Goal: Information Seeking & Learning: Learn about a topic

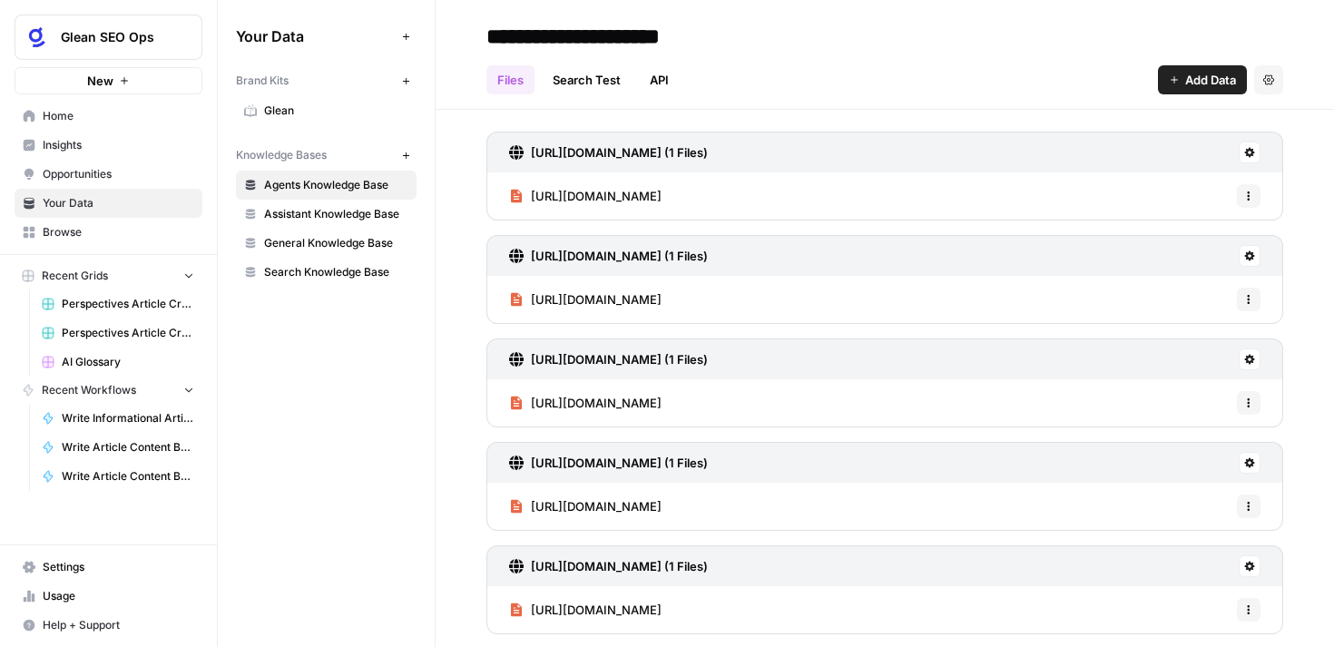
click at [73, 146] on span "Insights" at bounding box center [119, 145] width 152 height 16
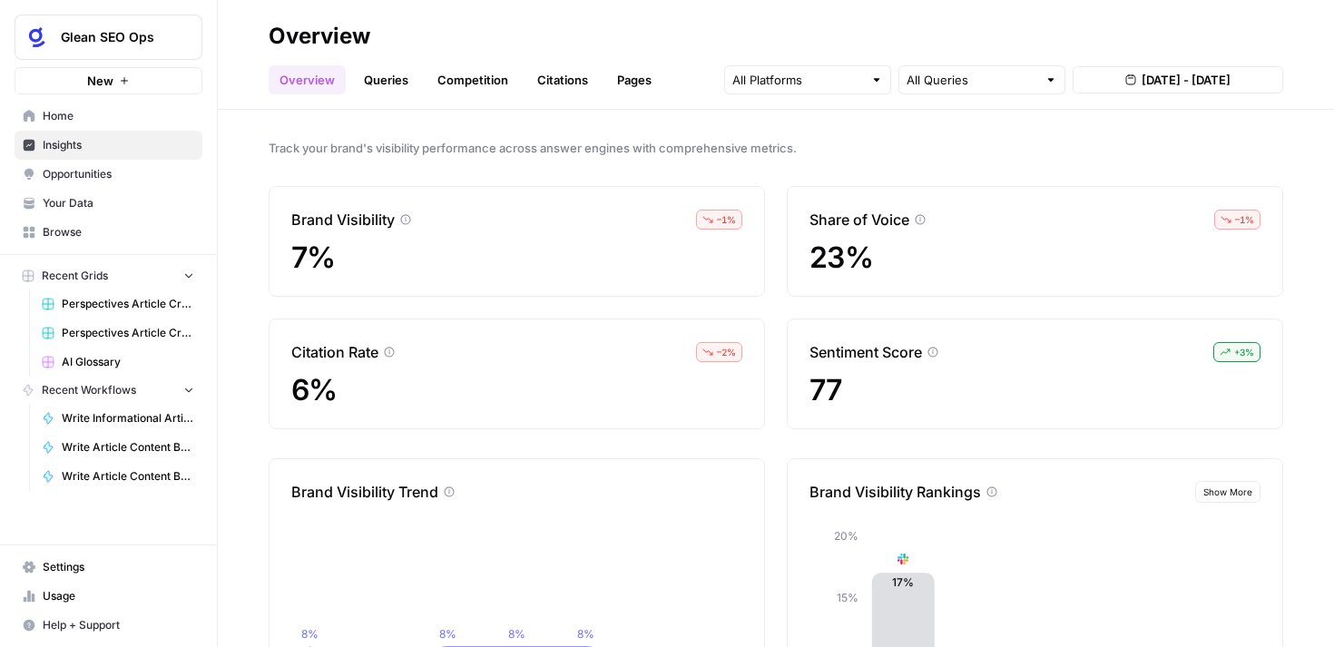
click at [568, 79] on link "Citations" at bounding box center [563, 79] width 73 height 29
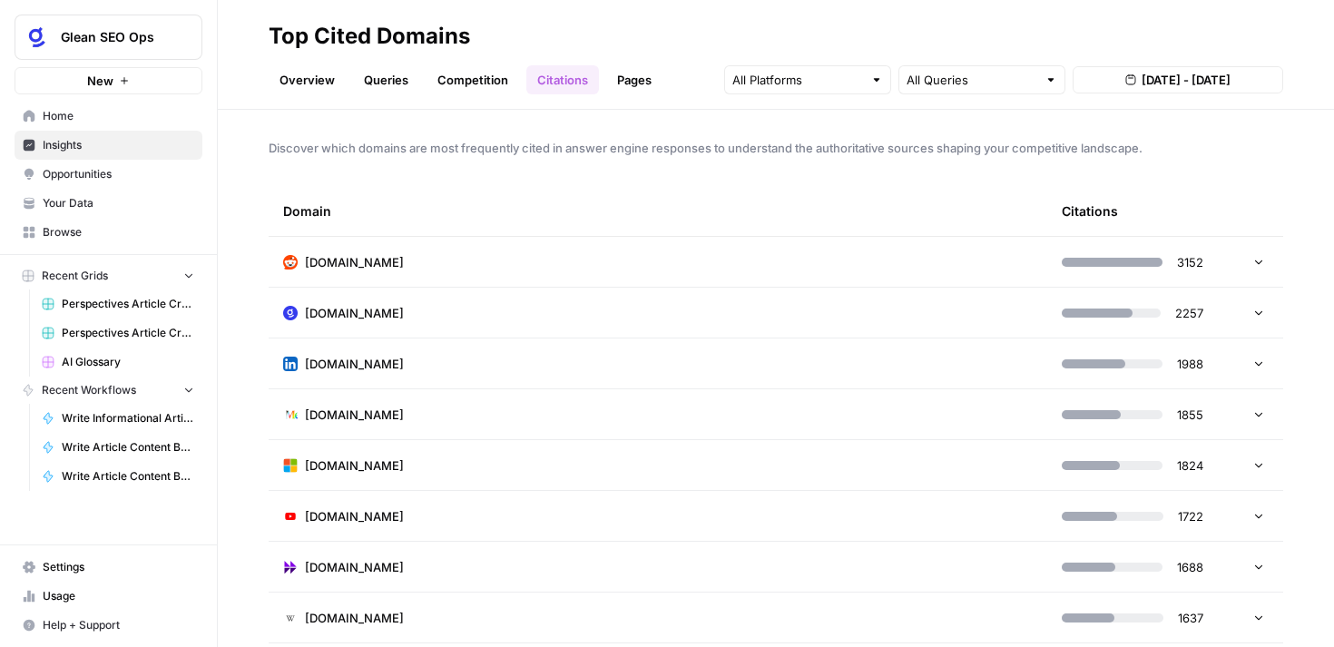
click at [299, 82] on link "Overview" at bounding box center [307, 79] width 77 height 29
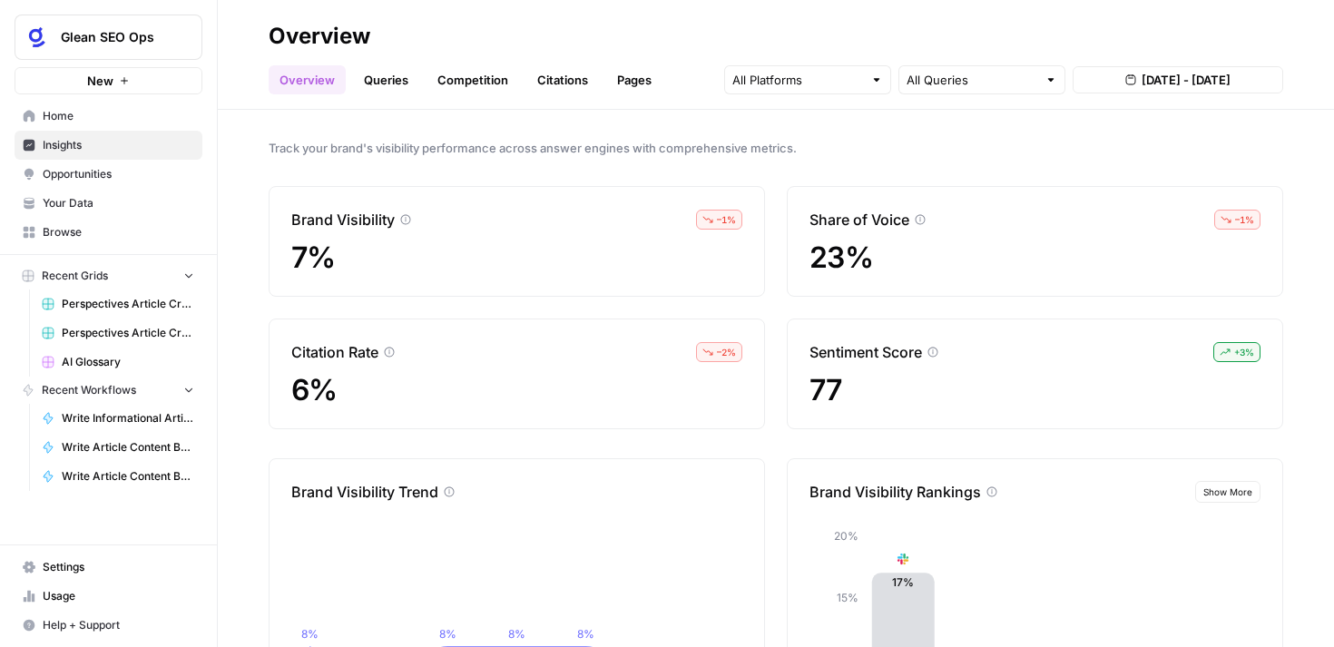
click at [370, 77] on link "Queries" at bounding box center [386, 79] width 66 height 29
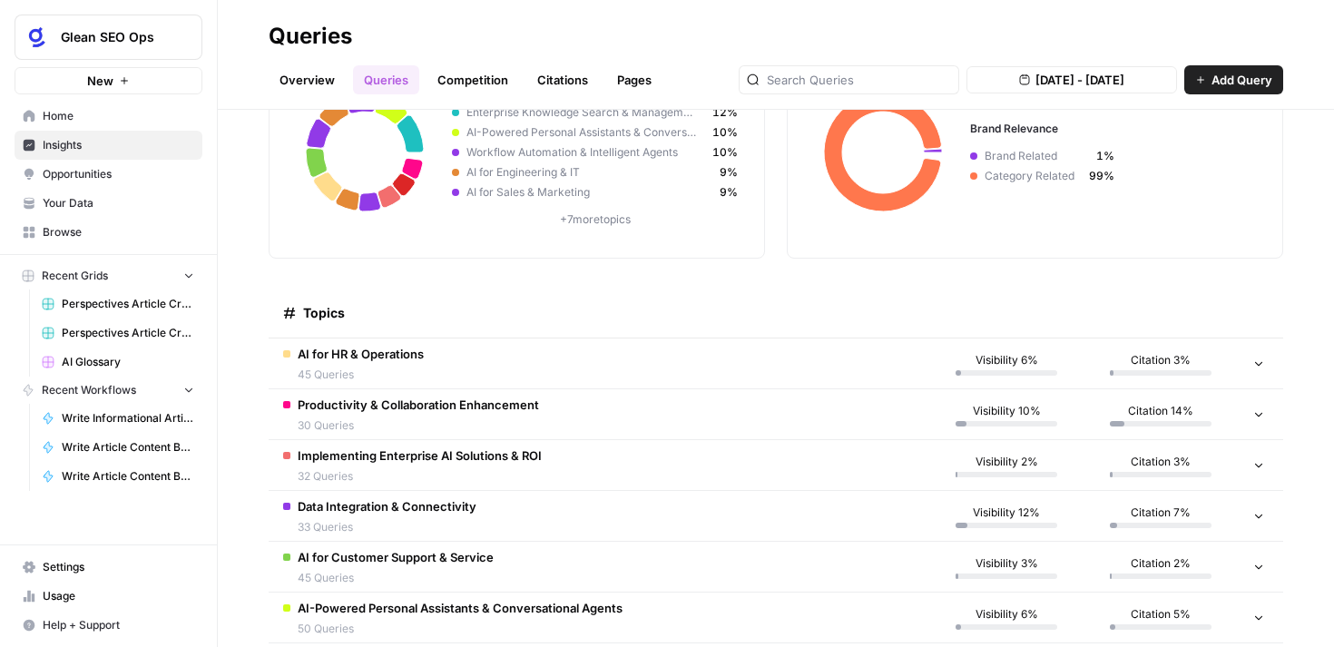
scroll to position [177, 0]
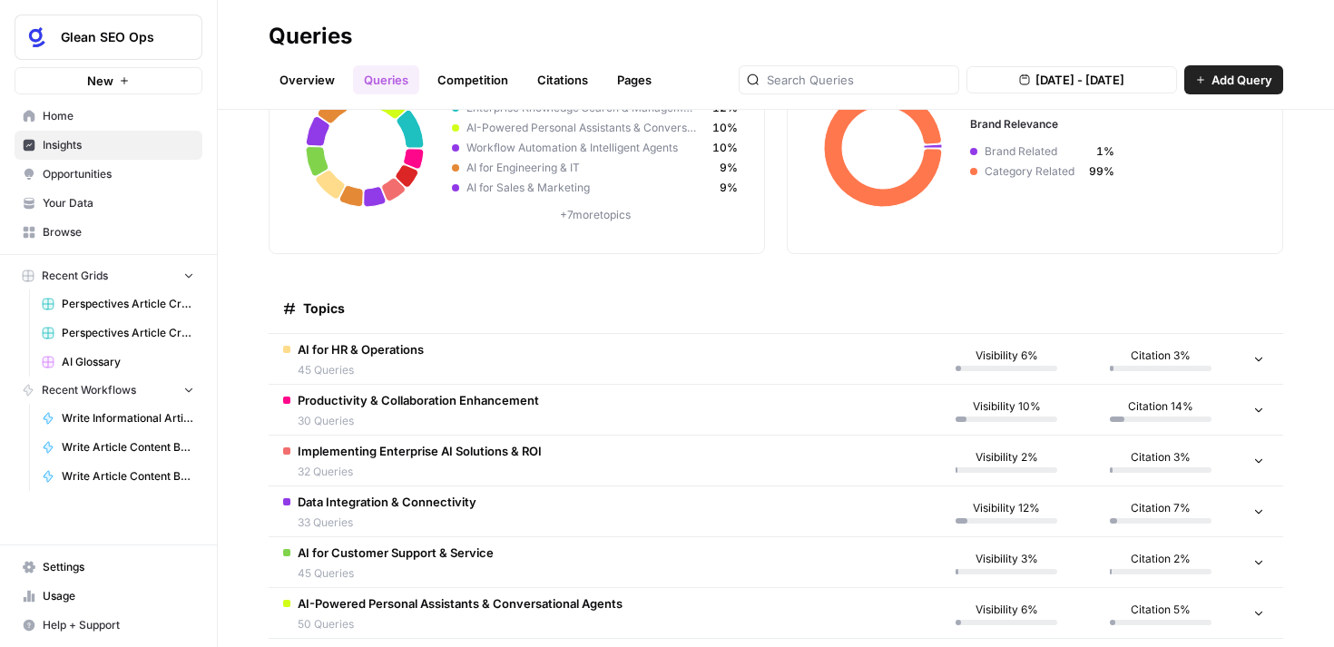
click at [722, 410] on td "Productivity & Collaboration Enhancement 30 Queries" at bounding box center [599, 410] width 661 height 50
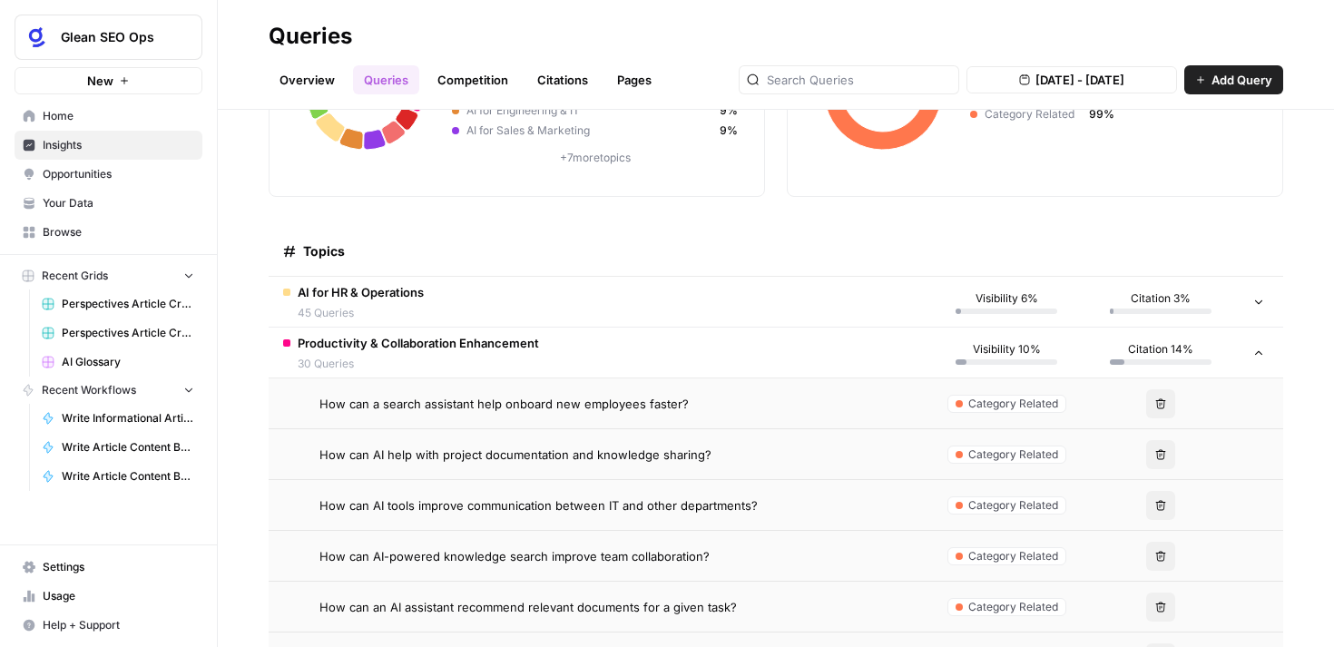
scroll to position [227, 0]
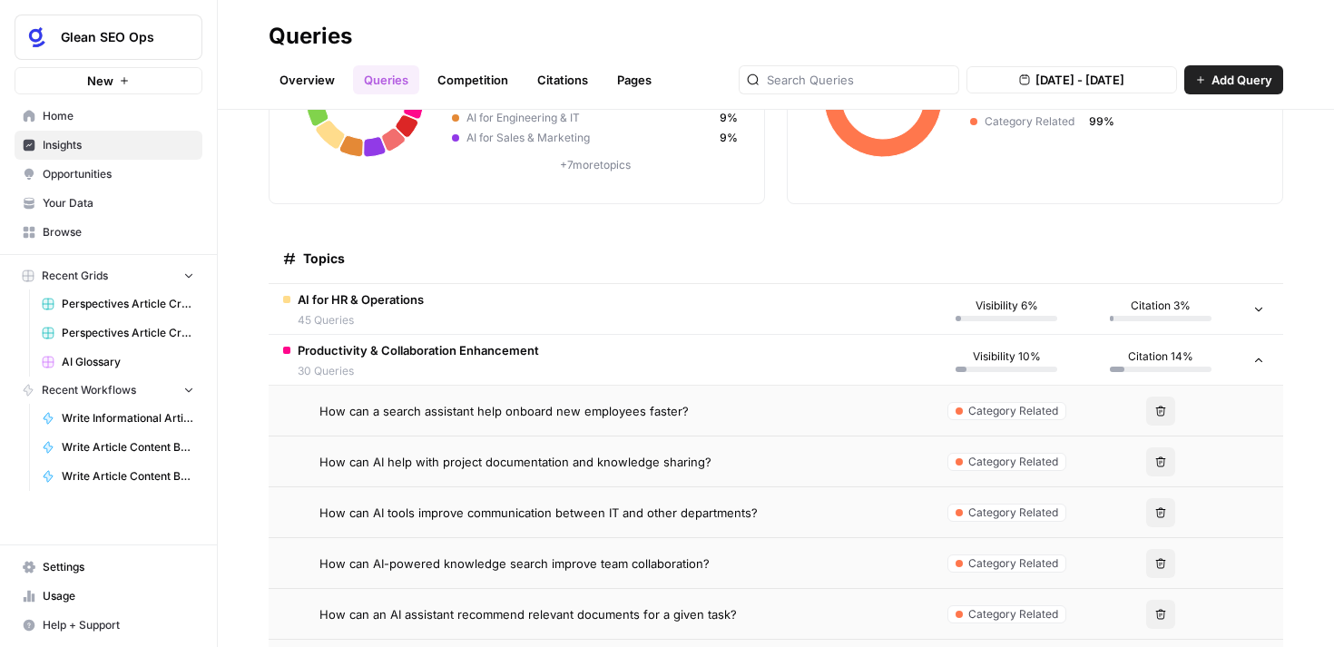
click at [99, 172] on span "Opportunities" at bounding box center [119, 174] width 152 height 16
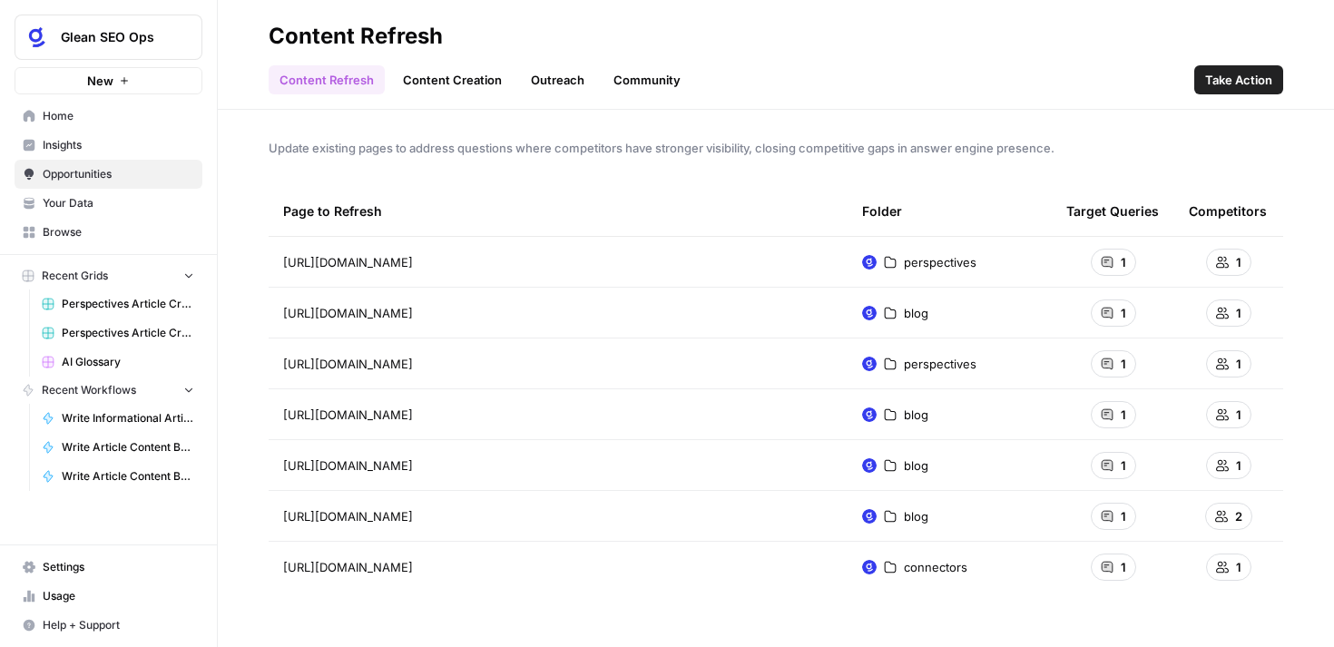
click at [456, 82] on link "Content Creation" at bounding box center [452, 79] width 121 height 29
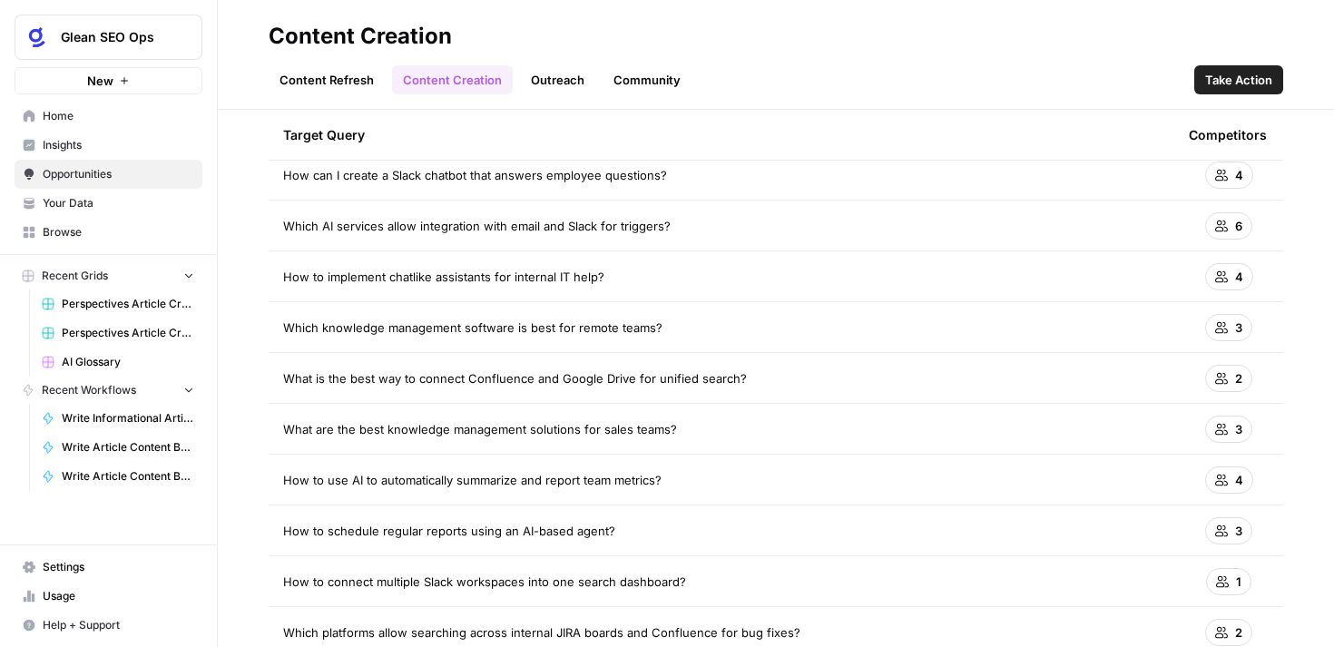
scroll to position [141, 0]
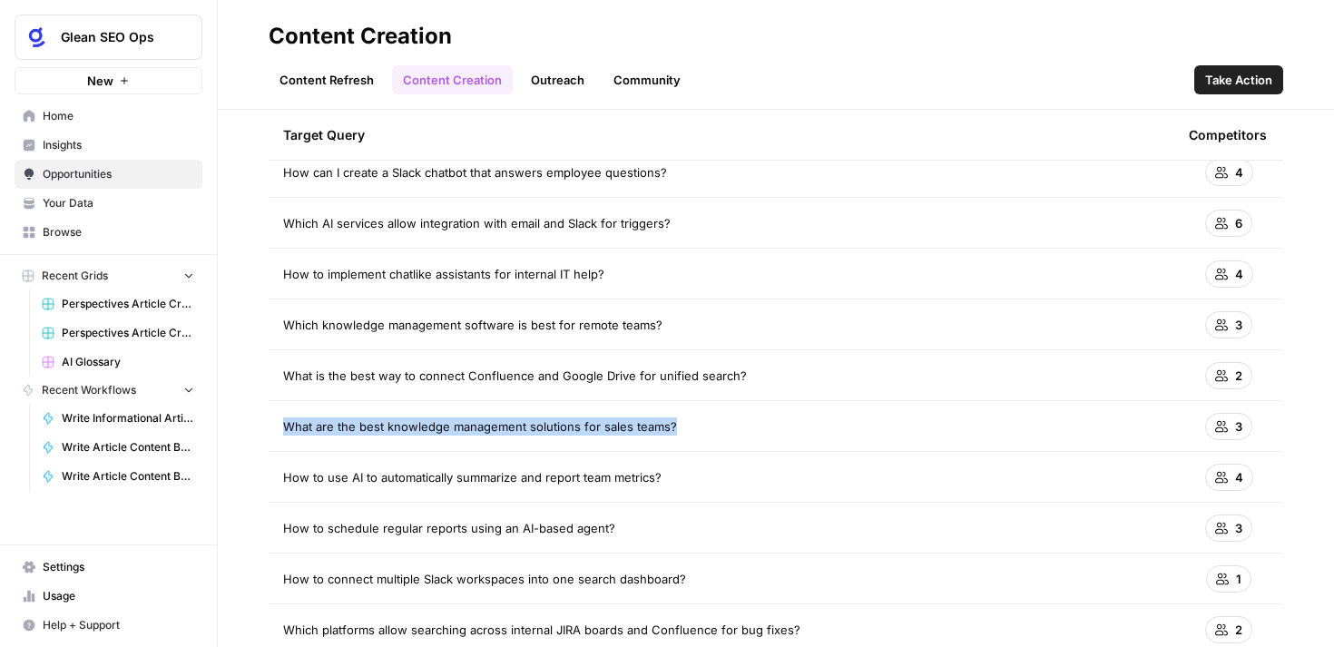
drag, startPoint x: 675, startPoint y: 428, endPoint x: 288, endPoint y: 426, distance: 387.6
click at [288, 426] on div "What are the best knowledge management solutions for sales teams?" at bounding box center [721, 427] width 877 height 18
copy span "What are the best knowledge management solutions for sales teams?"
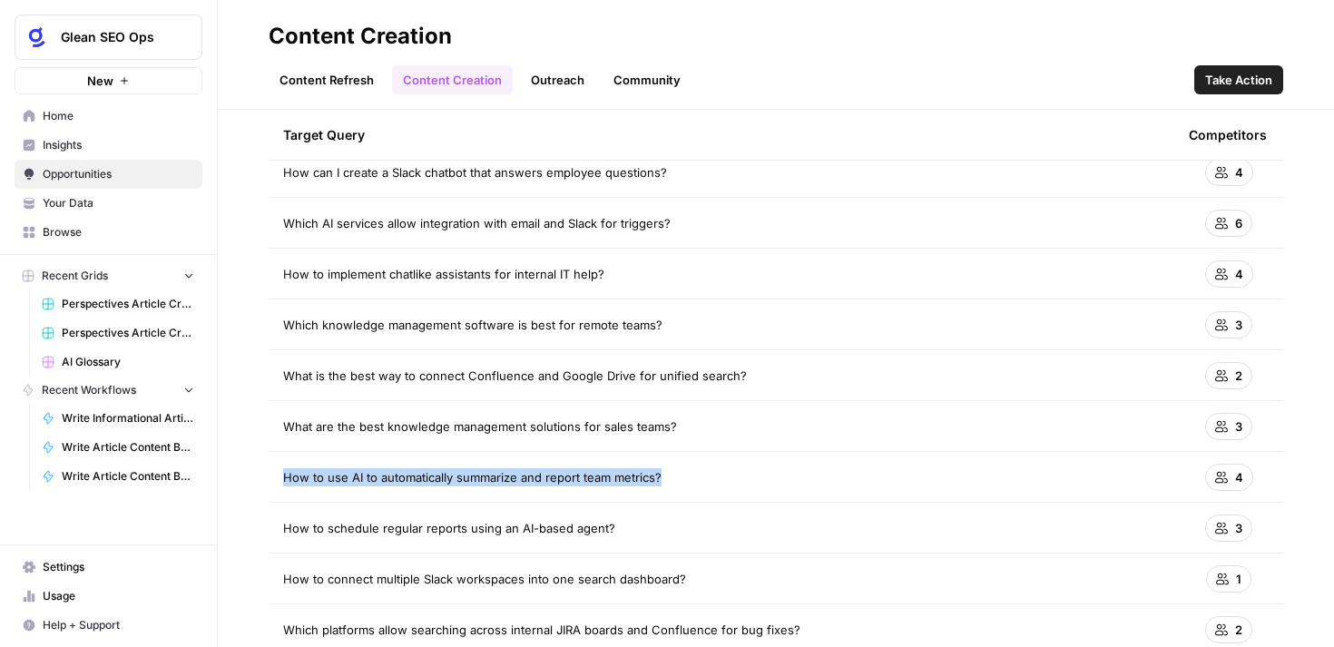
drag, startPoint x: 665, startPoint y: 478, endPoint x: 287, endPoint y: 475, distance: 378.6
click at [287, 475] on div "How to use AI to automatically summarize and report team metrics?" at bounding box center [721, 477] width 877 height 18
copy span "How to use AI to automatically summarize and report team metrics?"
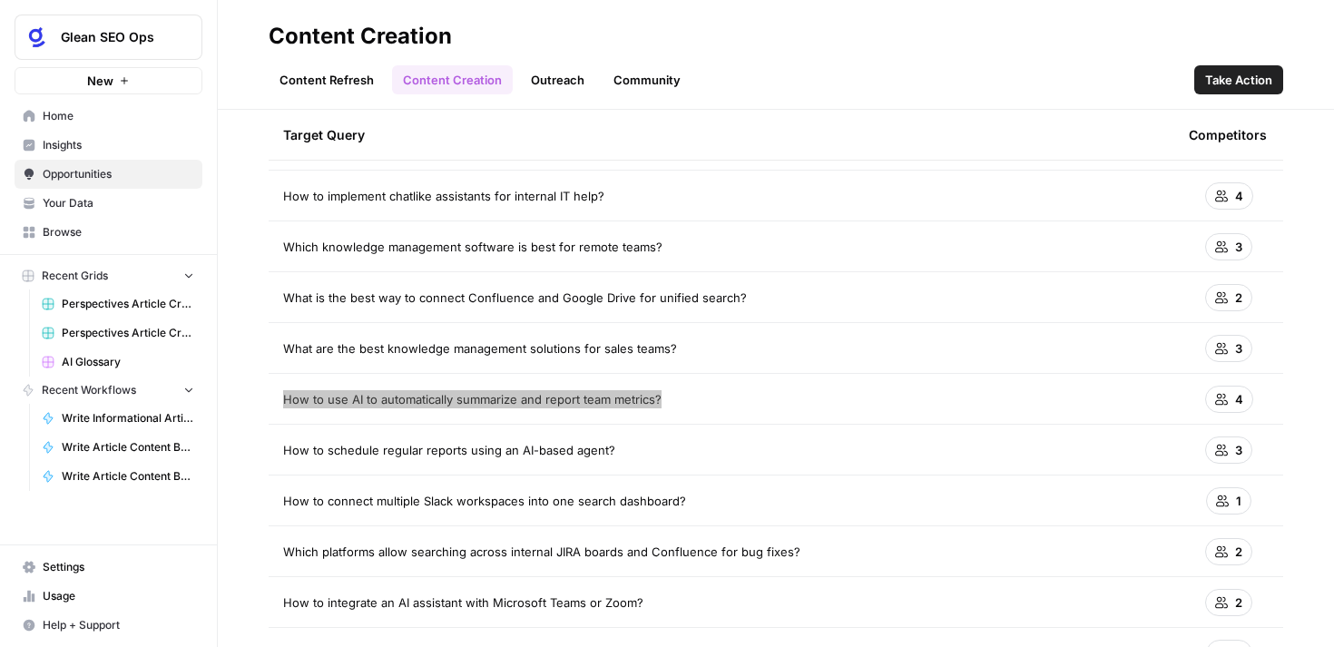
scroll to position [223, 0]
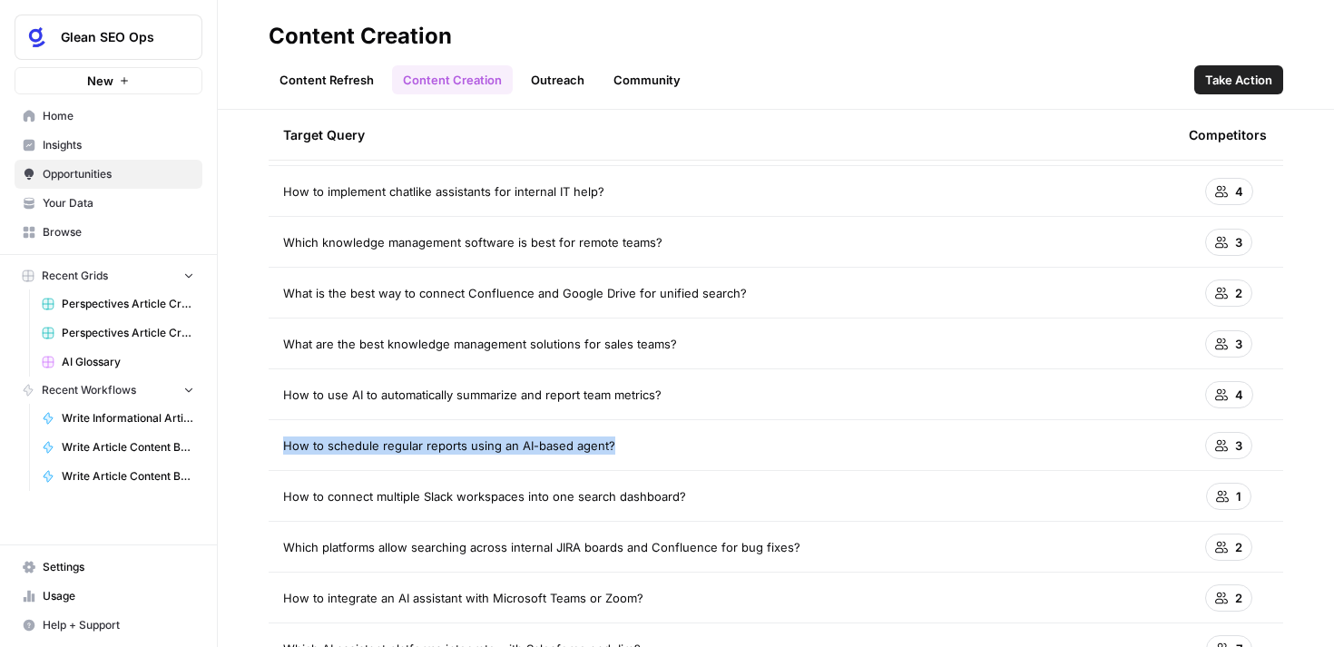
drag, startPoint x: 607, startPoint y: 444, endPoint x: 287, endPoint y: 436, distance: 320.6
click at [287, 437] on span "How to schedule regular reports using an AI-based agent?" at bounding box center [449, 446] width 332 height 18
copy span "How to schedule regular reports using an AI-based agent?"
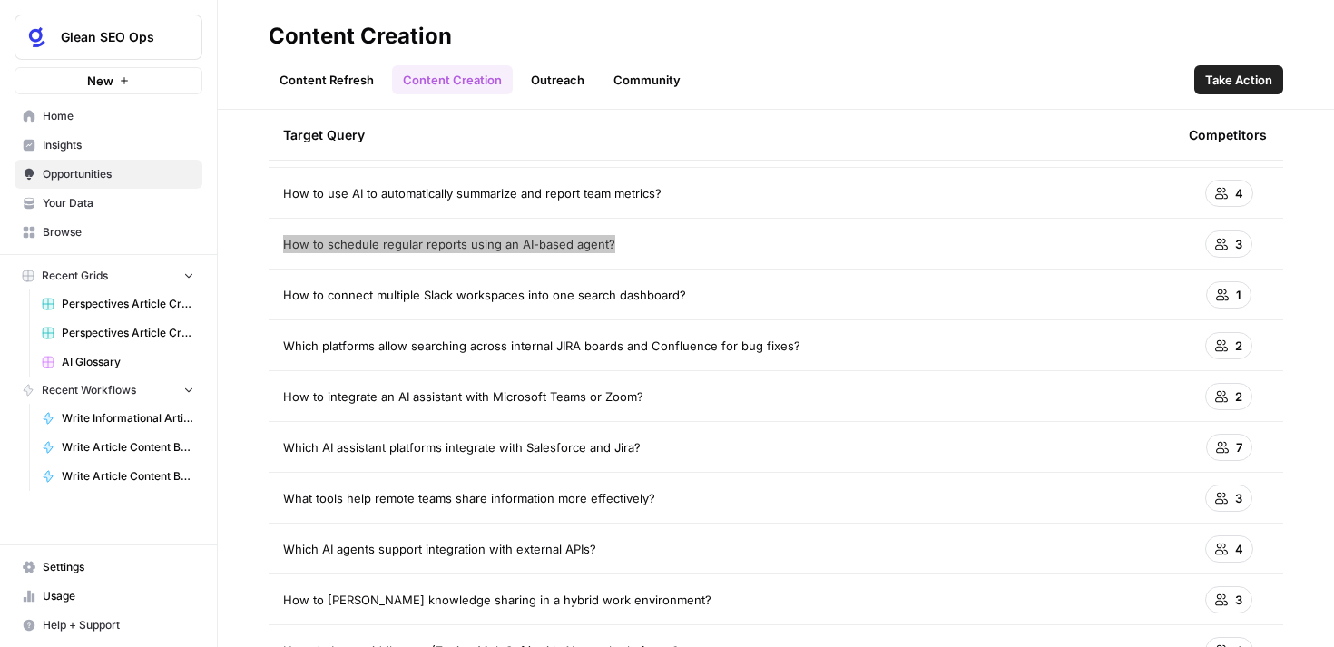
scroll to position [427, 0]
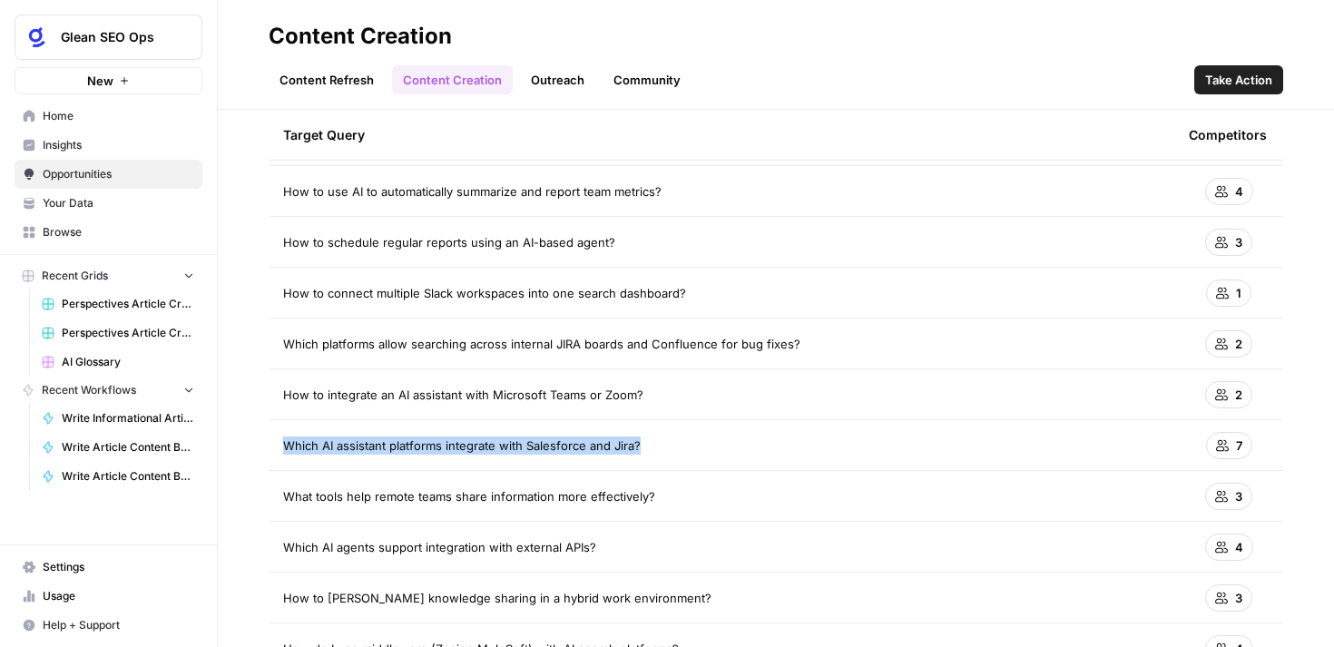
drag, startPoint x: 637, startPoint y: 446, endPoint x: 281, endPoint y: 448, distance: 355.9
click at [281, 448] on td "Which AI assistant platforms integrate with Salesforce and Jira?" at bounding box center [722, 445] width 906 height 50
copy span "Which AI assistant platforms integrate with Salesforce and Jira?"
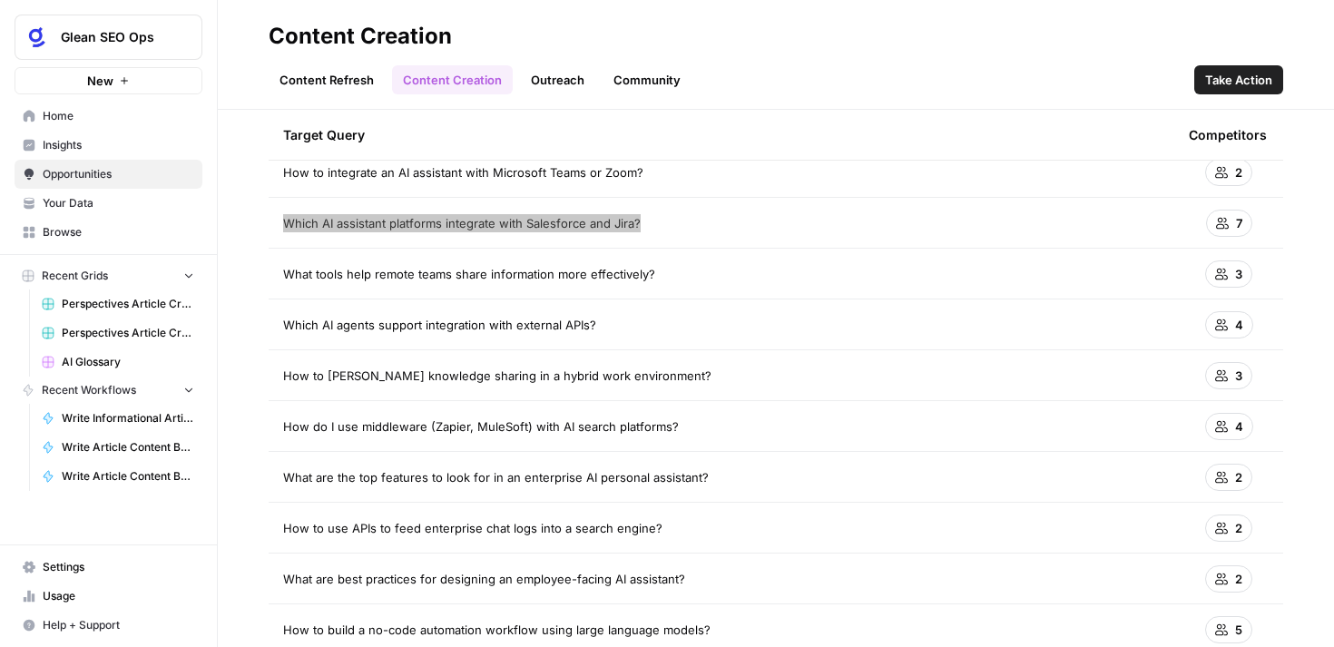
scroll to position [660, 0]
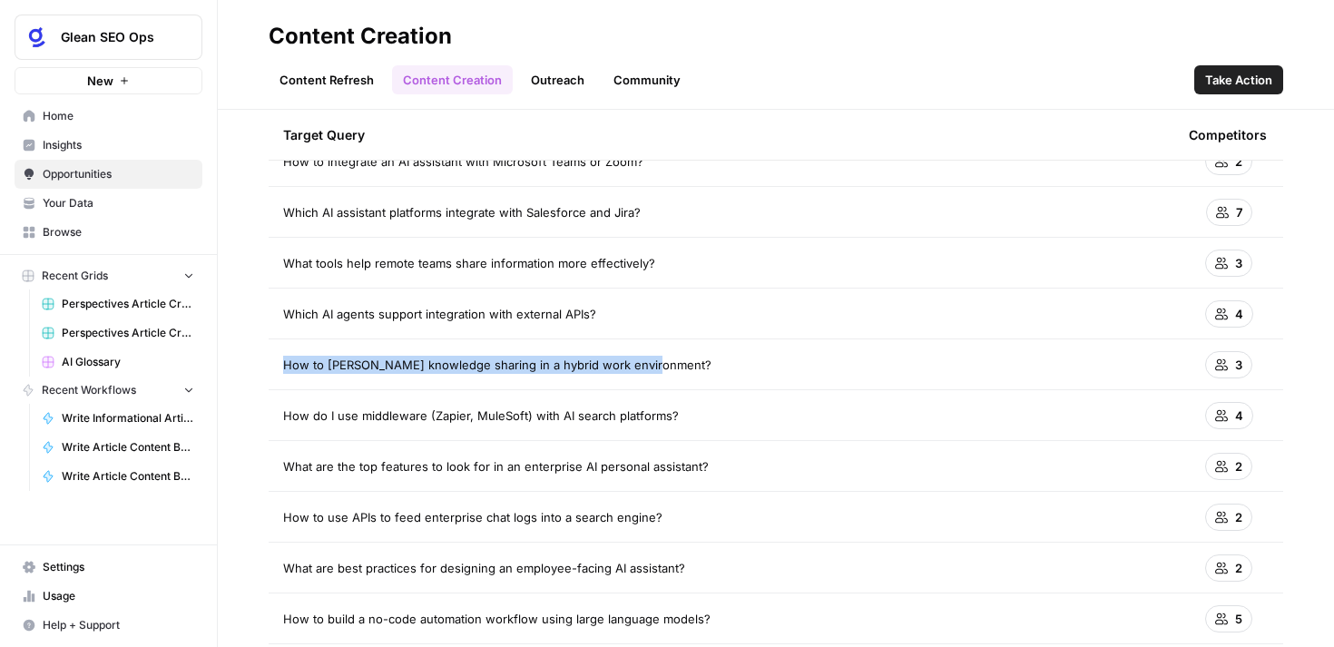
drag, startPoint x: 645, startPoint y: 367, endPoint x: 283, endPoint y: 361, distance: 362.3
click at [283, 361] on div "How to [PERSON_NAME] knowledge sharing in a hybrid work environment?" at bounding box center [721, 365] width 877 height 18
copy span "How to [PERSON_NAME] knowledge sharing in a hybrid work environment?"
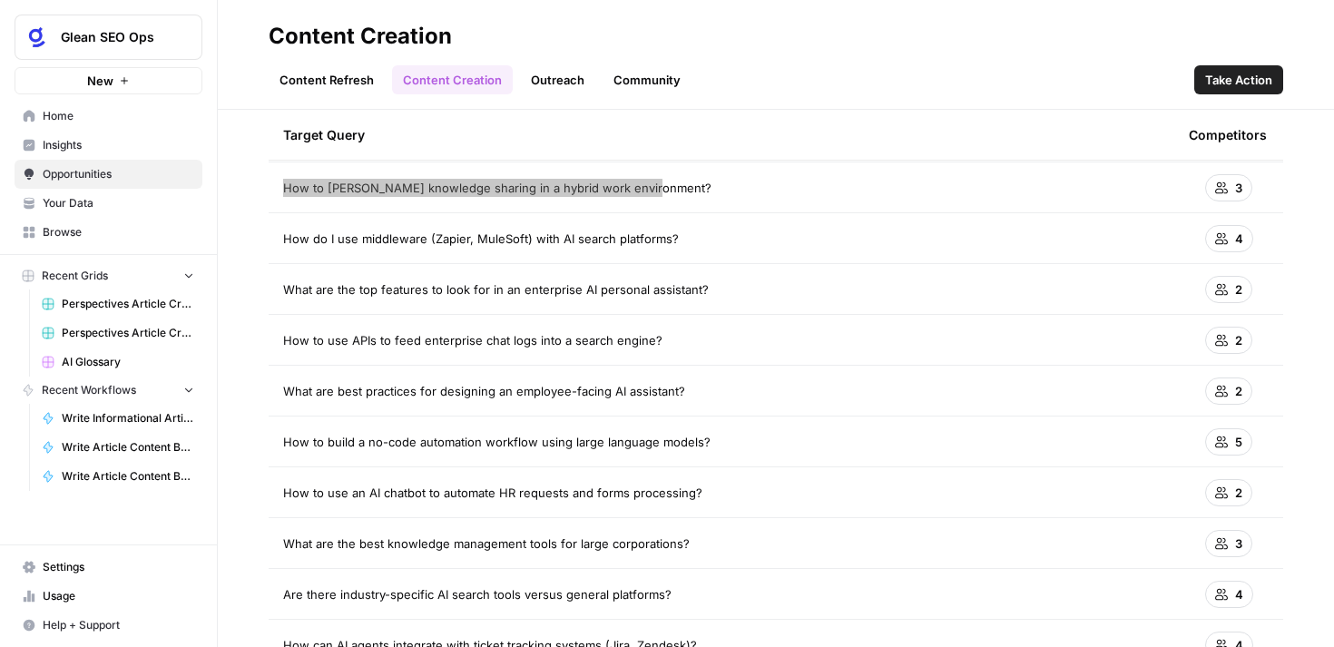
scroll to position [893, 0]
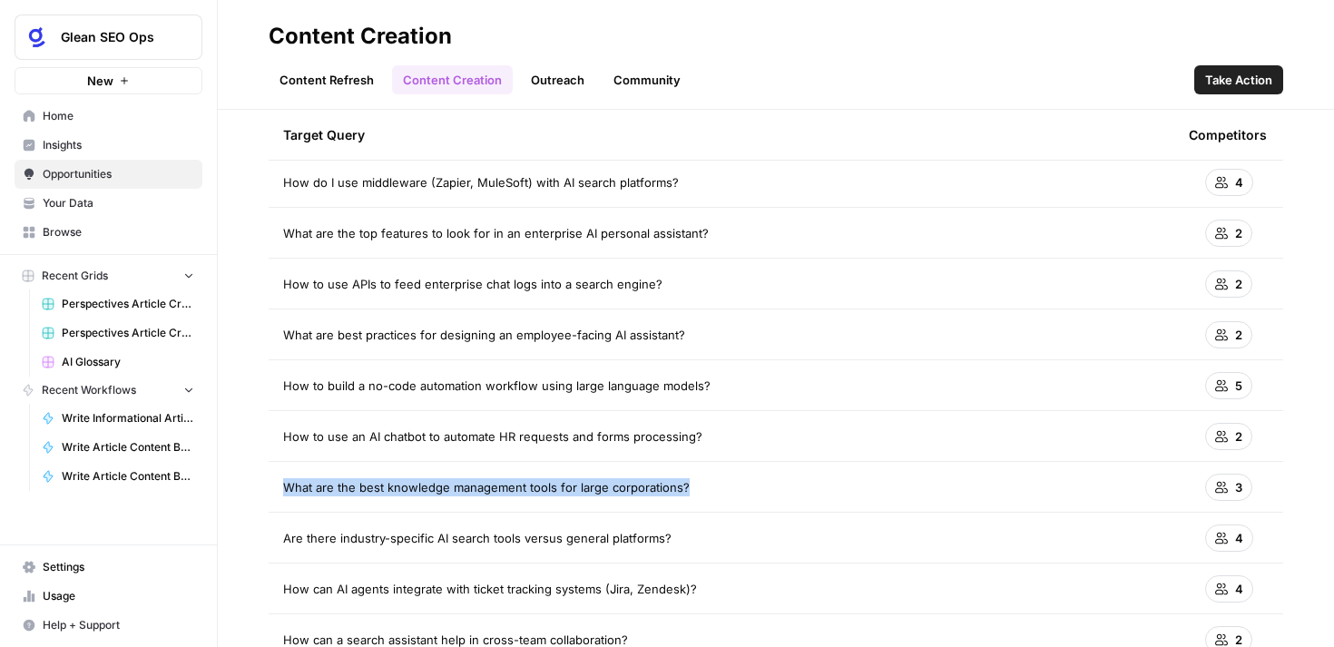
drag, startPoint x: 686, startPoint y: 486, endPoint x: 278, endPoint y: 488, distance: 408.5
click at [278, 488] on td "What are the best knowledge management tools for large corporations?" at bounding box center [722, 487] width 906 height 50
copy span "What are the best knowledge management tools for large corporations?"
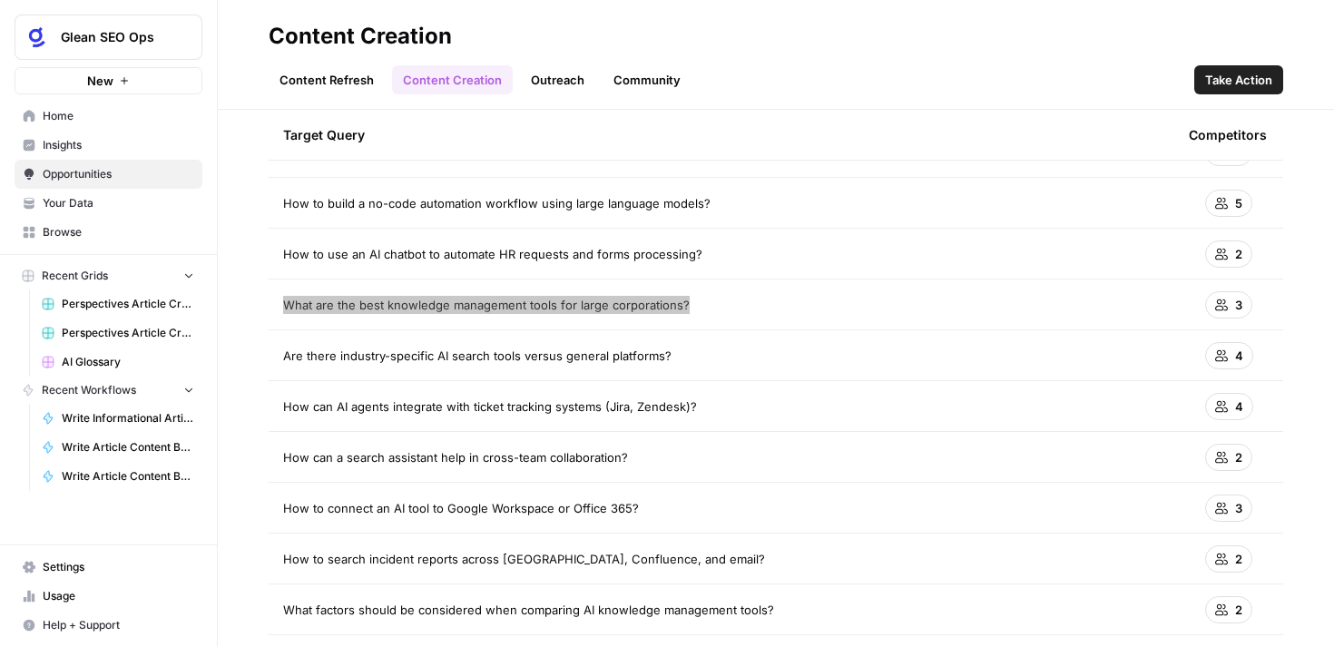
scroll to position [1078, 0]
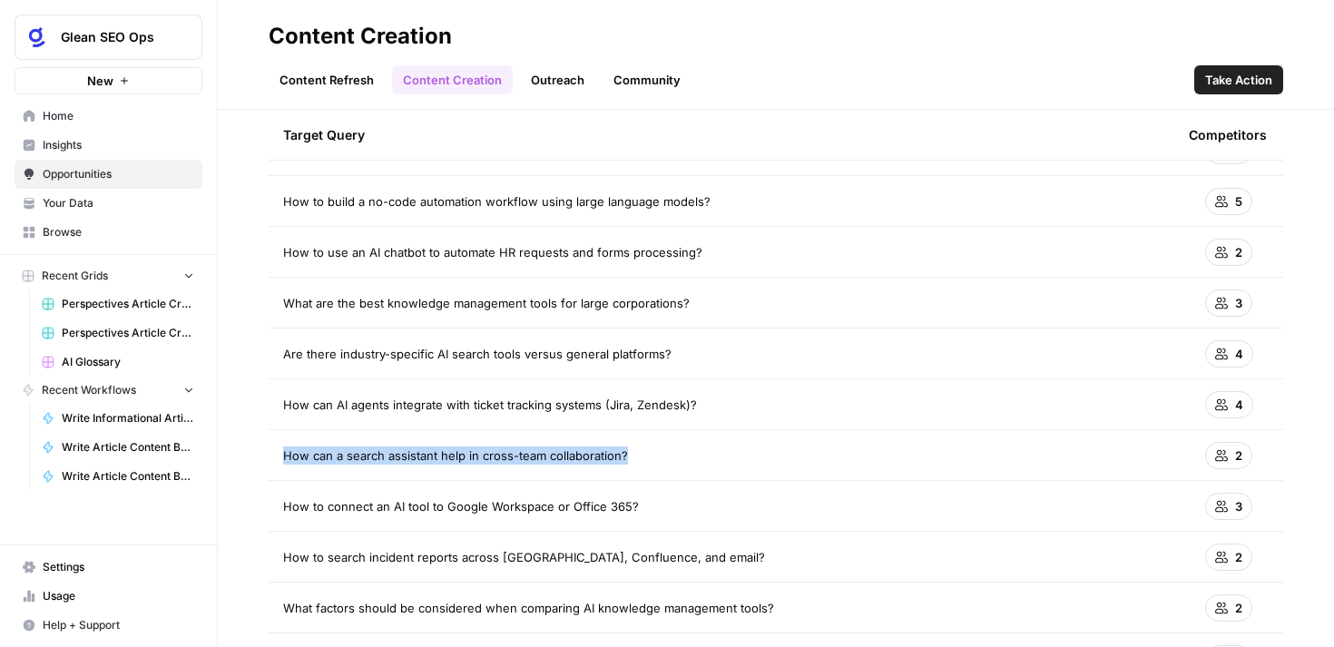
drag, startPoint x: 629, startPoint y: 454, endPoint x: 286, endPoint y: 455, distance: 343.2
click at [286, 455] on div "How can a search assistant help in cross-team collaboration?" at bounding box center [721, 456] width 877 height 18
copy span "How can a search assistant help in cross-team collaboration?"
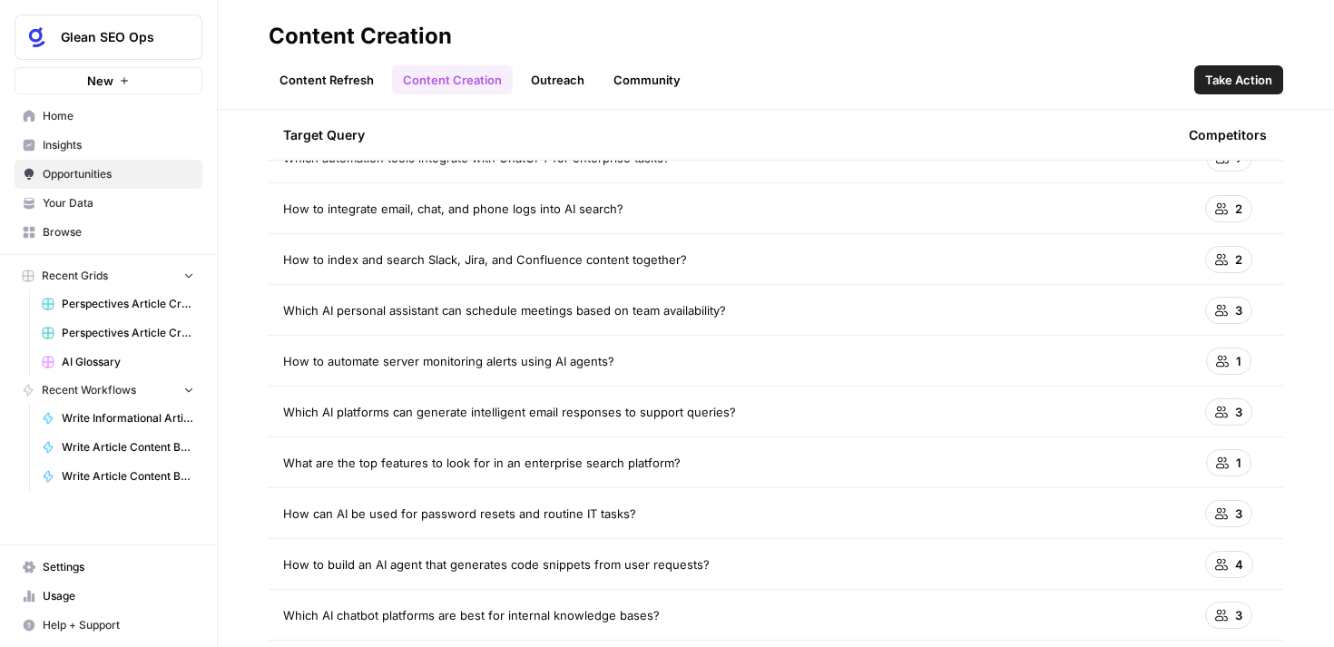
scroll to position [1585, 0]
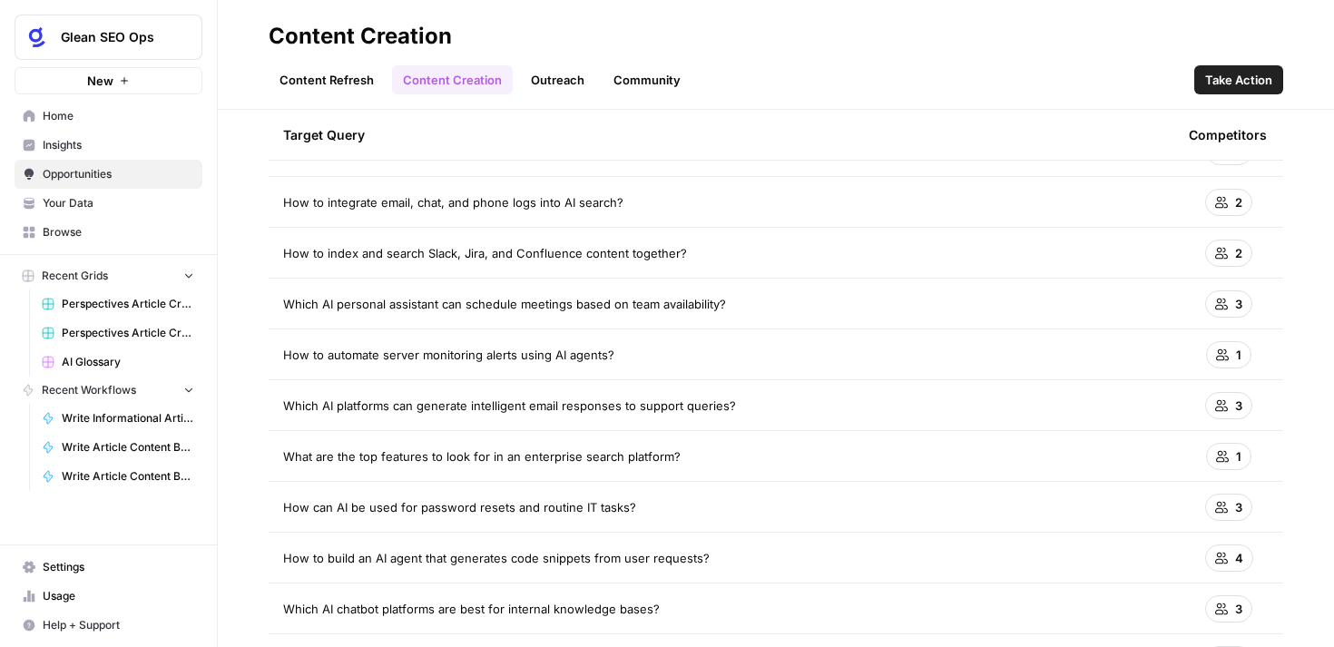
click at [464, 457] on span "What are the top features to look for in an enterprise search platform?" at bounding box center [482, 457] width 398 height 18
copy tr "What are the top features to look for in an enterprise search platform?"
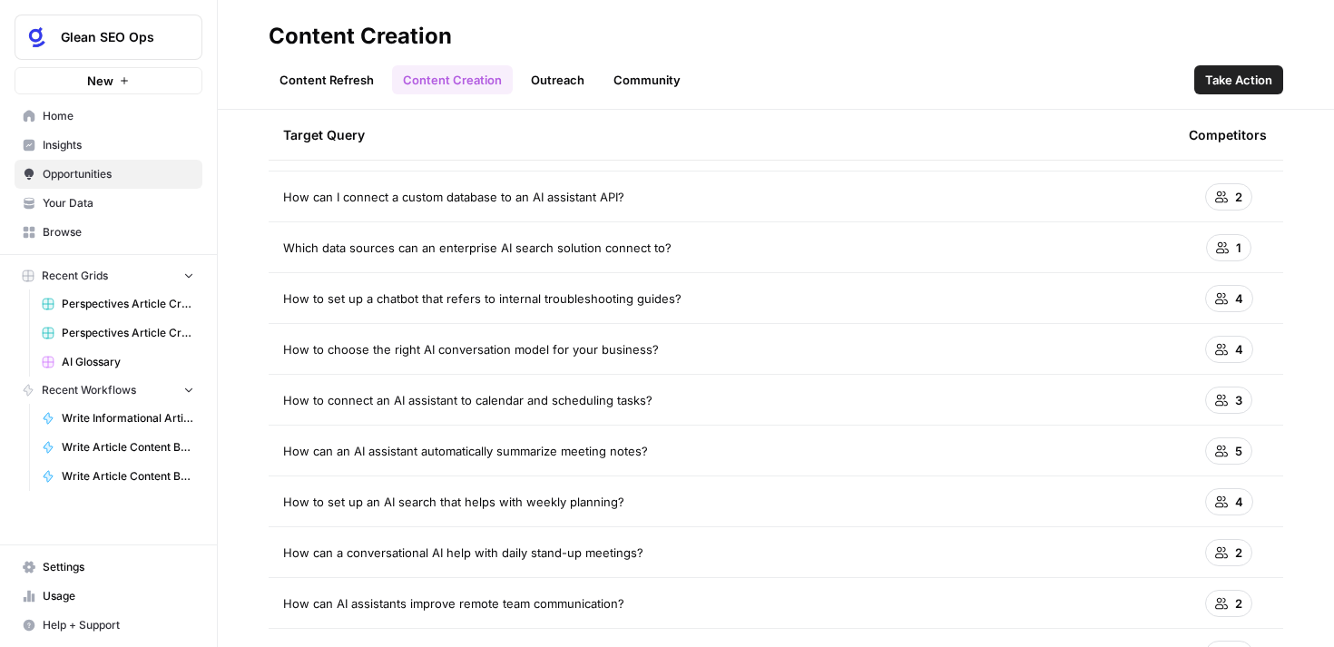
scroll to position [2049, 0]
drag, startPoint x: 663, startPoint y: 449, endPoint x: 530, endPoint y: 447, distance: 132.6
click at [530, 447] on div "How can an AI assistant automatically summarize meeting notes?" at bounding box center [721, 450] width 877 height 18
click at [733, 450] on div "How can an AI assistant automatically summarize meeting notes?" at bounding box center [721, 450] width 877 height 18
drag, startPoint x: 660, startPoint y: 448, endPoint x: 281, endPoint y: 442, distance: 379.5
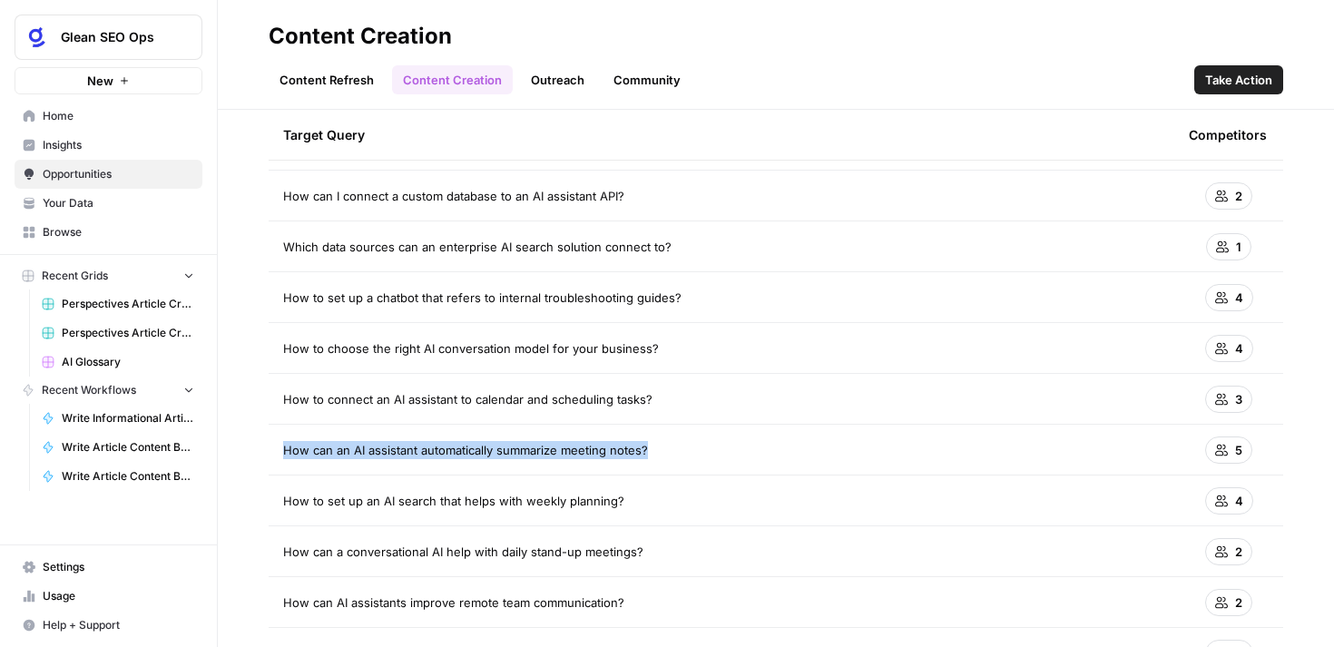
click at [280, 442] on td "How can an AI assistant automatically summarize meeting notes?" at bounding box center [722, 450] width 906 height 50
copy span "How can an AI assistant automatically summarize meeting notes?"
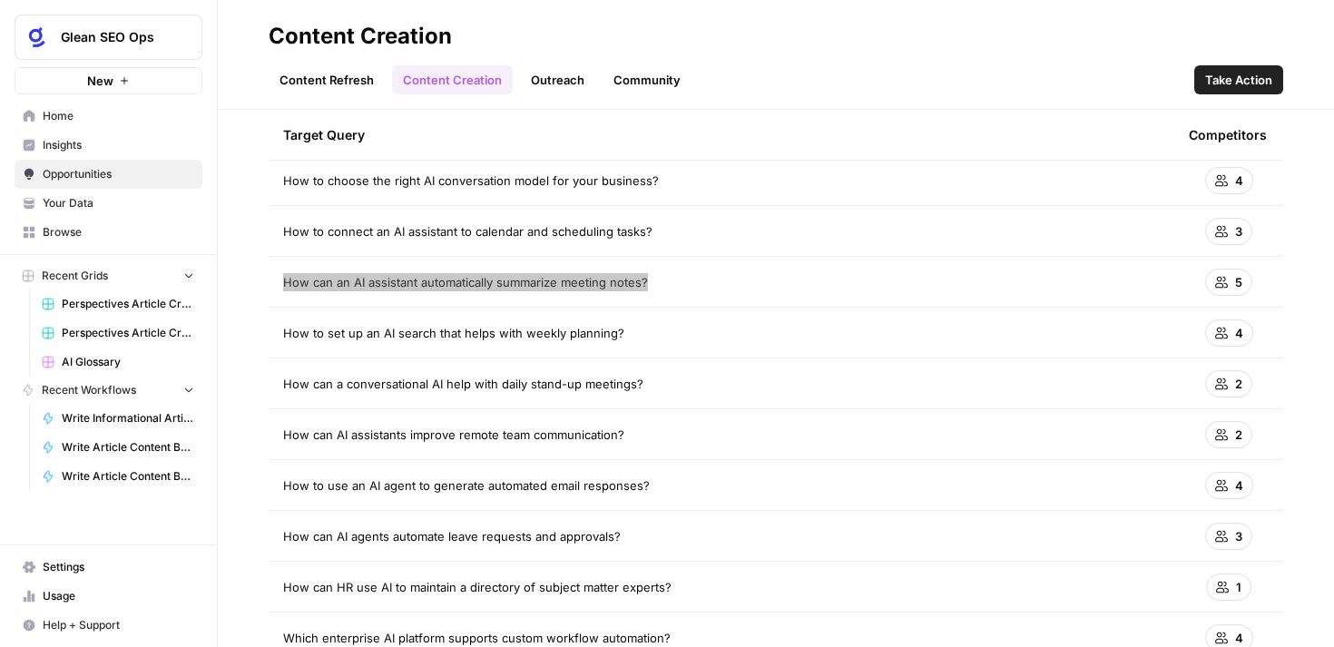
scroll to position [2221, 0]
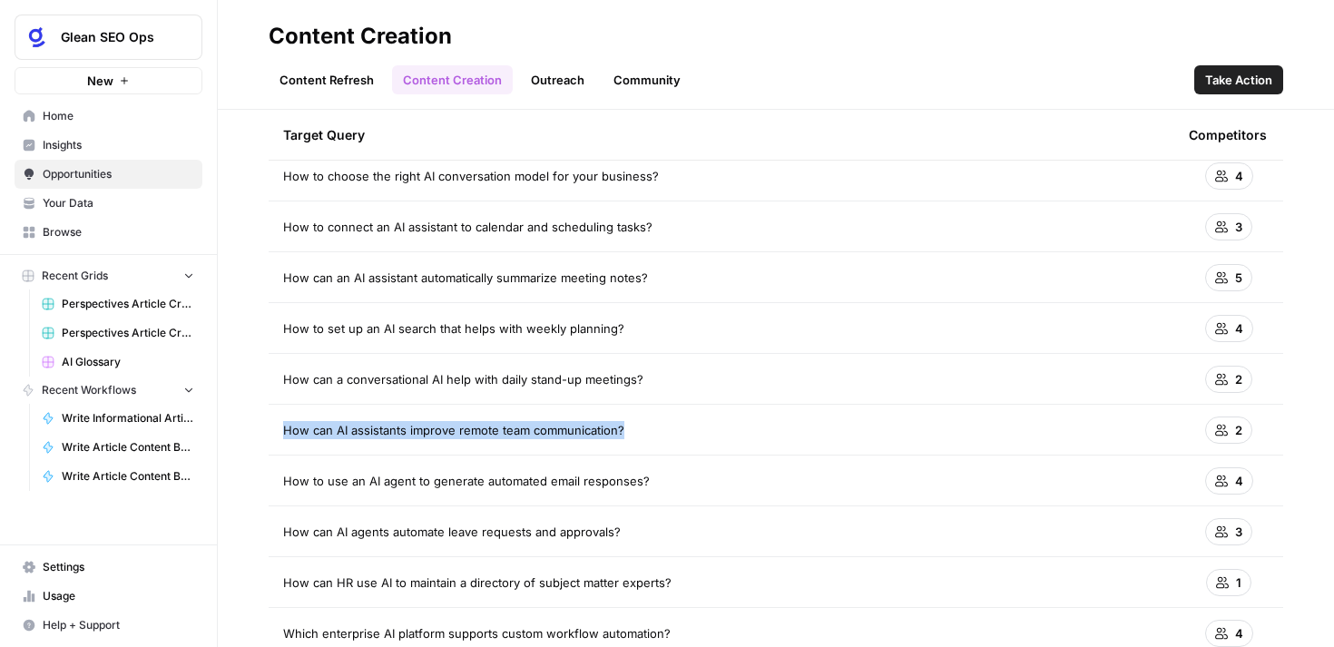
drag, startPoint x: 625, startPoint y: 428, endPoint x: 285, endPoint y: 425, distance: 339.5
click at [285, 425] on div "How can AI assistants improve remote team communication?" at bounding box center [721, 430] width 877 height 18
copy span "How can AI assistants improve remote team communication?"
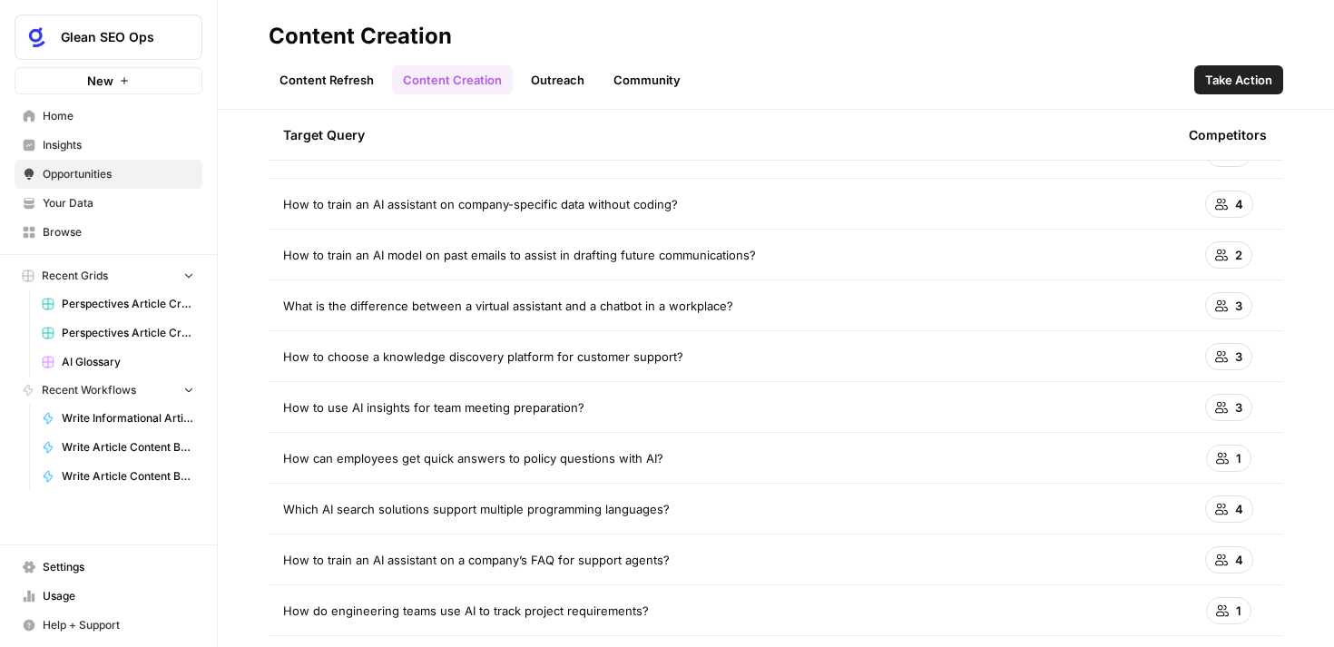
scroll to position [3363, 0]
drag, startPoint x: 665, startPoint y: 458, endPoint x: 285, endPoint y: 458, distance: 380.4
click at [285, 458] on div "How can employees get quick answers to policy questions with AI?" at bounding box center [721, 457] width 877 height 18
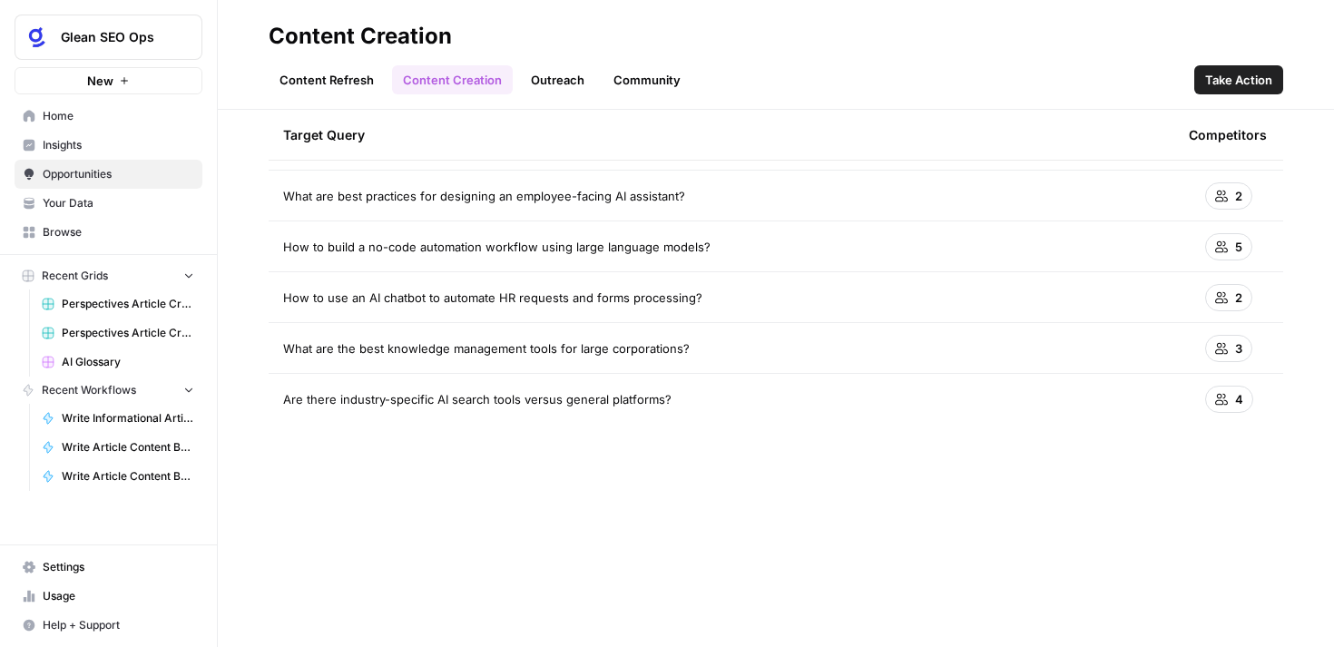
scroll to position [0, 0]
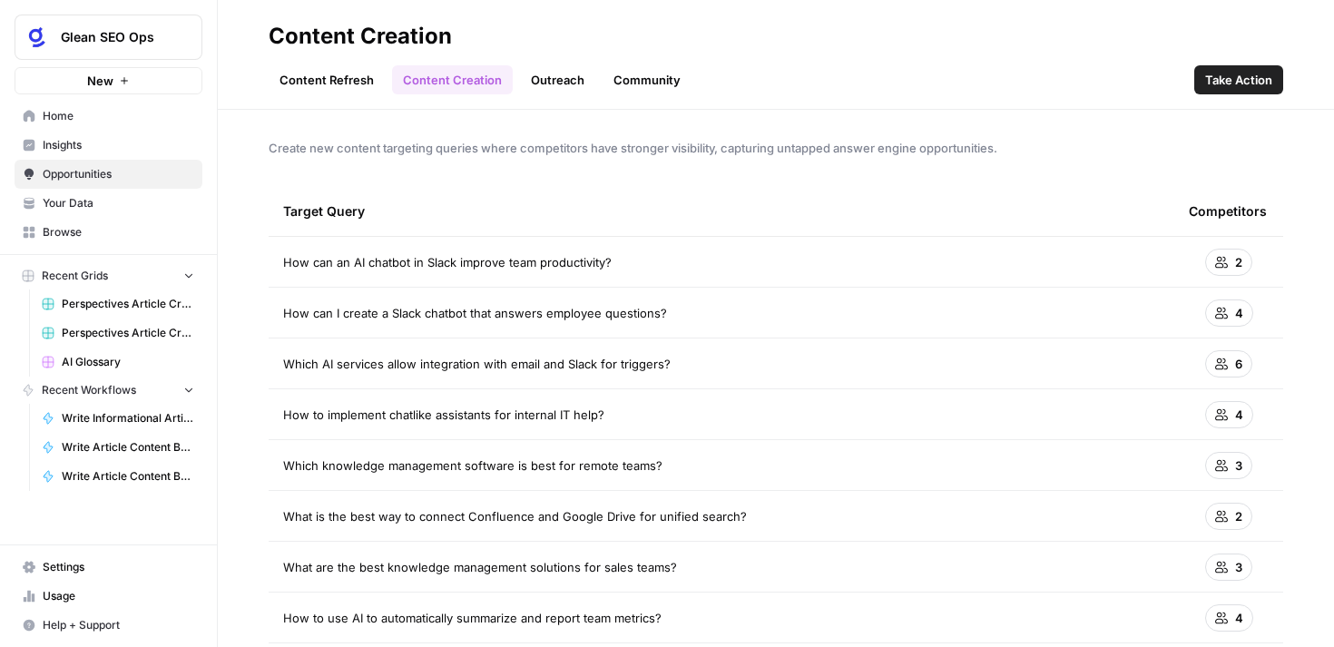
click at [349, 77] on link "Content Refresh" at bounding box center [327, 79] width 116 height 29
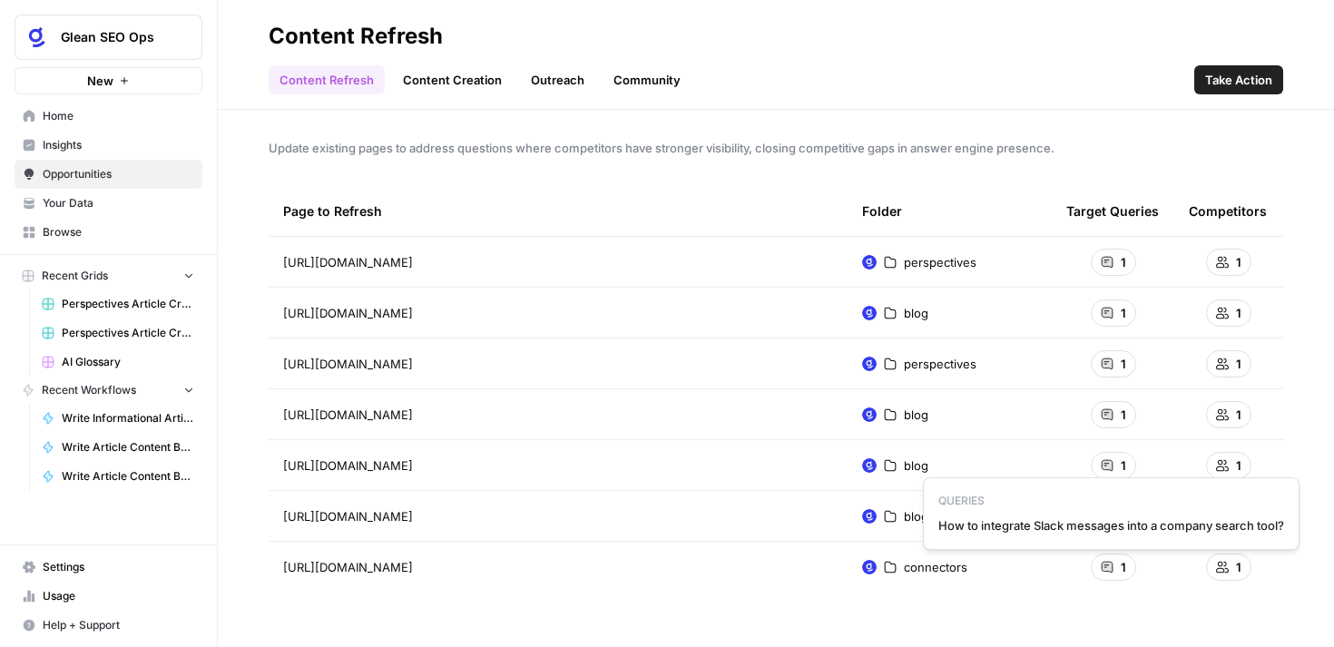
click at [1118, 566] on div "1" at bounding box center [1113, 567] width 45 height 27
click at [940, 130] on div "Update existing pages to address questions where competitors have stronger visi…" at bounding box center [776, 378] width 1117 height 537
click at [82, 148] on span "Insights" at bounding box center [119, 145] width 152 height 16
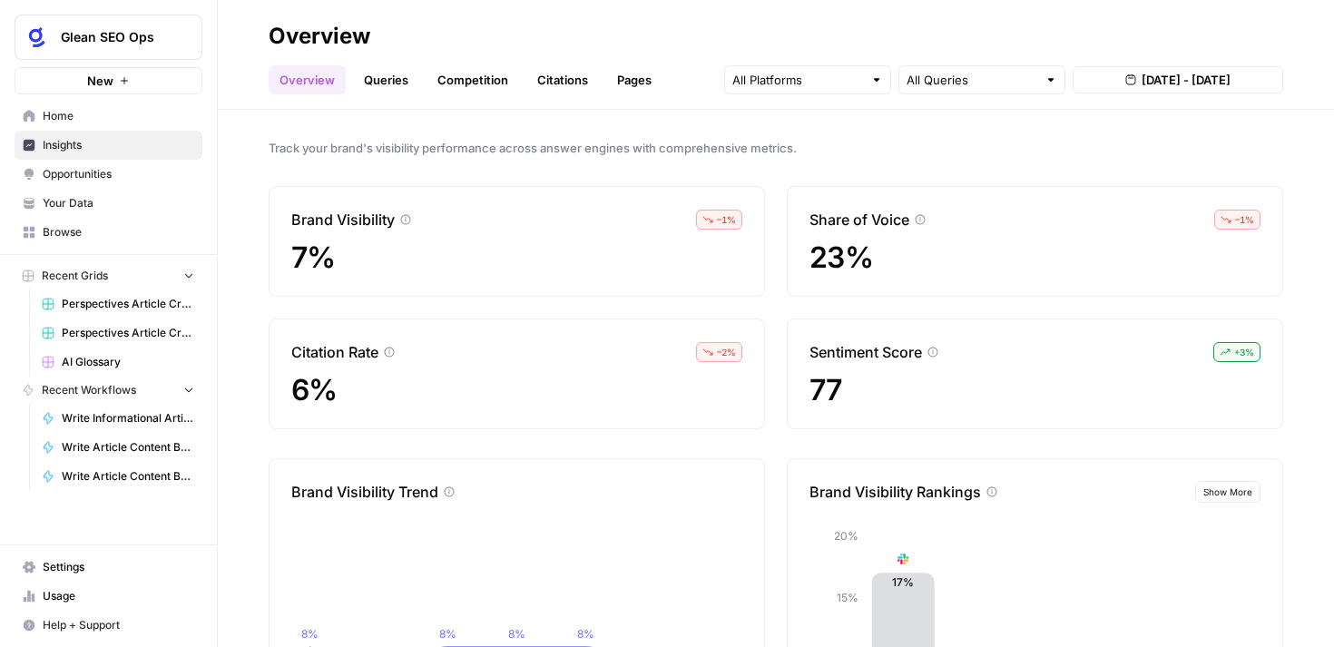
click at [578, 82] on link "Citations" at bounding box center [563, 79] width 73 height 29
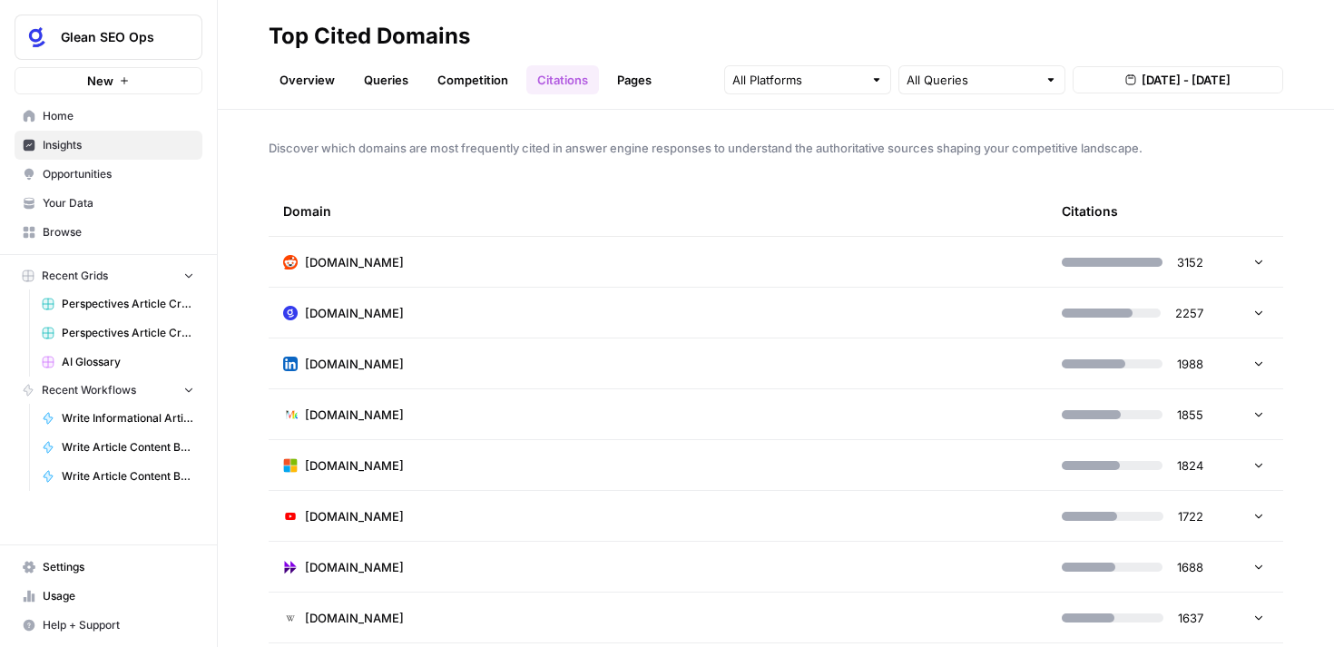
click at [1257, 316] on icon at bounding box center [1259, 312] width 13 height 13
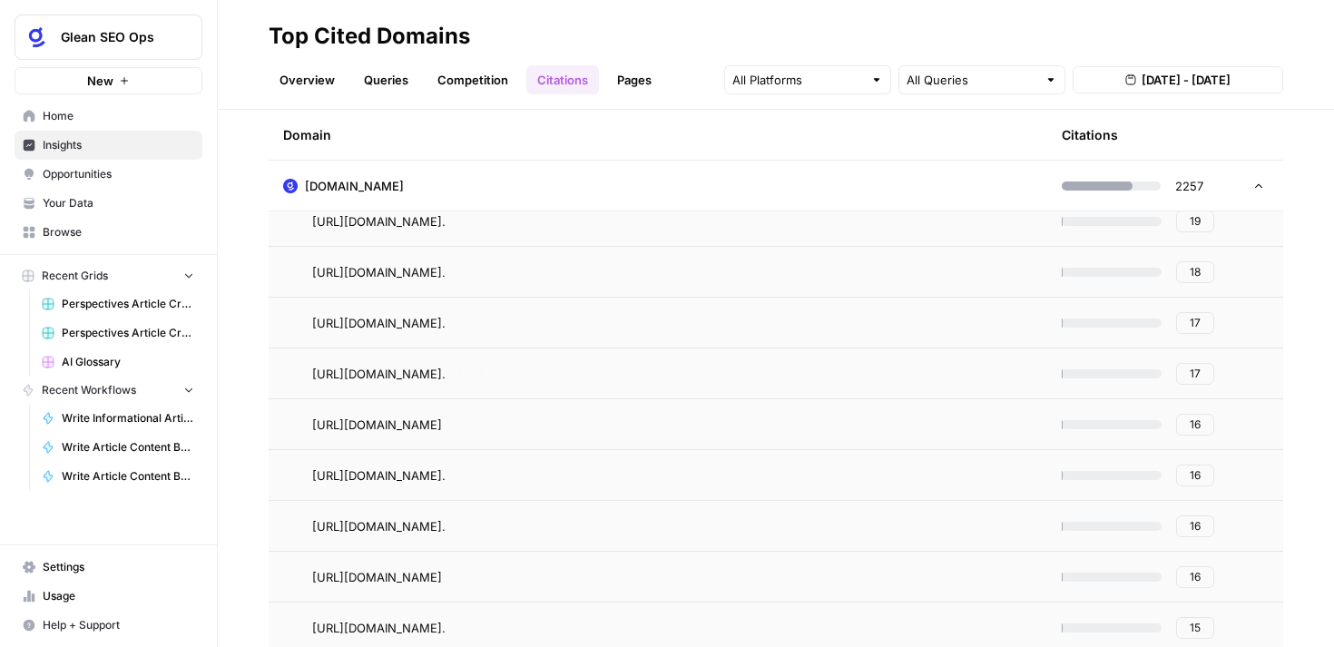
scroll to position [661, 0]
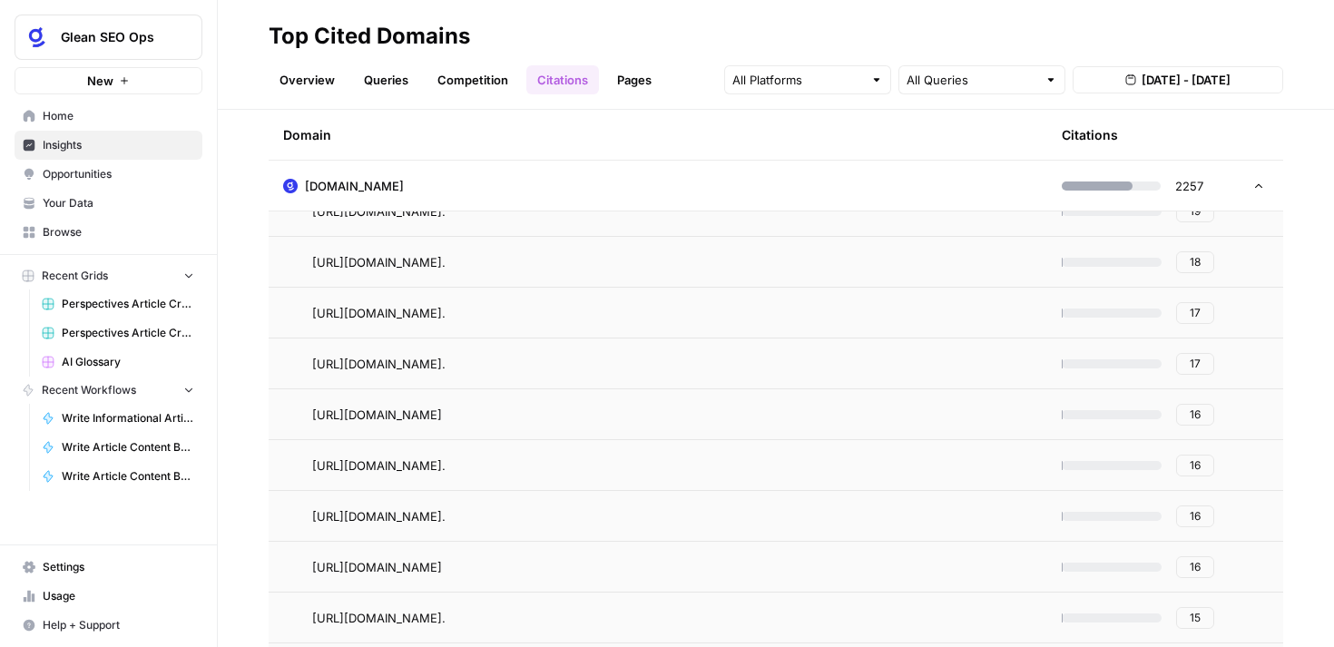
click at [1192, 414] on span "16" at bounding box center [1195, 415] width 11 height 16
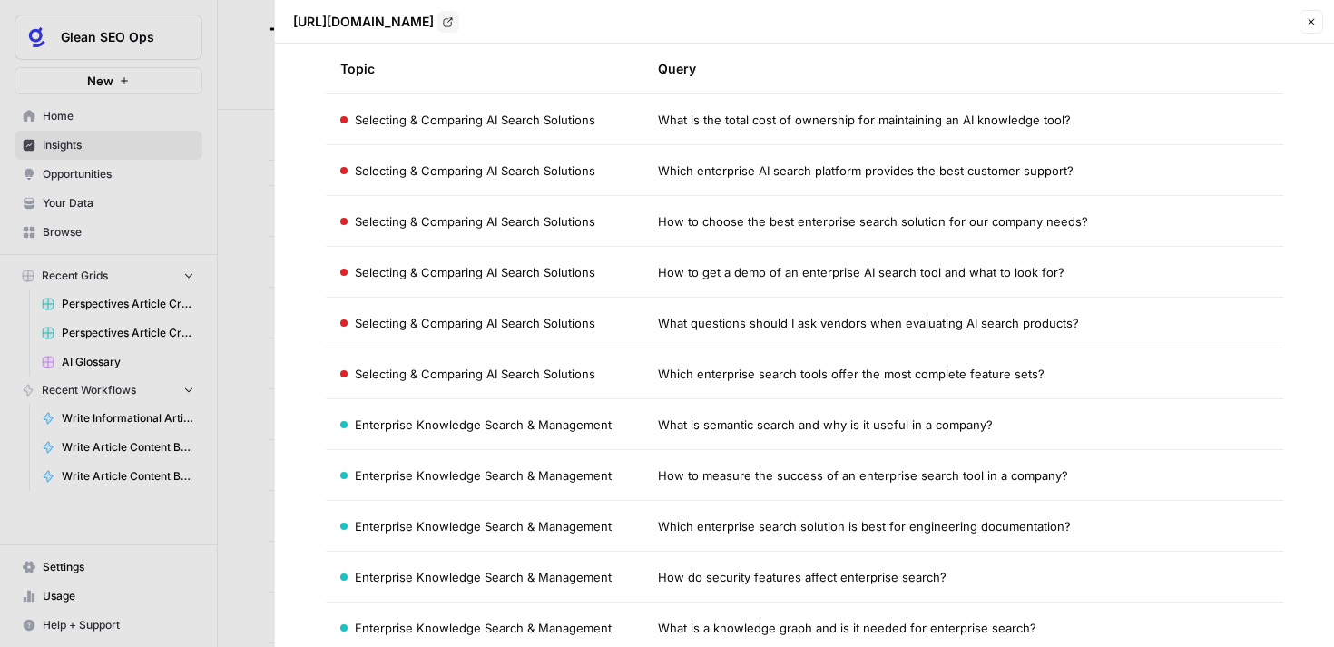
scroll to position [4665, 0]
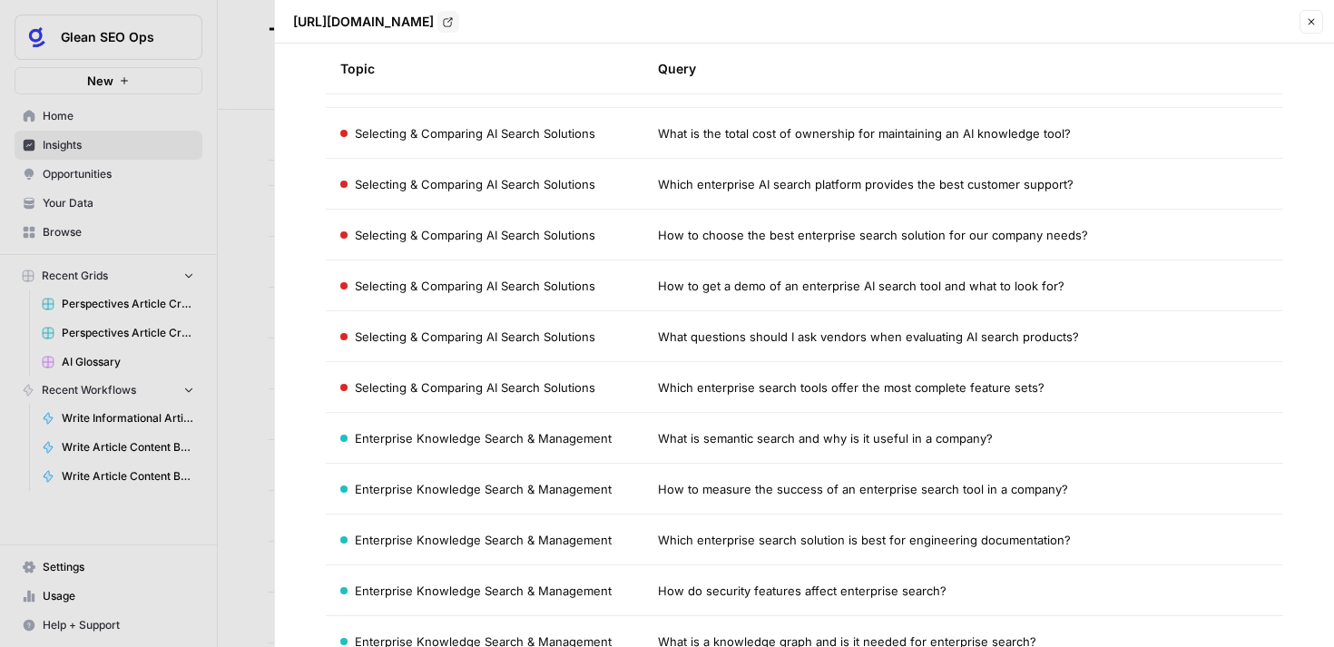
drag, startPoint x: 1084, startPoint y: 234, endPoint x: 659, endPoint y: 240, distance: 424.9
click at [659, 240] on div "How to choose the best enterprise search solution for our company needs?" at bounding box center [964, 235] width 612 height 18
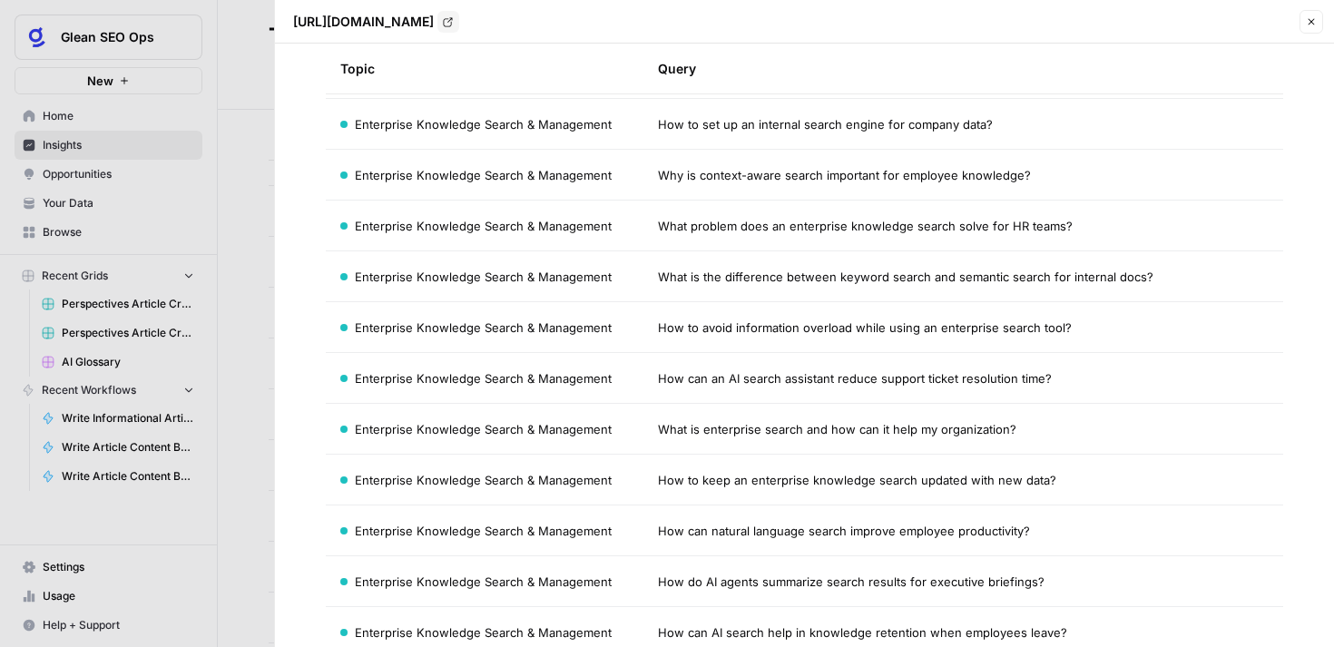
scroll to position [5590, 0]
drag, startPoint x: 1068, startPoint y: 223, endPoint x: 659, endPoint y: 231, distance: 408.6
click at [659, 231] on div "What problem does an enterprise knowledge search solve for HR teams?" at bounding box center [964, 225] width 612 height 18
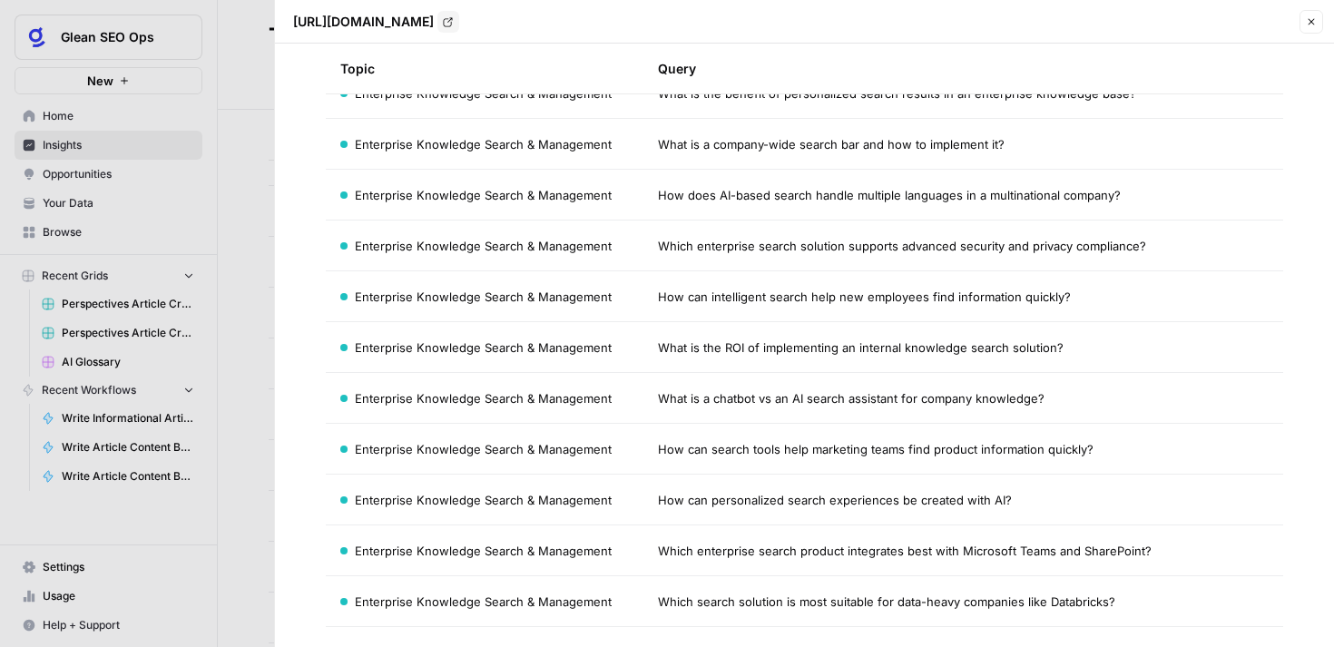
scroll to position [6653, 0]
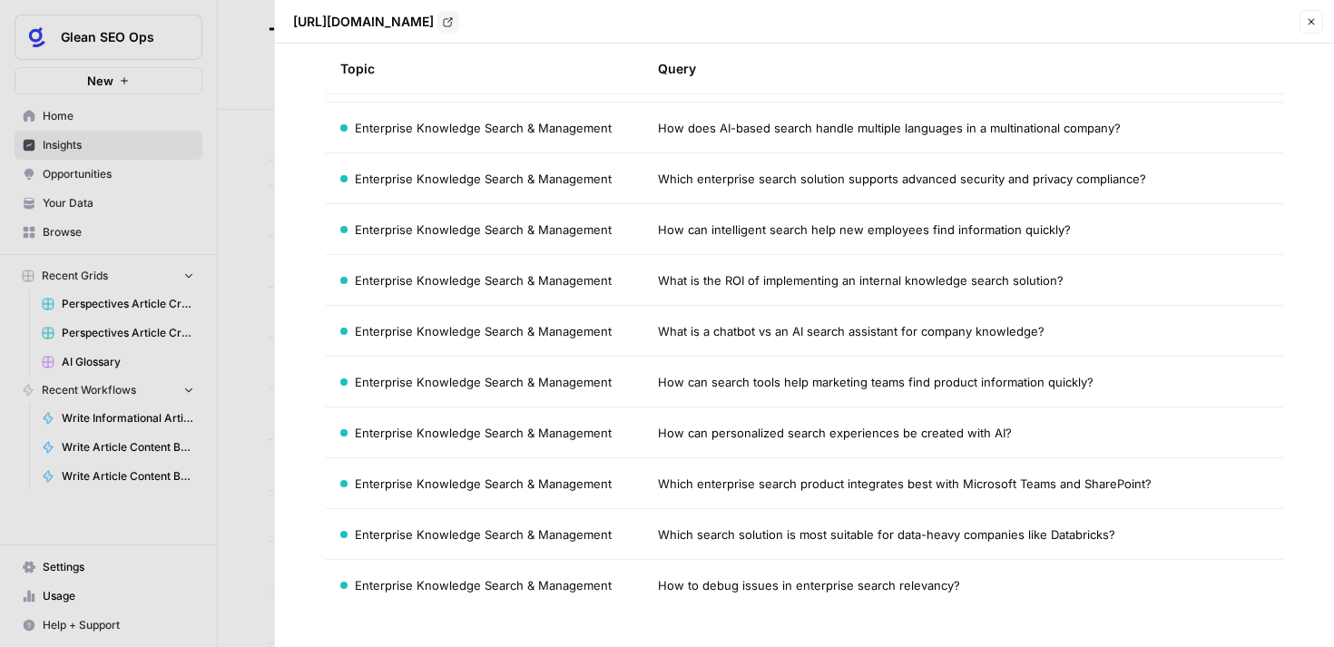
drag, startPoint x: 1147, startPoint y: 481, endPoint x: 662, endPoint y: 483, distance: 485.7
click at [662, 483] on div "Which enterprise search product integrates best with Microsoft Teams and ShareP…" at bounding box center [964, 484] width 612 height 18
click at [1315, 23] on icon "button" at bounding box center [1311, 21] width 11 height 11
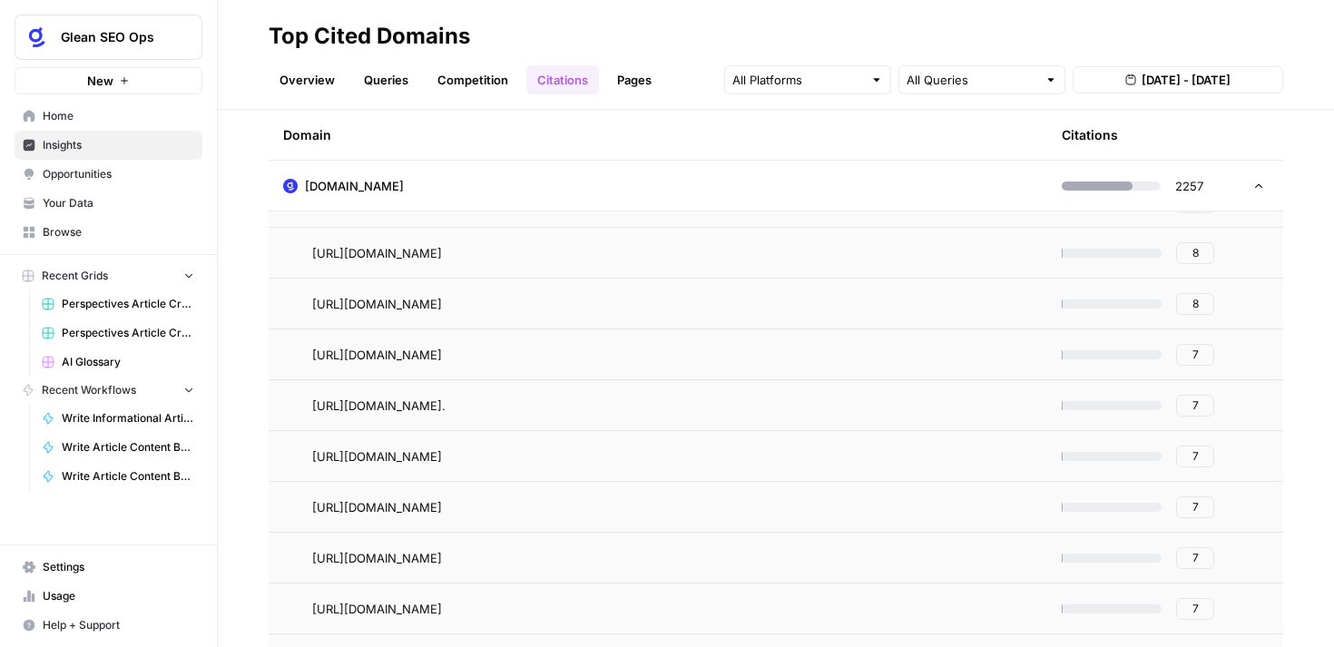
scroll to position [3318, 0]
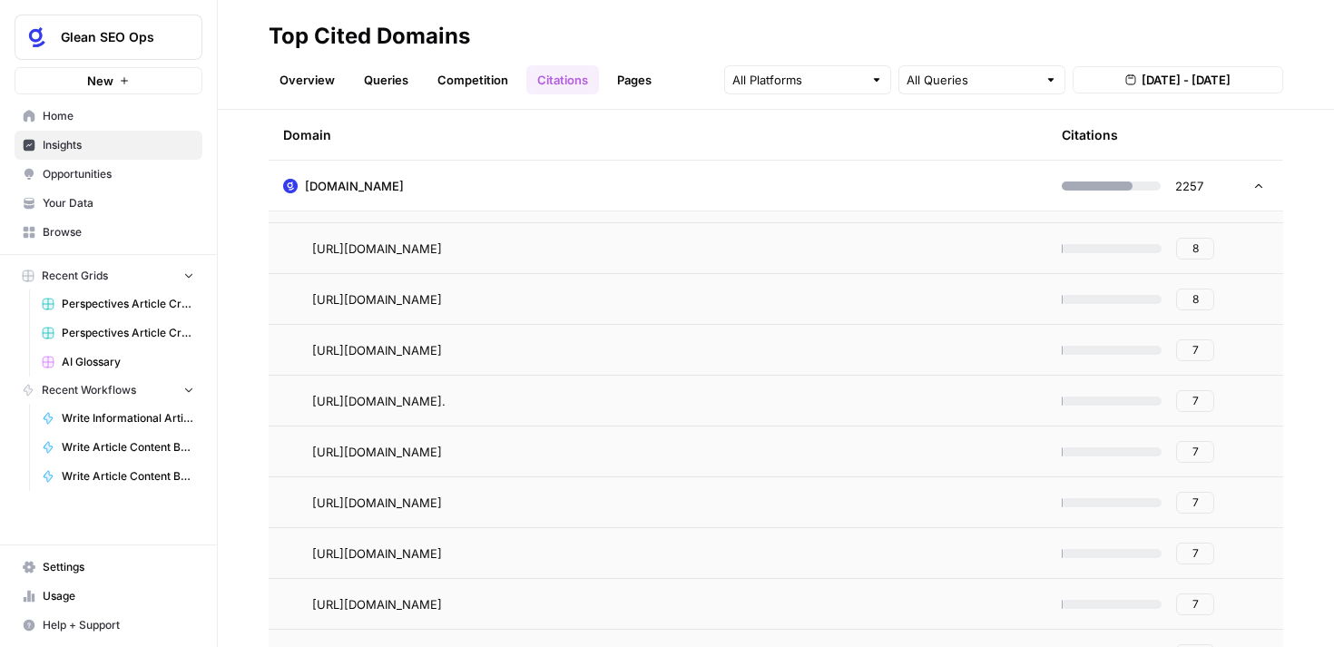
click at [1190, 300] on button "8" at bounding box center [1196, 300] width 38 height 22
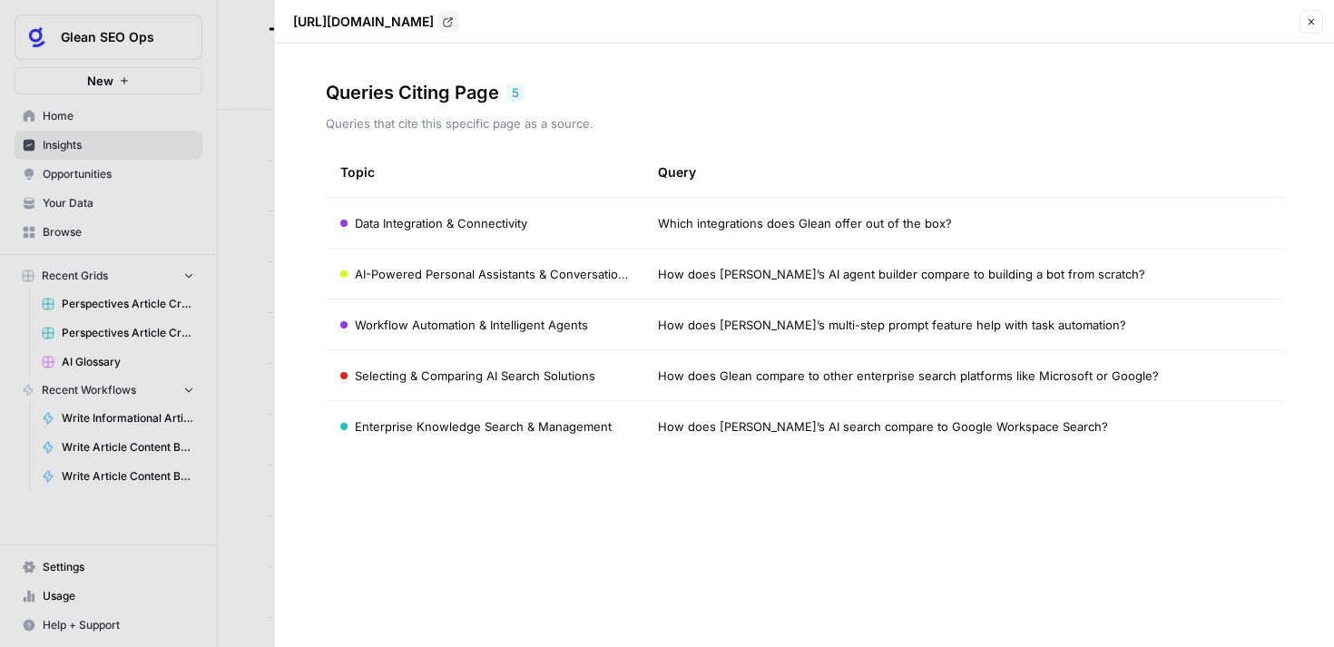
click at [245, 201] on div at bounding box center [667, 323] width 1334 height 647
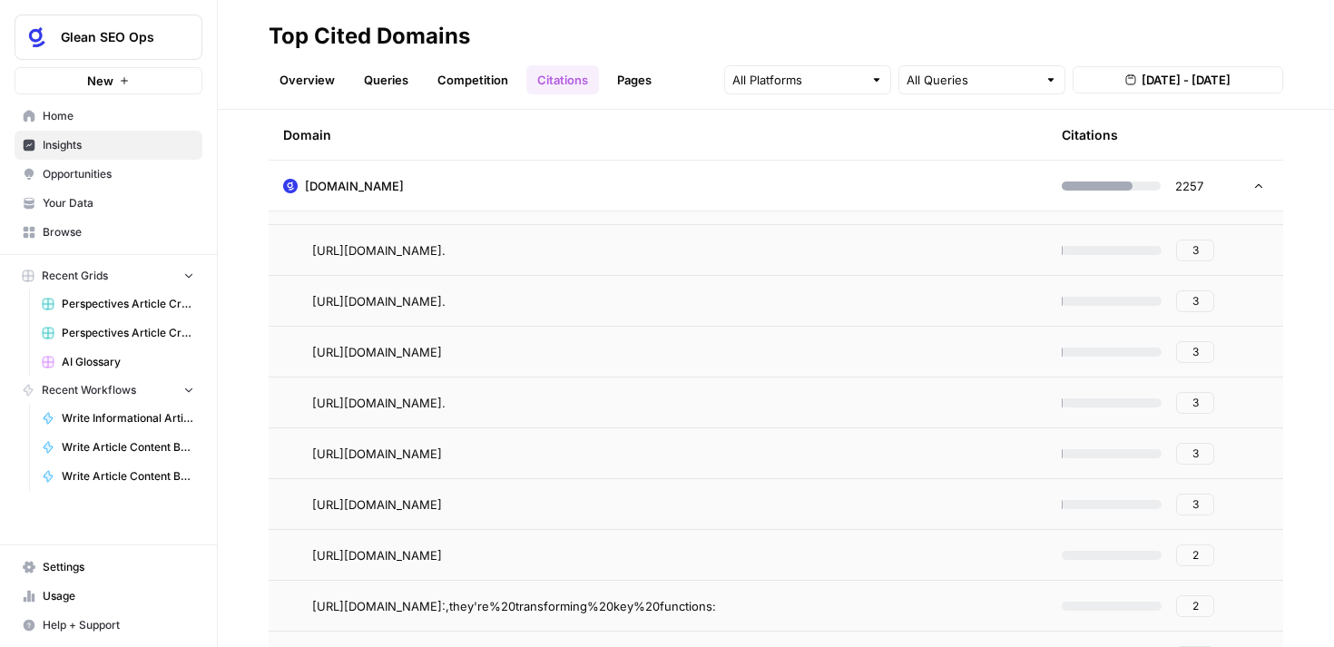
scroll to position [10636, 0]
click at [1200, 459] on button "3" at bounding box center [1196, 455] width 38 height 22
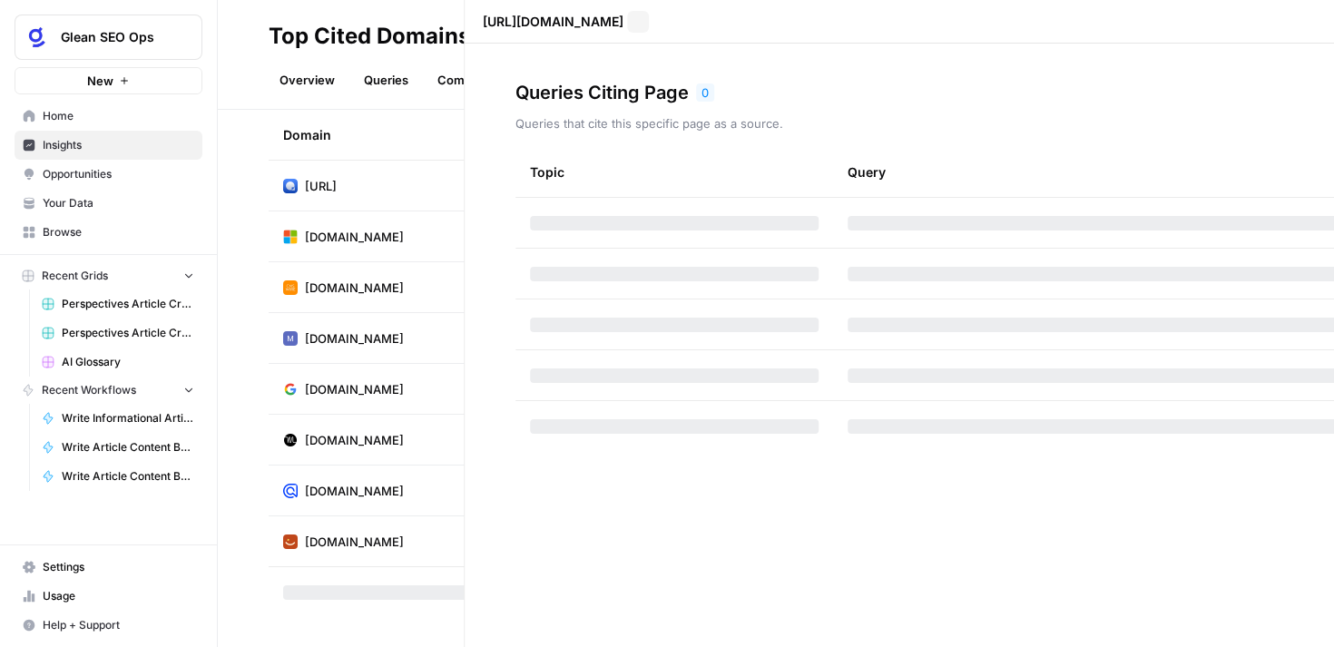
scroll to position [3787, 0]
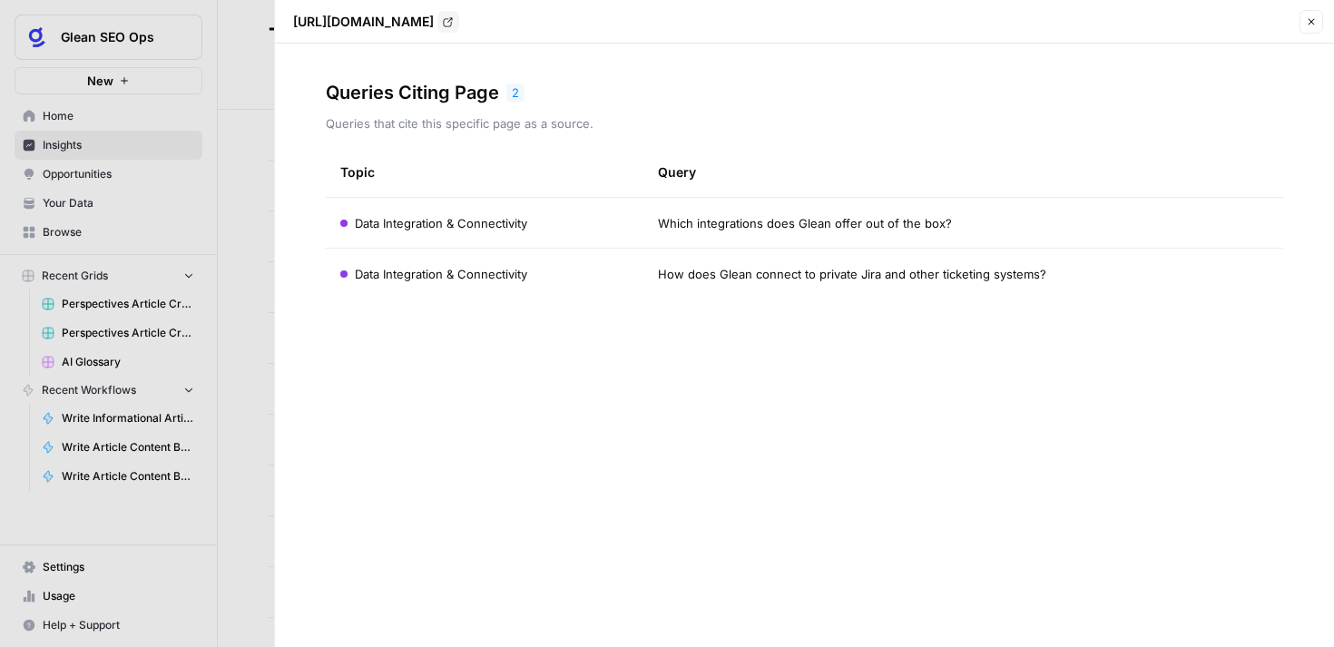
click at [1319, 23] on button "Close" at bounding box center [1312, 22] width 24 height 24
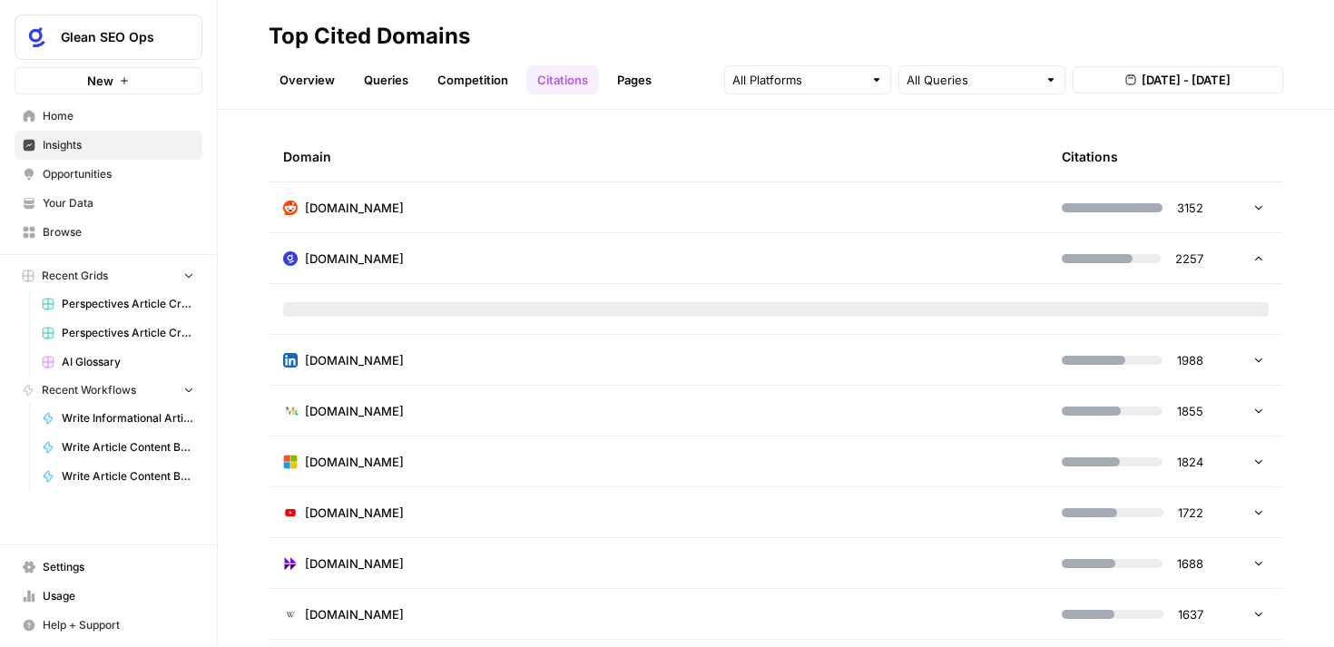
scroll to position [0, 0]
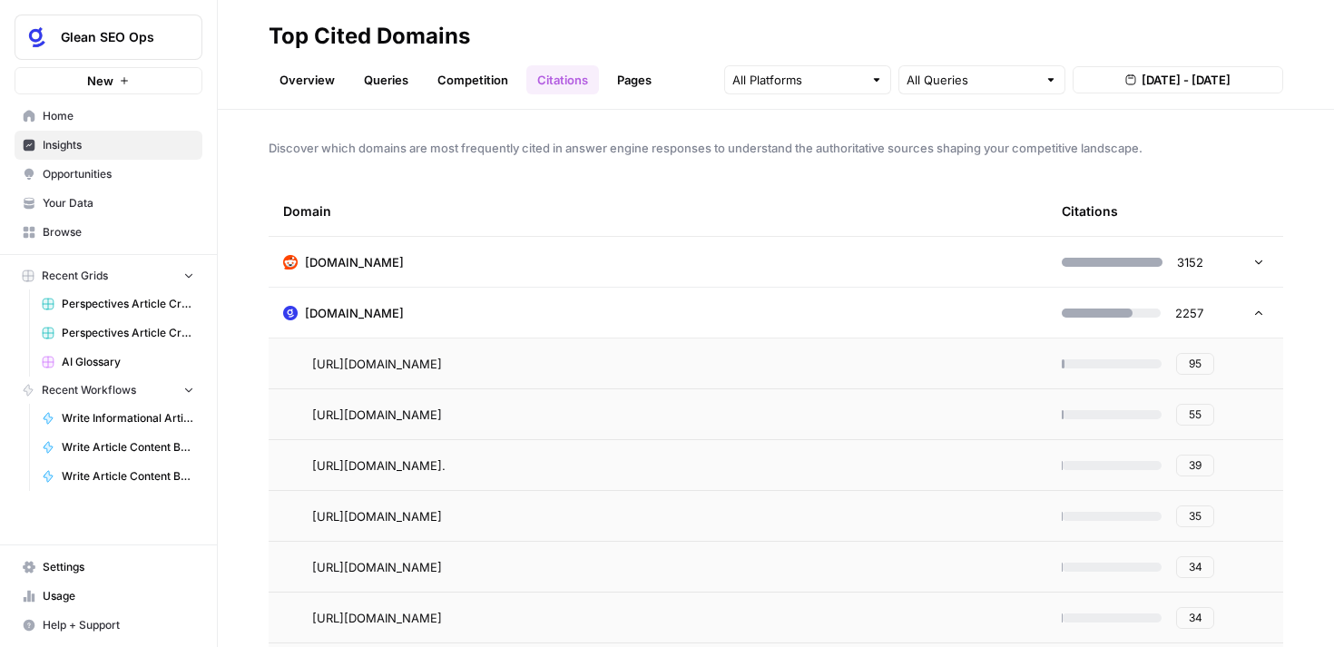
click at [705, 261] on td "[DOMAIN_NAME]" at bounding box center [658, 262] width 779 height 50
click at [1196, 308] on span "35" at bounding box center [1195, 313] width 13 height 16
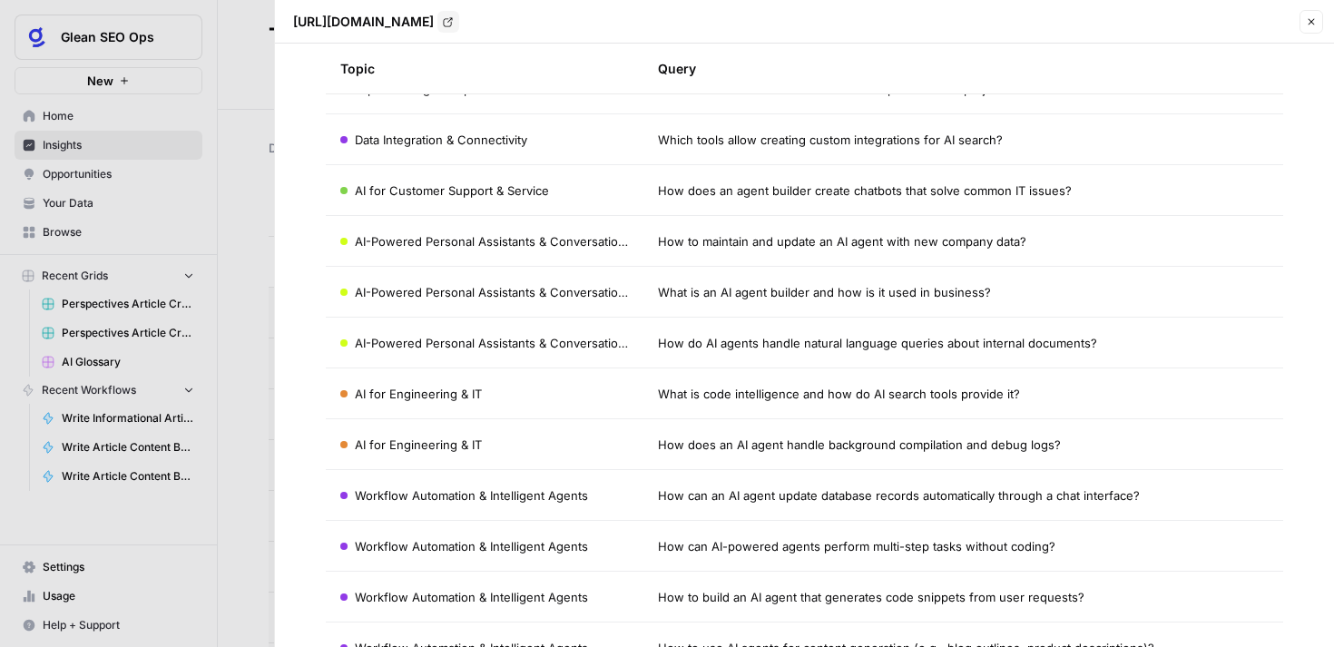
scroll to position [248, 0]
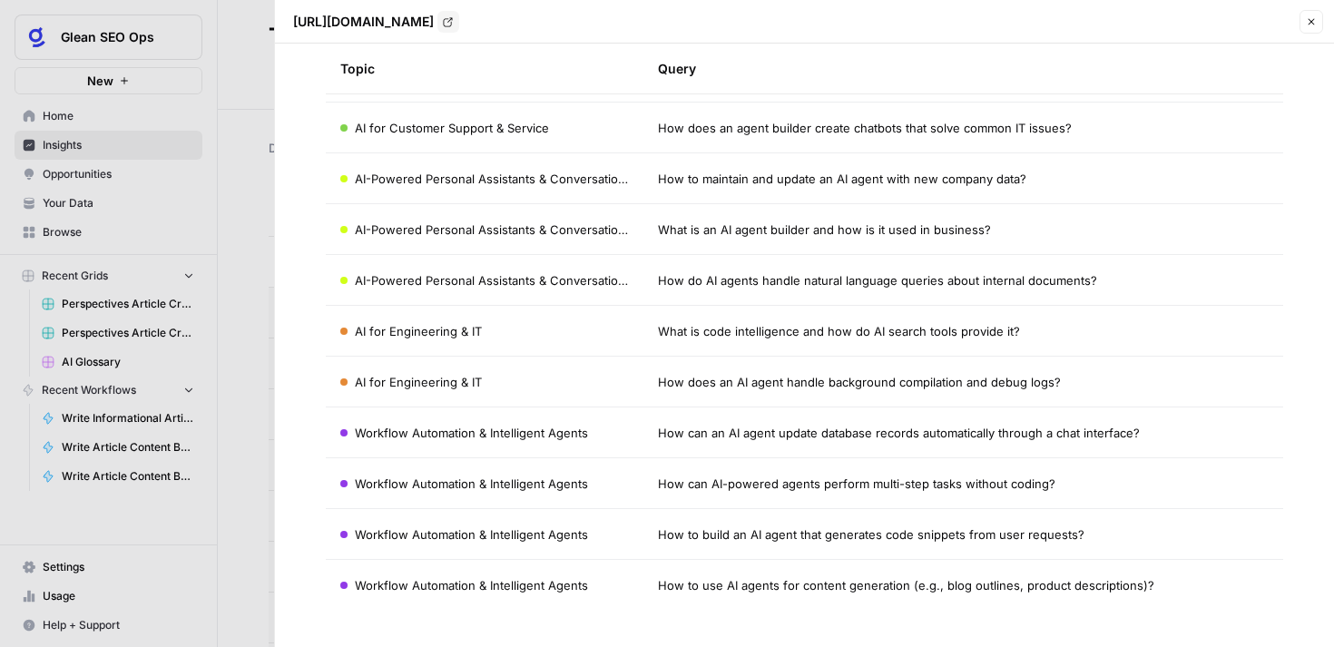
drag, startPoint x: 1023, startPoint y: 328, endPoint x: 662, endPoint y: 334, distance: 361.4
click at [663, 334] on div "What is code intelligence and how do AI search tools provide it?" at bounding box center [964, 331] width 612 height 18
drag, startPoint x: 1143, startPoint y: 584, endPoint x: 661, endPoint y: 585, distance: 482.0
click at [661, 585] on div "How to use AI agents for content generation (e.g., blog outlines, product descr…" at bounding box center [964, 585] width 612 height 18
click at [1309, 21] on icon "button" at bounding box center [1311, 21] width 11 height 11
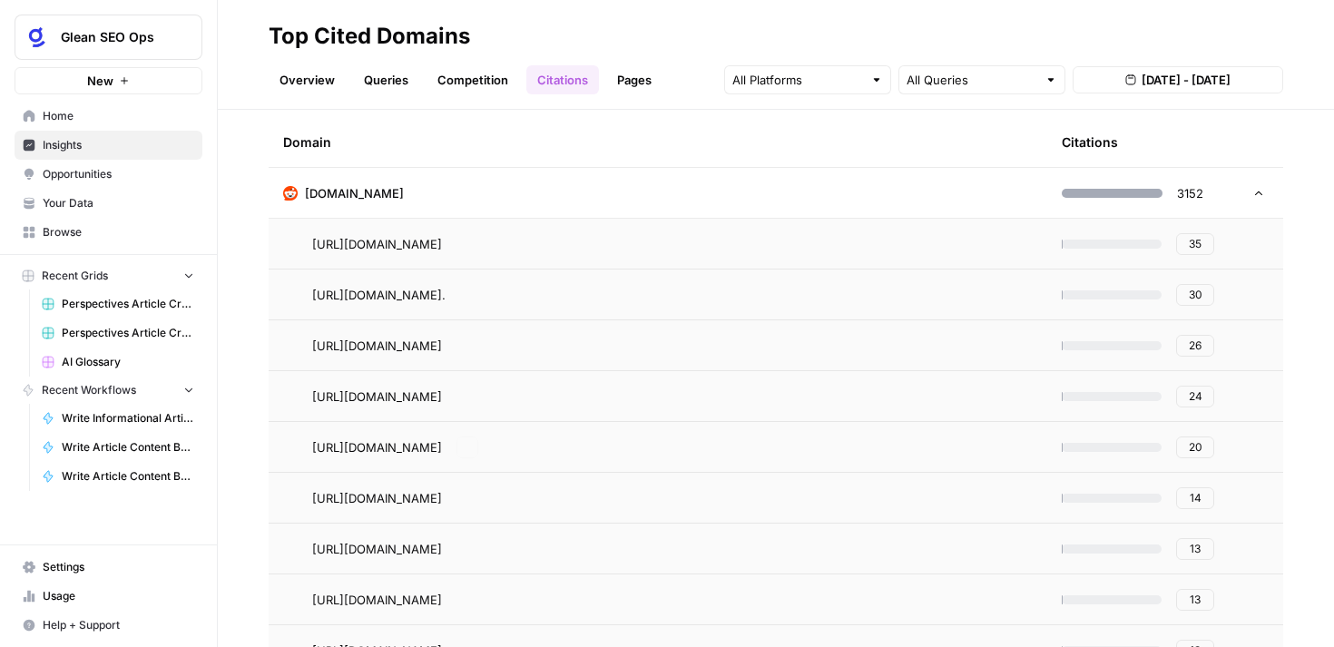
scroll to position [72, 0]
click at [1206, 342] on button "26" at bounding box center [1196, 343] width 38 height 22
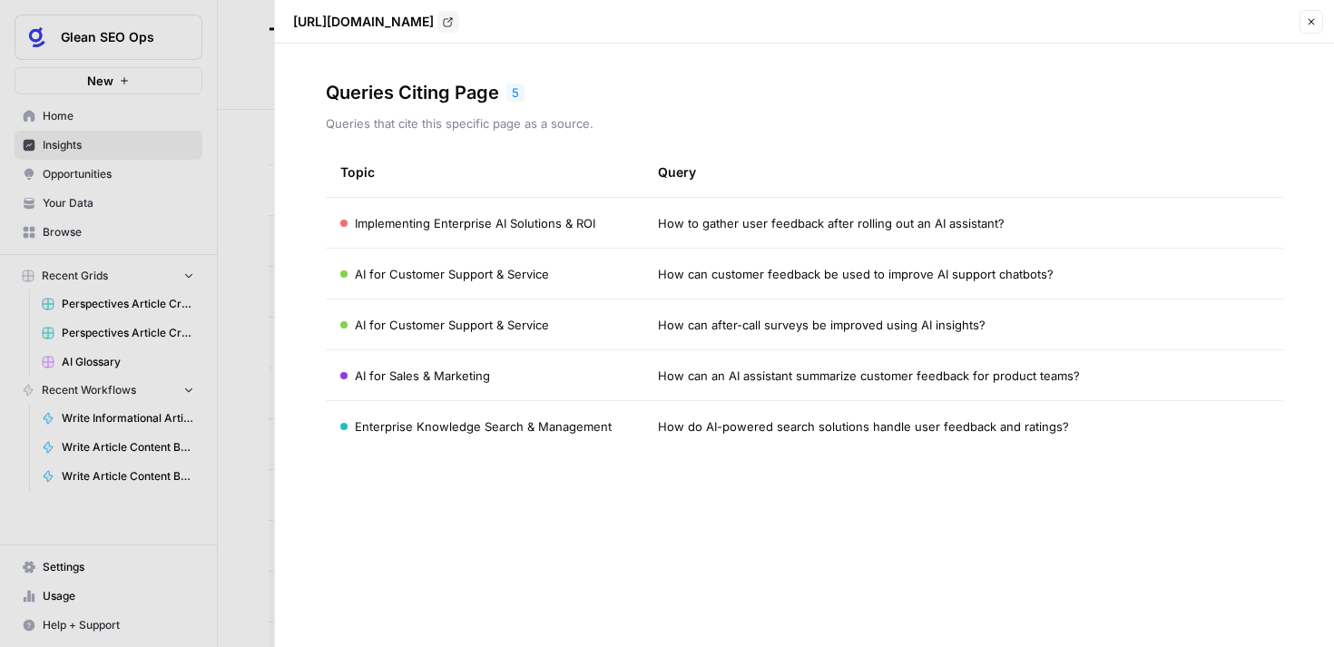
drag, startPoint x: 1000, startPoint y: 222, endPoint x: 615, endPoint y: 226, distance: 385.8
click at [615, 226] on tr "Implementing Enterprise AI Solutions & ROI How to gather user feedback after ro…" at bounding box center [805, 223] width 959 height 51
click at [743, 276] on span "How can customer feedback be used to improve AI support chatbots?" at bounding box center [856, 274] width 396 height 18
drag, startPoint x: 1082, startPoint y: 375, endPoint x: 660, endPoint y: 381, distance: 422.2
click at [660, 381] on div "How can an AI assistant summarize customer feedback for product teams?" at bounding box center [964, 376] width 612 height 18
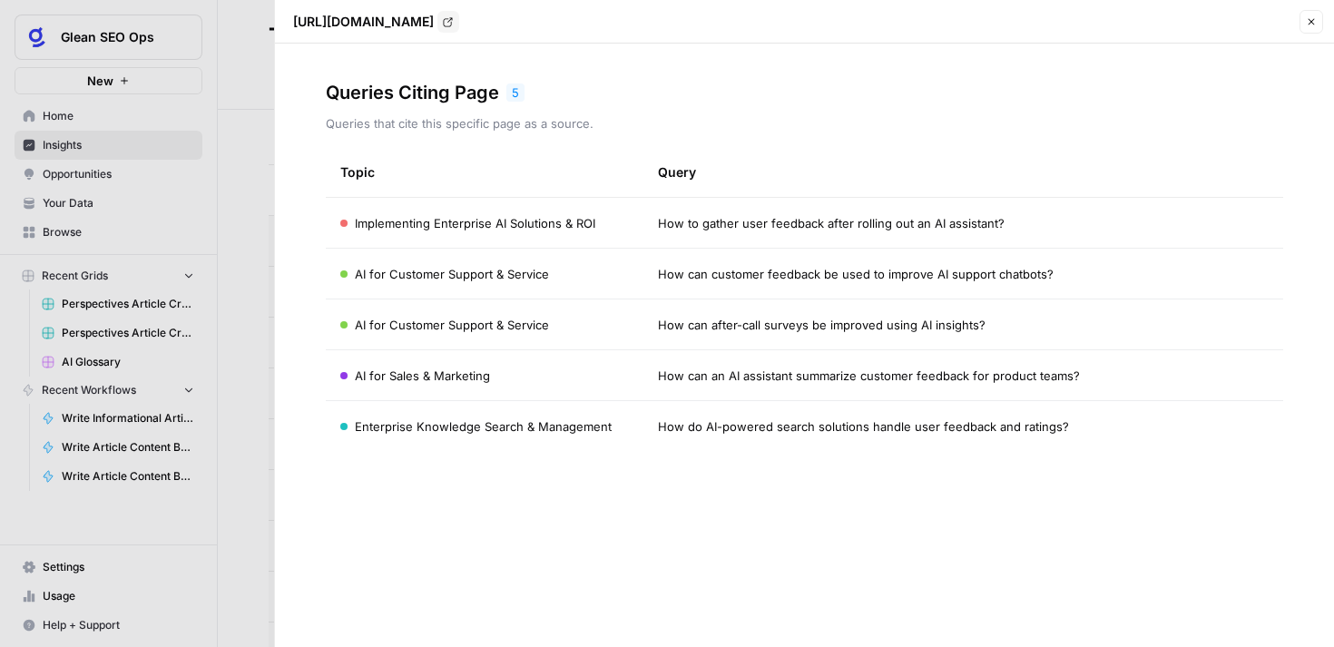
click at [1312, 21] on icon "button" at bounding box center [1312, 22] width 6 height 6
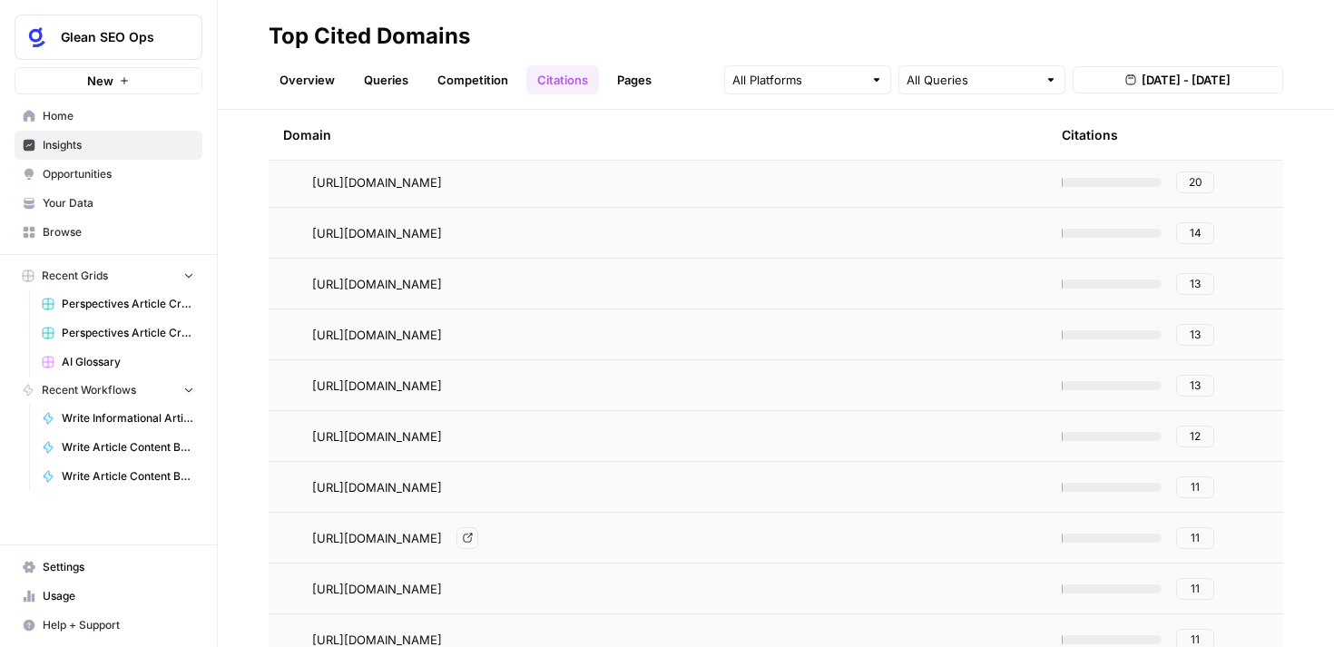
scroll to position [335, 0]
click at [1198, 537] on span "11" at bounding box center [1195, 537] width 9 height 16
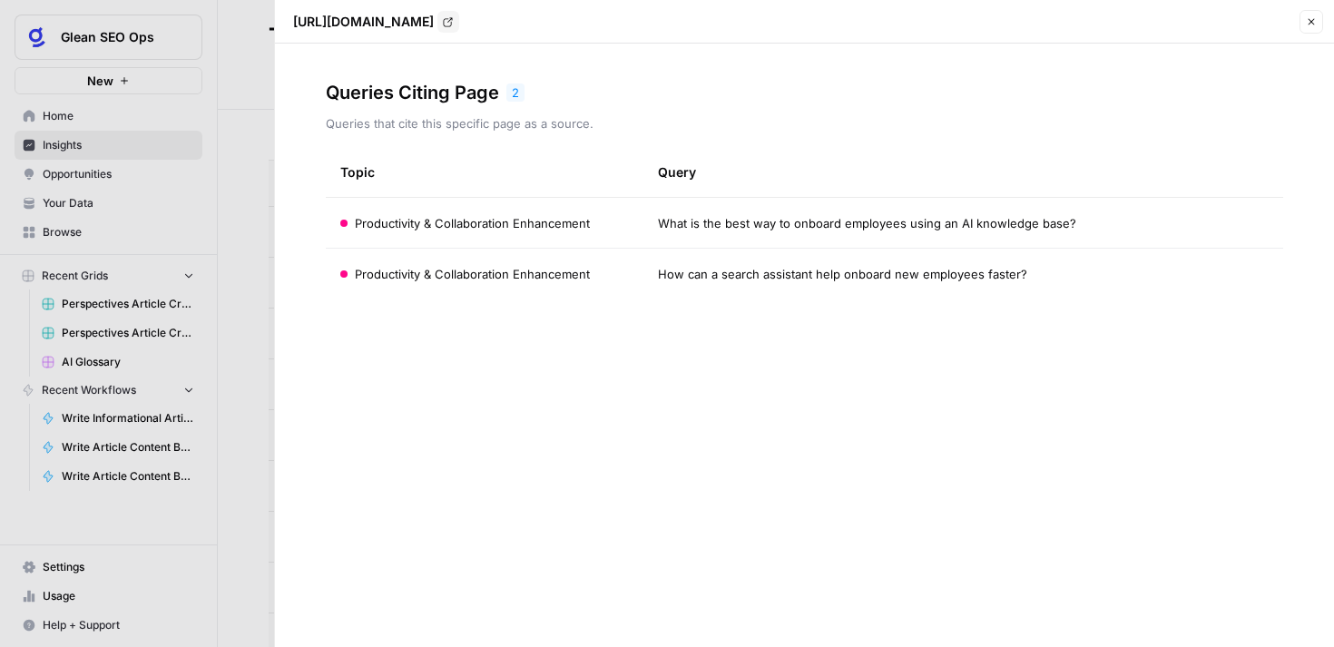
click at [1312, 16] on icon "button" at bounding box center [1311, 21] width 11 height 11
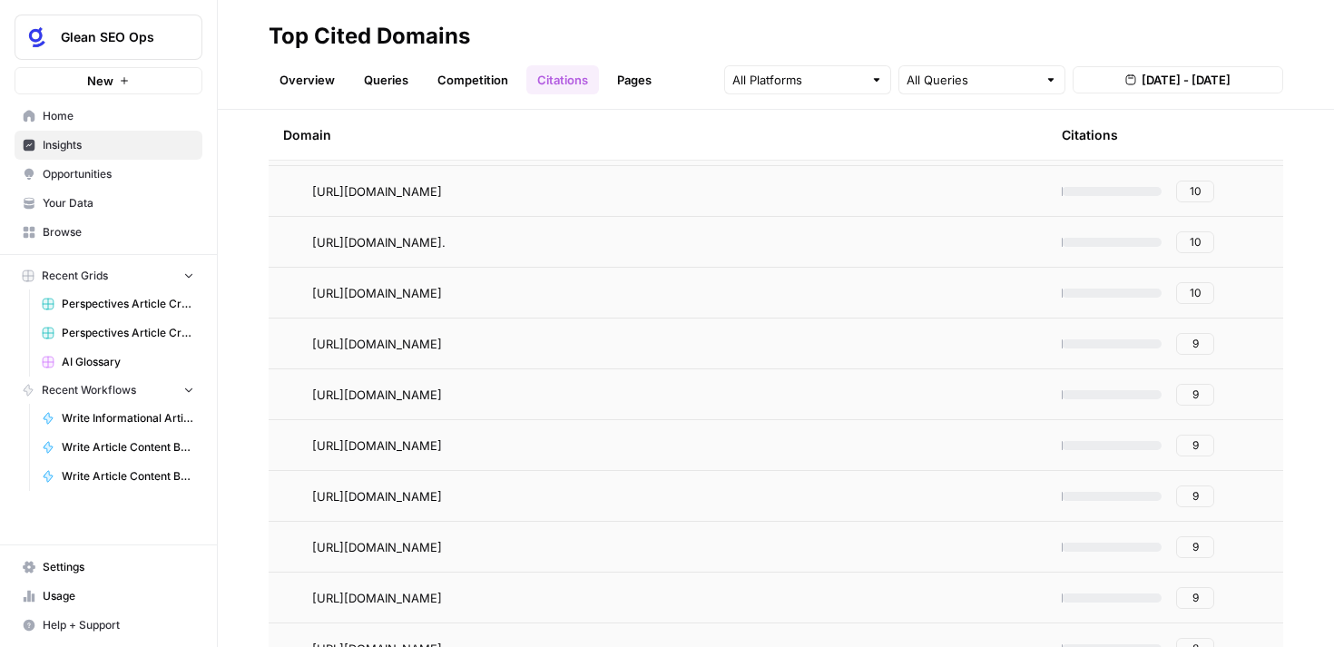
scroll to position [891, 0]
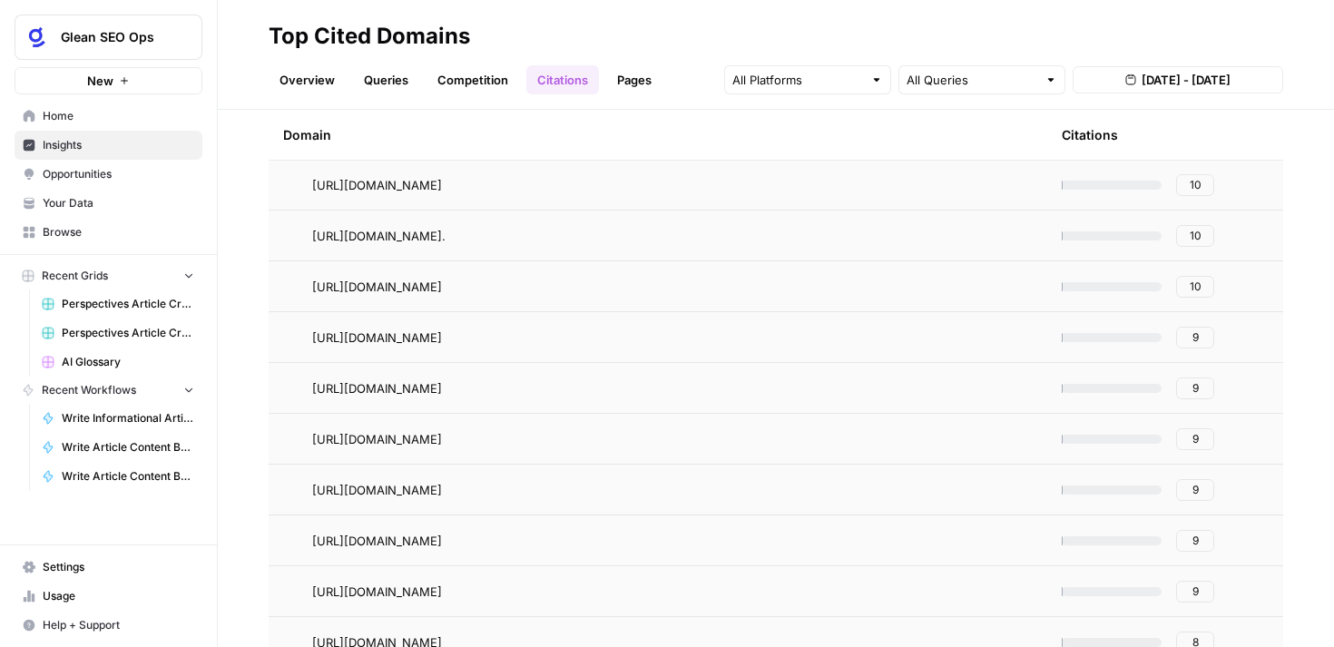
click at [1196, 485] on span "9" at bounding box center [1196, 490] width 6 height 16
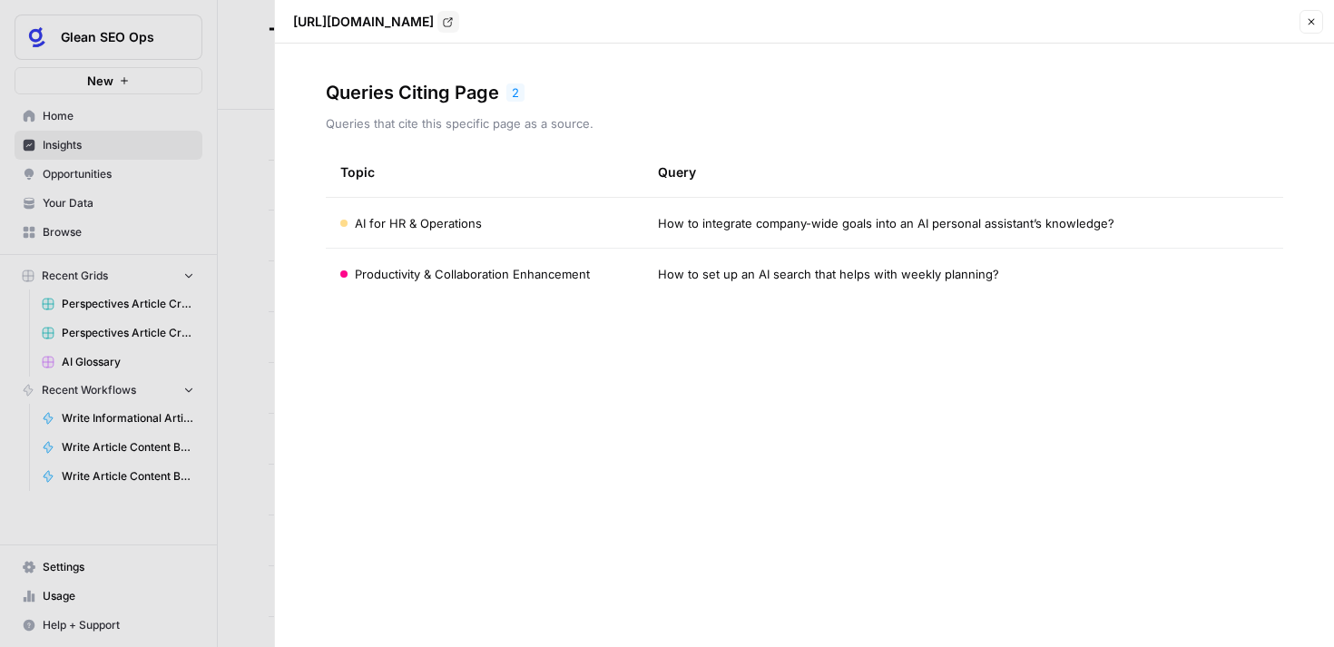
click at [1316, 22] on span "Close" at bounding box center [1316, 22] width 1 height 1
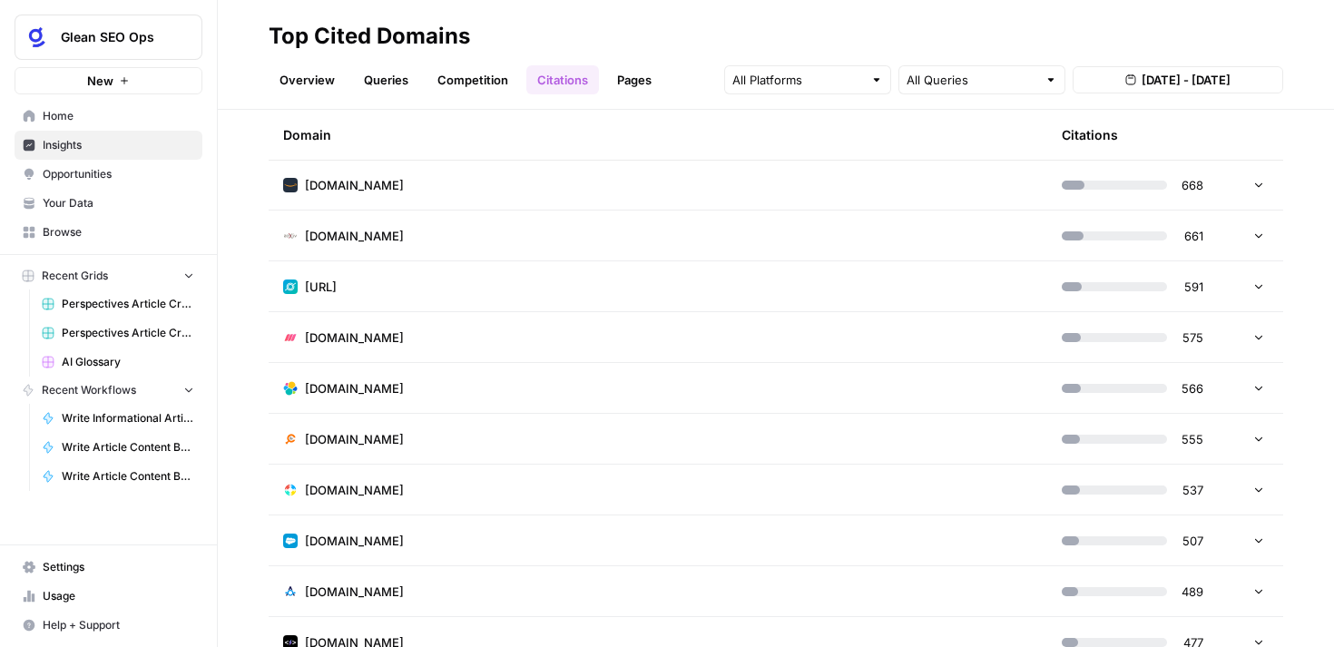
click at [676, 538] on td "[DOMAIN_NAME]" at bounding box center [658, 541] width 779 height 50
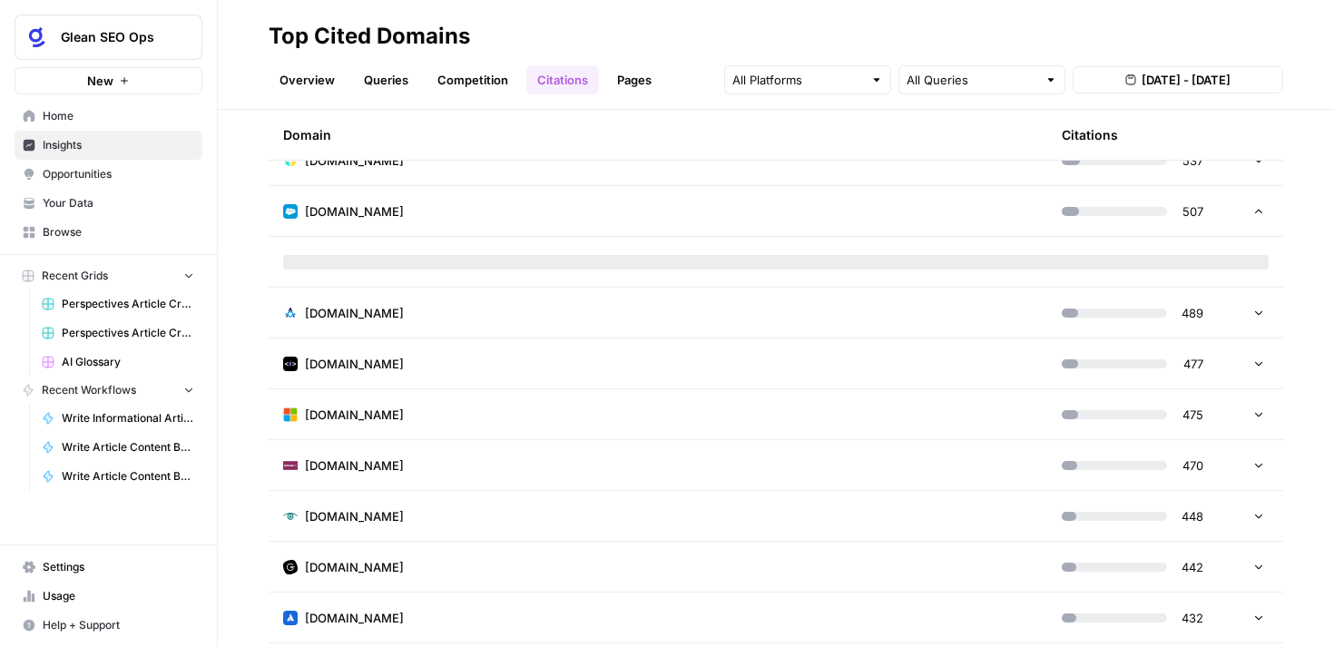
scroll to position [1236, 0]
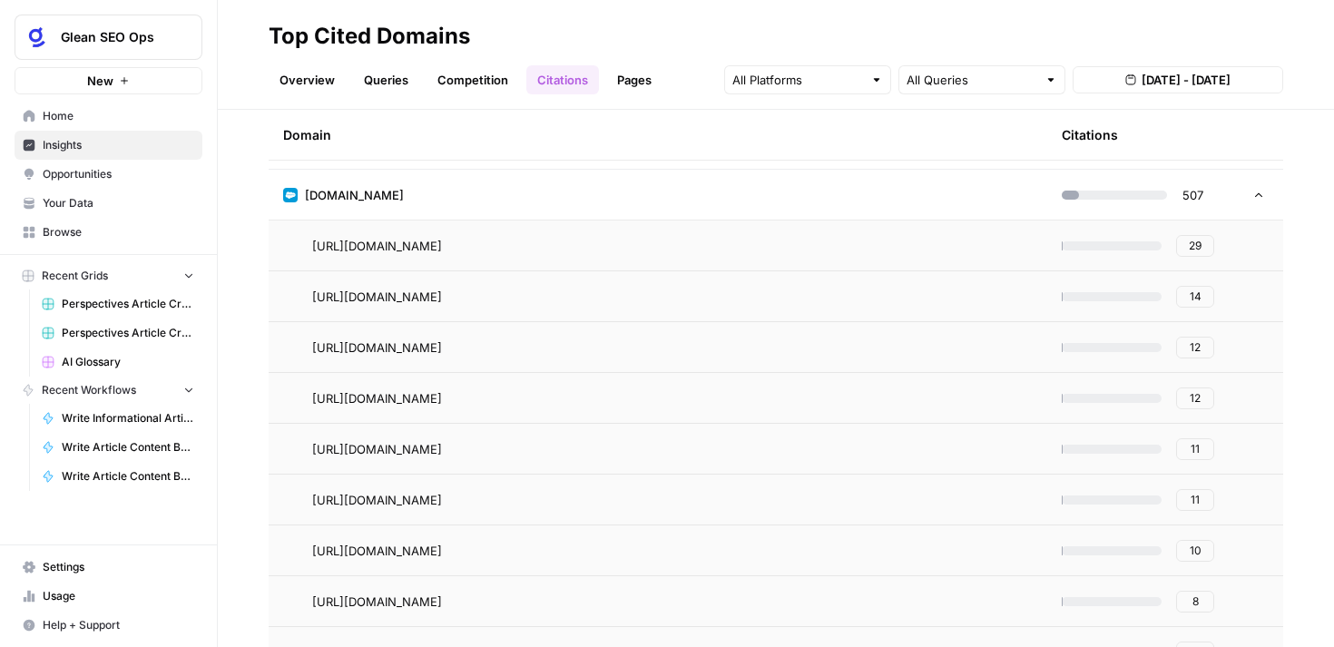
click at [1198, 244] on span "29" at bounding box center [1195, 246] width 13 height 16
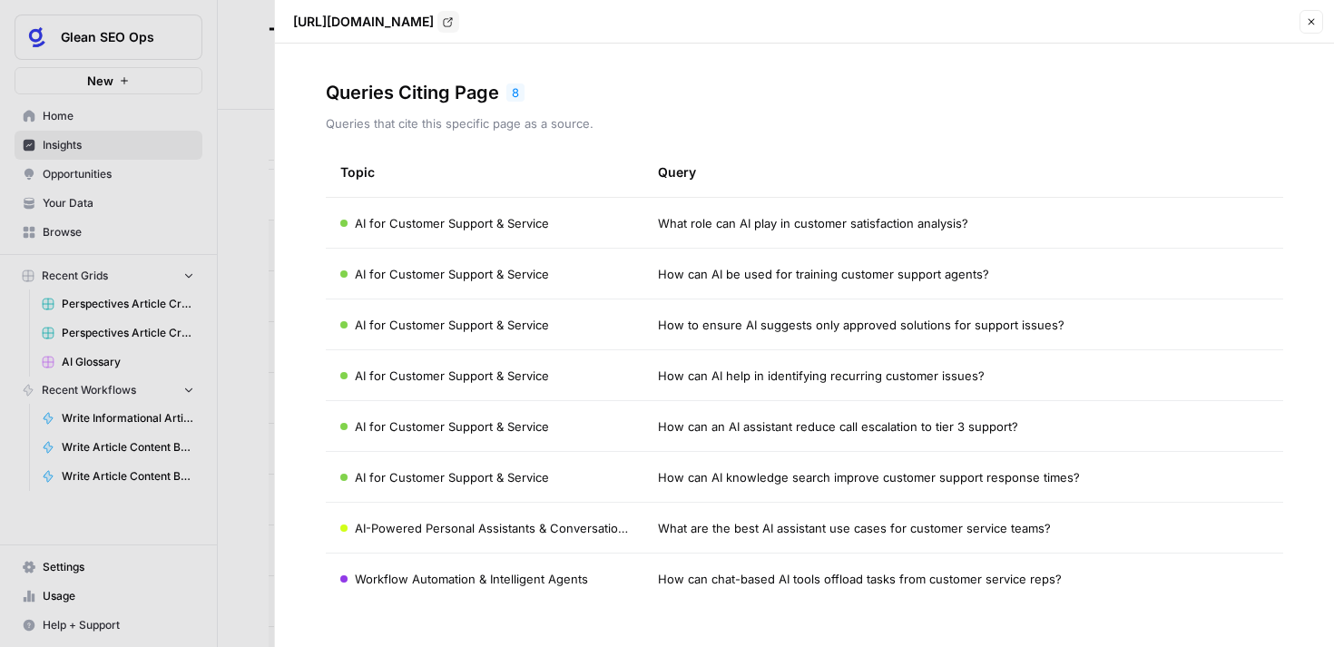
drag, startPoint x: 970, startPoint y: 222, endPoint x: 661, endPoint y: 226, distance: 308.7
click at [661, 226] on div "What role can AI play in customer satisfaction analysis?" at bounding box center [964, 223] width 612 height 18
drag, startPoint x: 992, startPoint y: 375, endPoint x: 656, endPoint y: 381, distance: 335.9
click at [656, 381] on td "How can AI help in identifying recurring customer issues?" at bounding box center [964, 375] width 641 height 50
click at [1311, 24] on icon "button" at bounding box center [1311, 21] width 11 height 11
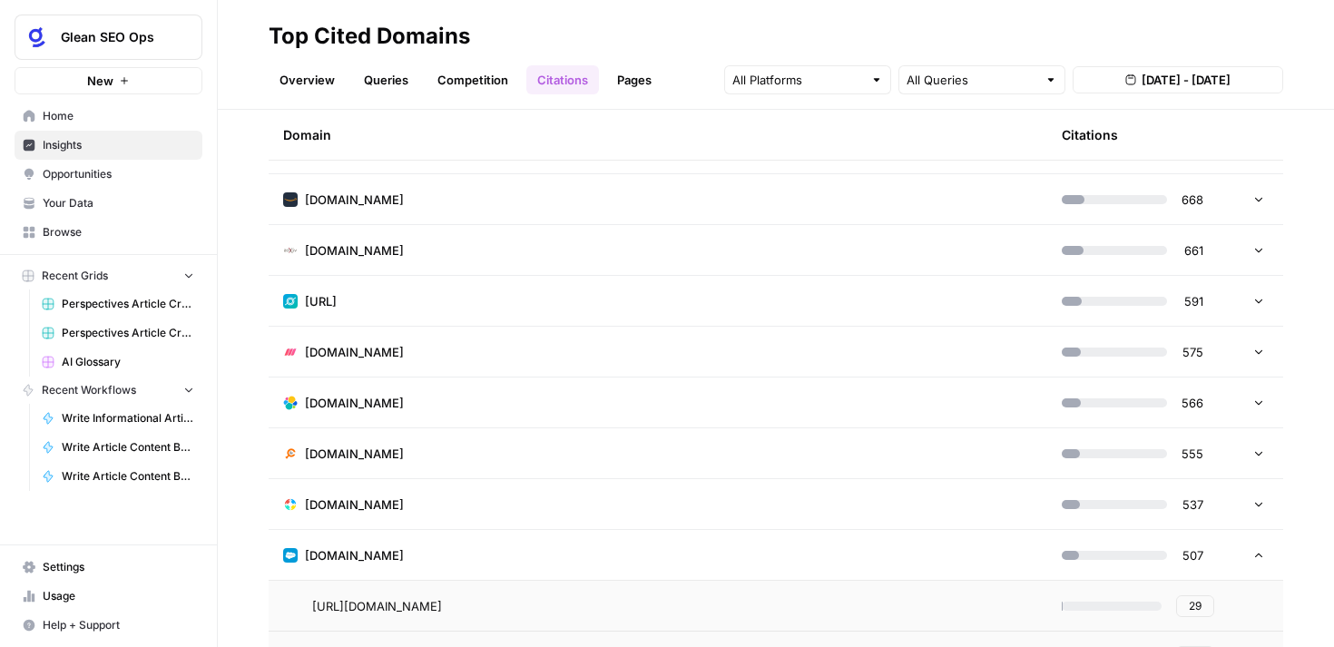
scroll to position [886, 0]
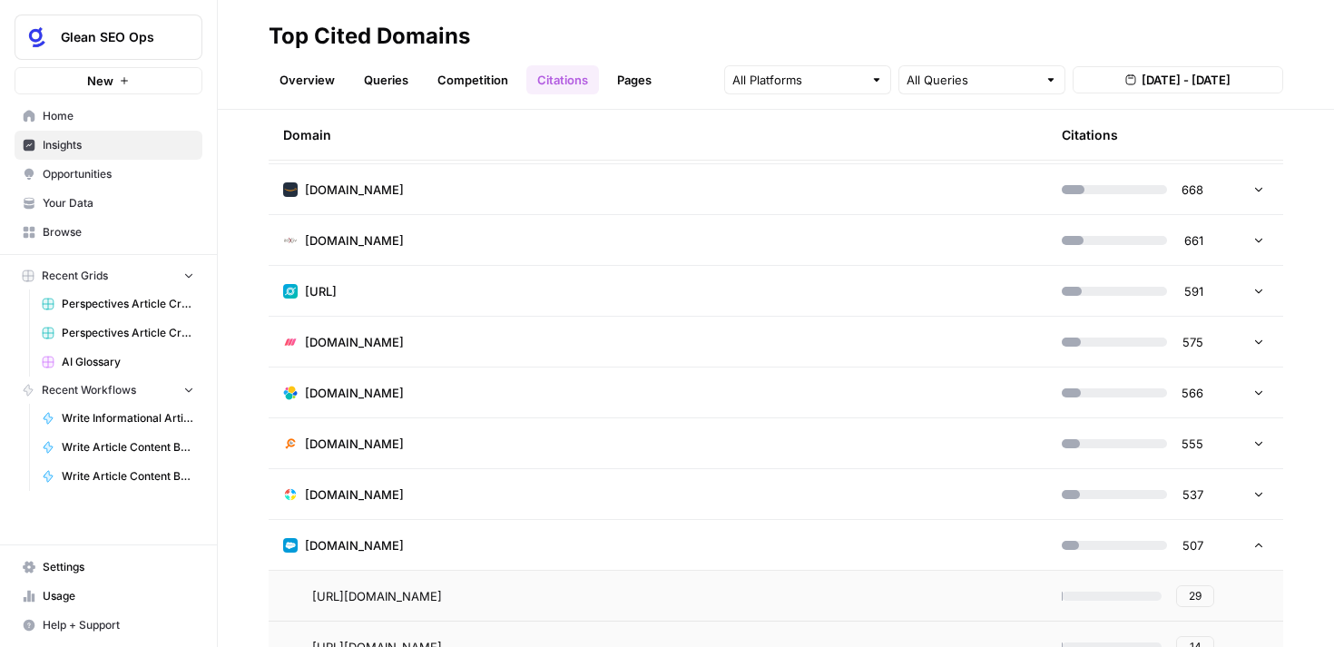
click at [654, 550] on td "[DOMAIN_NAME]" at bounding box center [658, 545] width 779 height 50
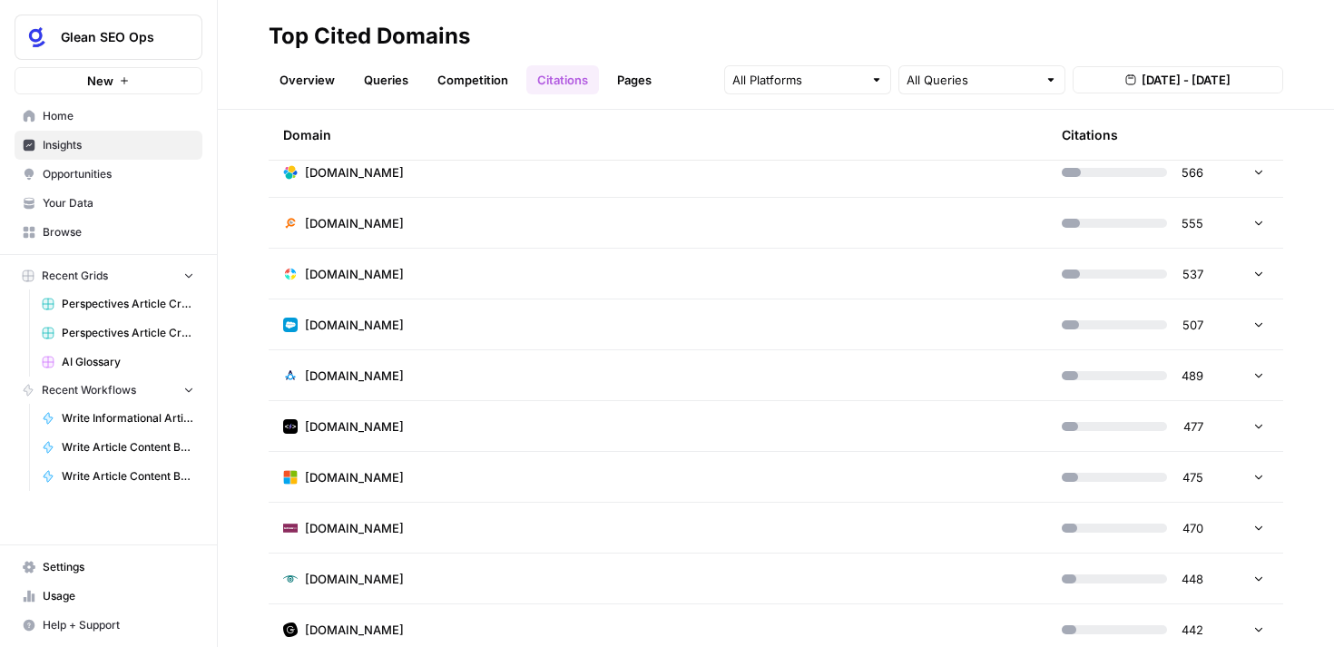
click at [629, 472] on td "[DOMAIN_NAME]" at bounding box center [658, 477] width 779 height 50
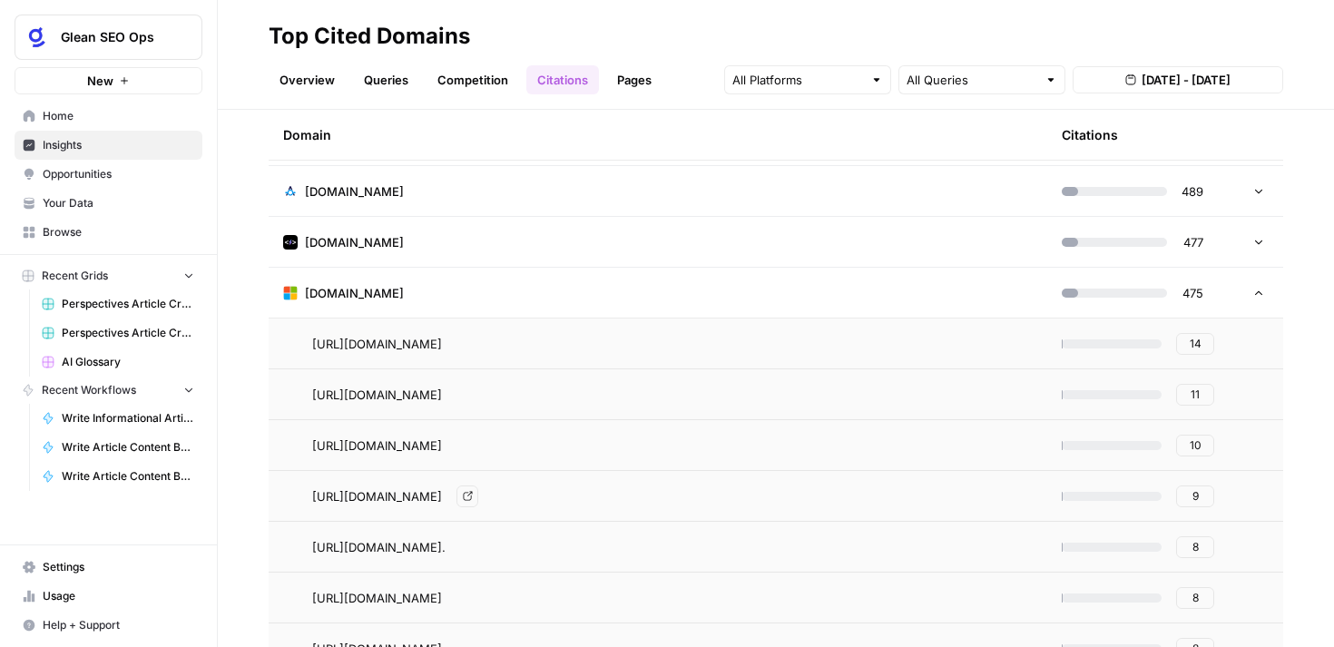
scroll to position [1294, 0]
click at [1205, 489] on button "9" at bounding box center [1196, 494] width 38 height 22
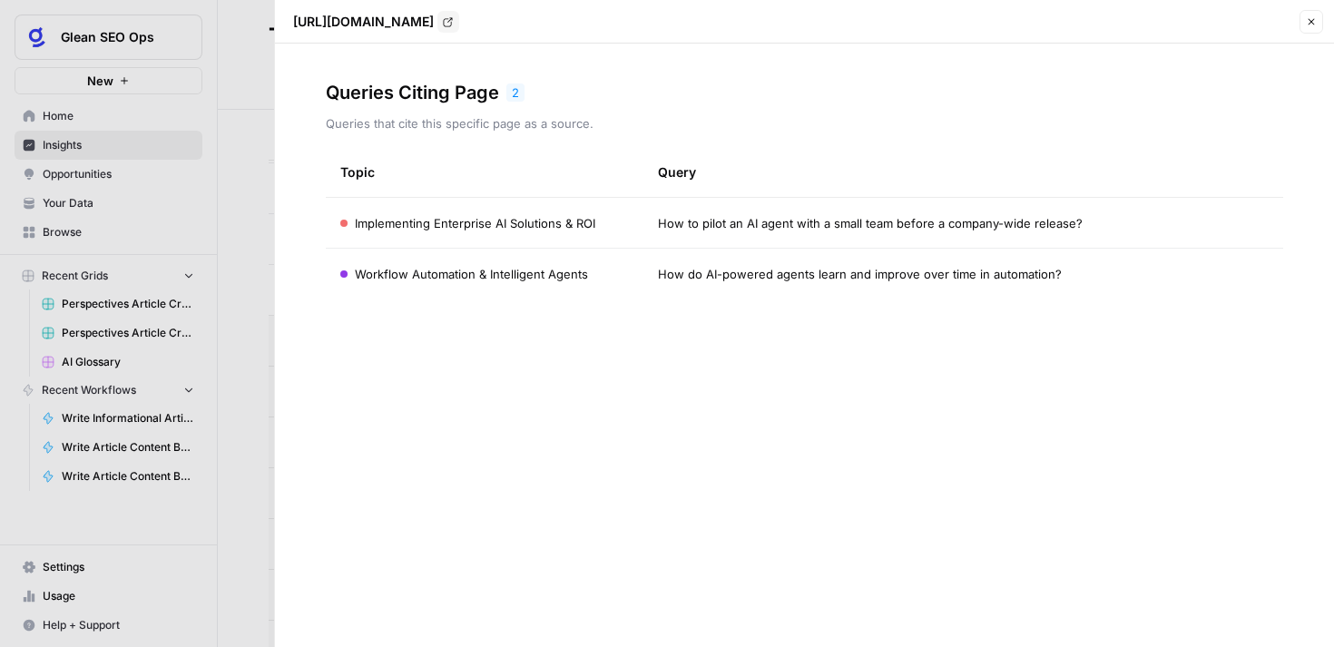
drag, startPoint x: 1061, startPoint y: 272, endPoint x: 663, endPoint y: 276, distance: 398.5
click at [648, 280] on td "How do AI-powered agents learn and improve over time in automation?" at bounding box center [964, 274] width 641 height 51
click at [947, 215] on span "How to pilot an AI agent with a small team before a company-wide release?" at bounding box center [870, 223] width 425 height 18
drag, startPoint x: 1029, startPoint y: 222, endPoint x: 659, endPoint y: 227, distance: 370.4
click at [659, 227] on div "How to pilot an AI agent with a small team before a company-wide release?" at bounding box center [964, 223] width 612 height 18
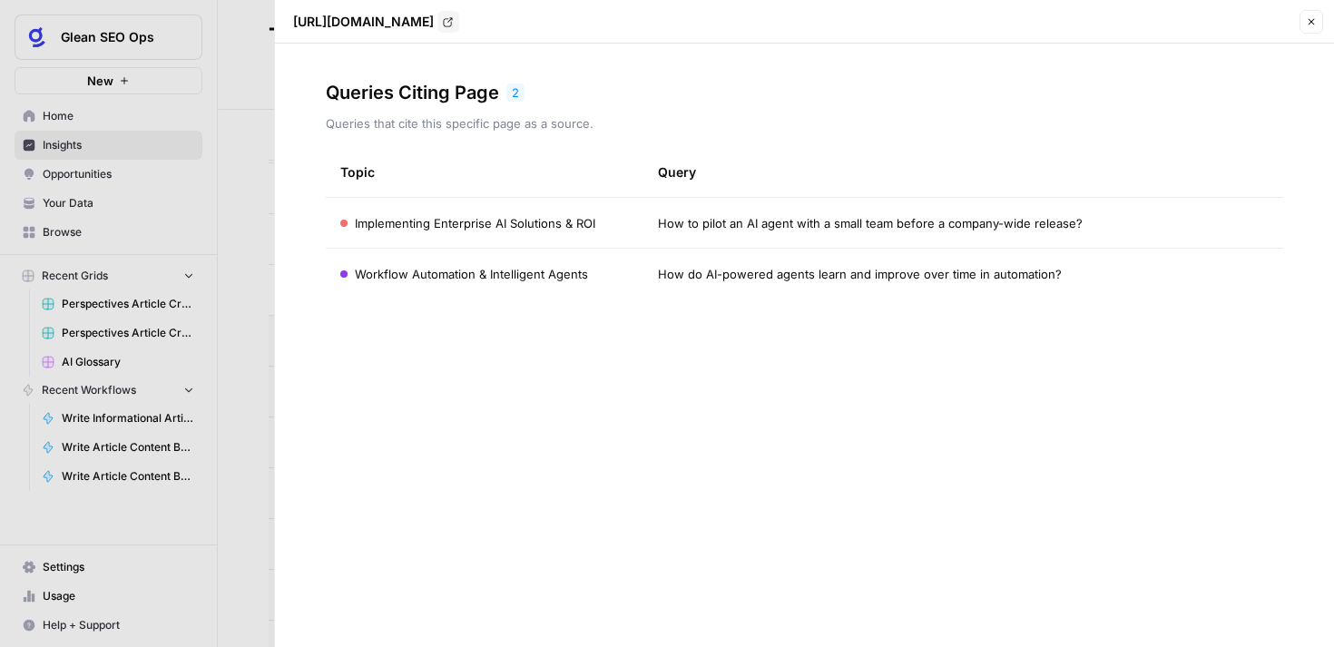
click at [1318, 18] on button "Close" at bounding box center [1312, 22] width 24 height 24
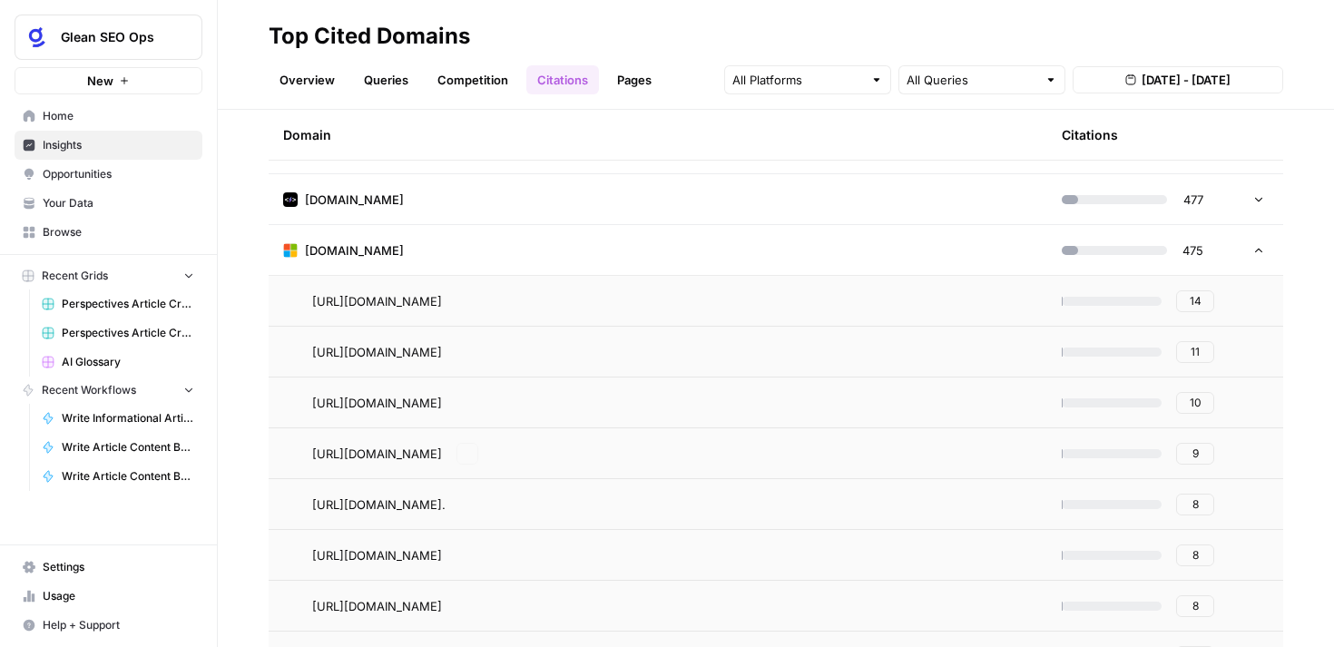
scroll to position [1315, 0]
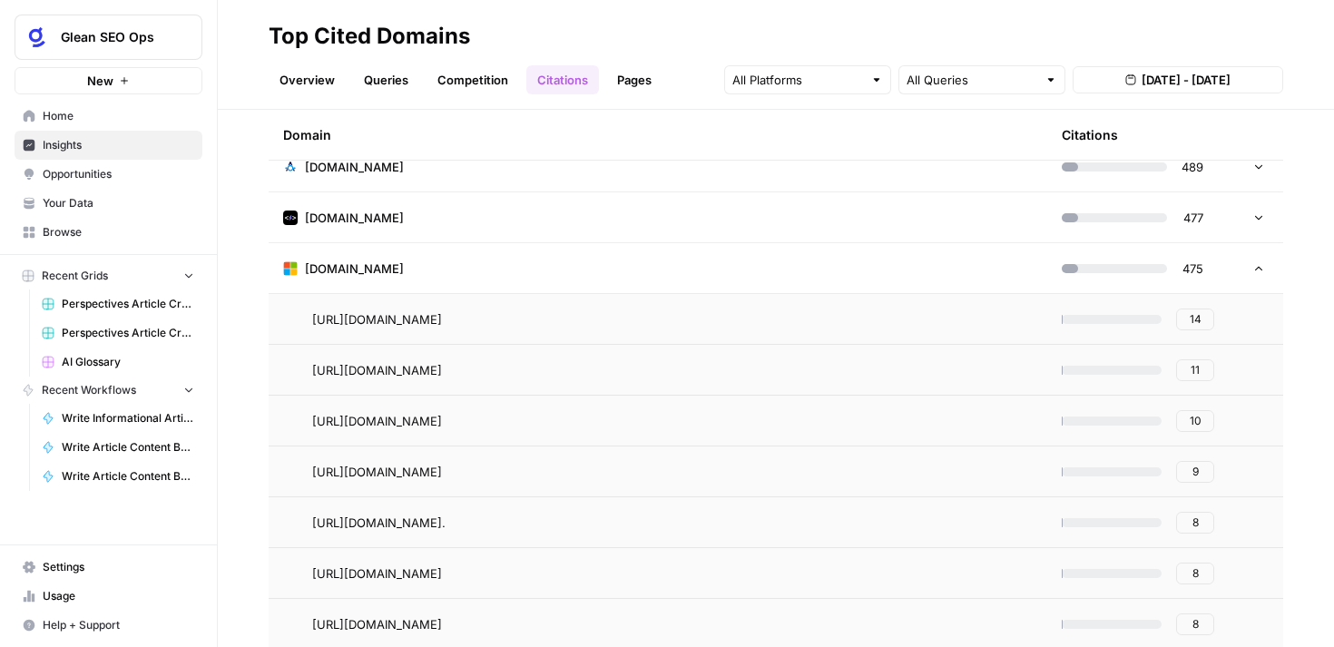
click at [1204, 318] on button "14" at bounding box center [1196, 320] width 38 height 22
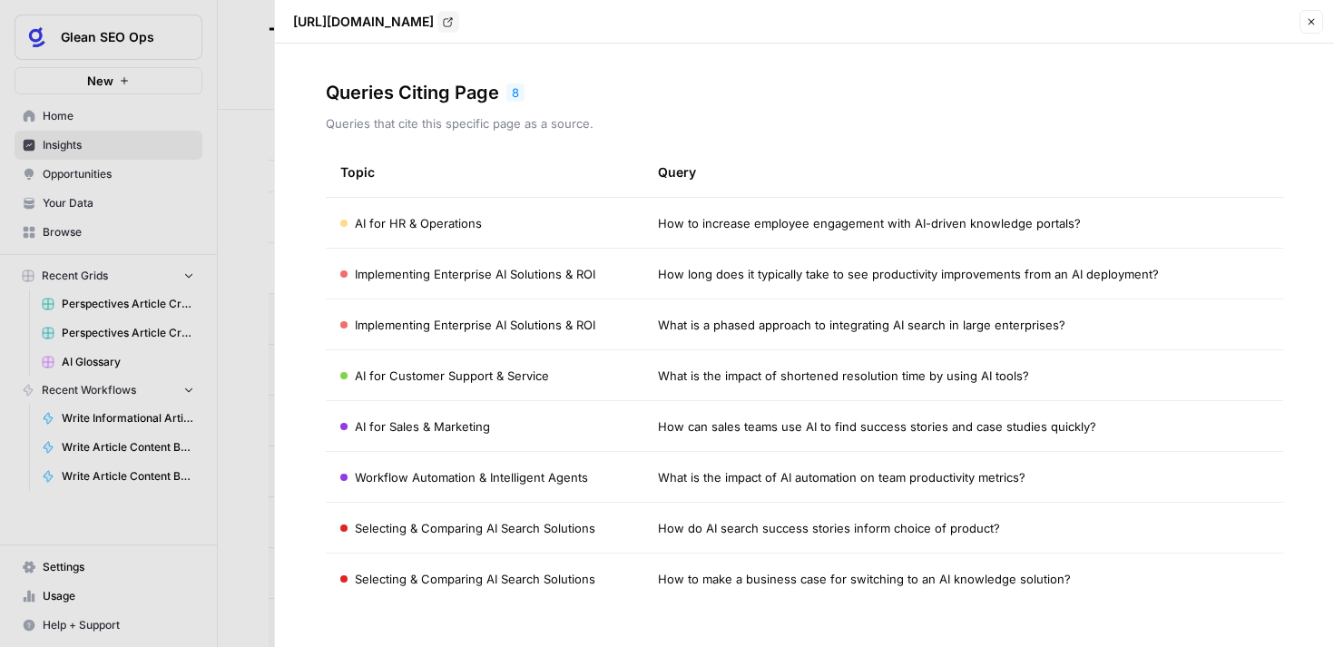
drag, startPoint x: 1047, startPoint y: 478, endPoint x: 646, endPoint y: 474, distance: 400.4
click at [646, 474] on td "What is the impact of AI automation on team productivity metrics?" at bounding box center [964, 477] width 641 height 50
click at [798, 578] on span "How to make a business case for switching to an AI knowledge solution?" at bounding box center [864, 579] width 413 height 18
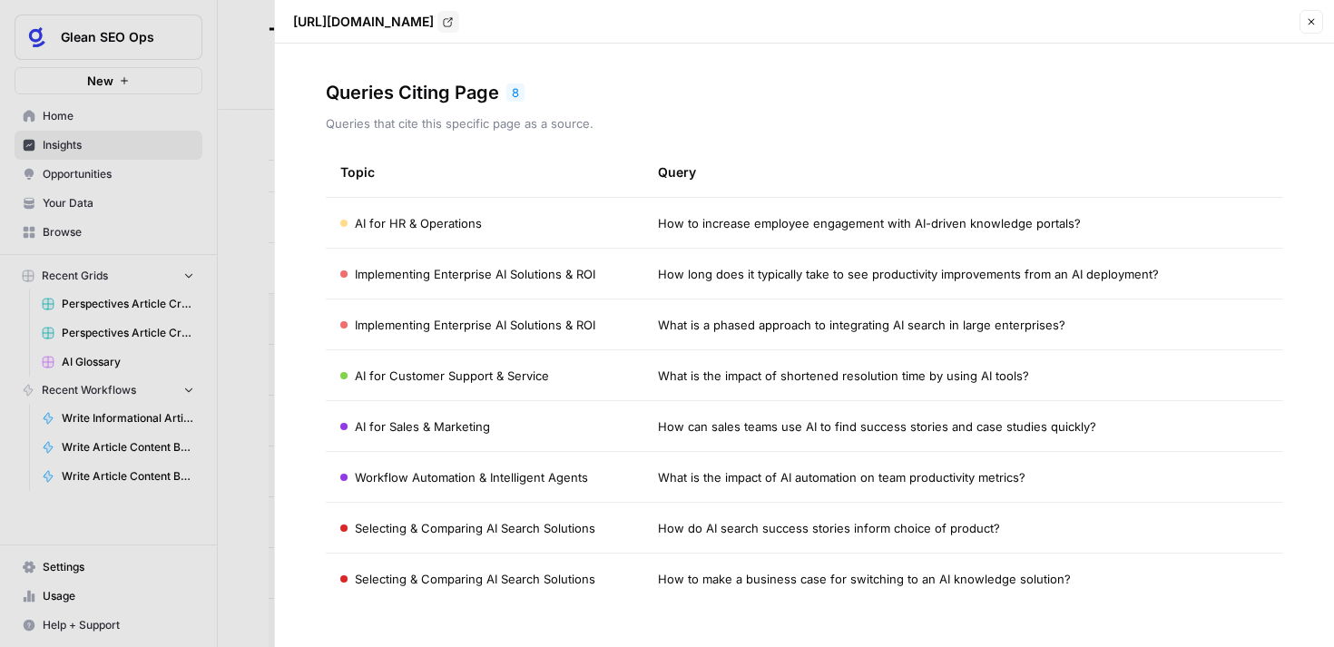
click at [1316, 22] on span "Close" at bounding box center [1316, 22] width 1 height 1
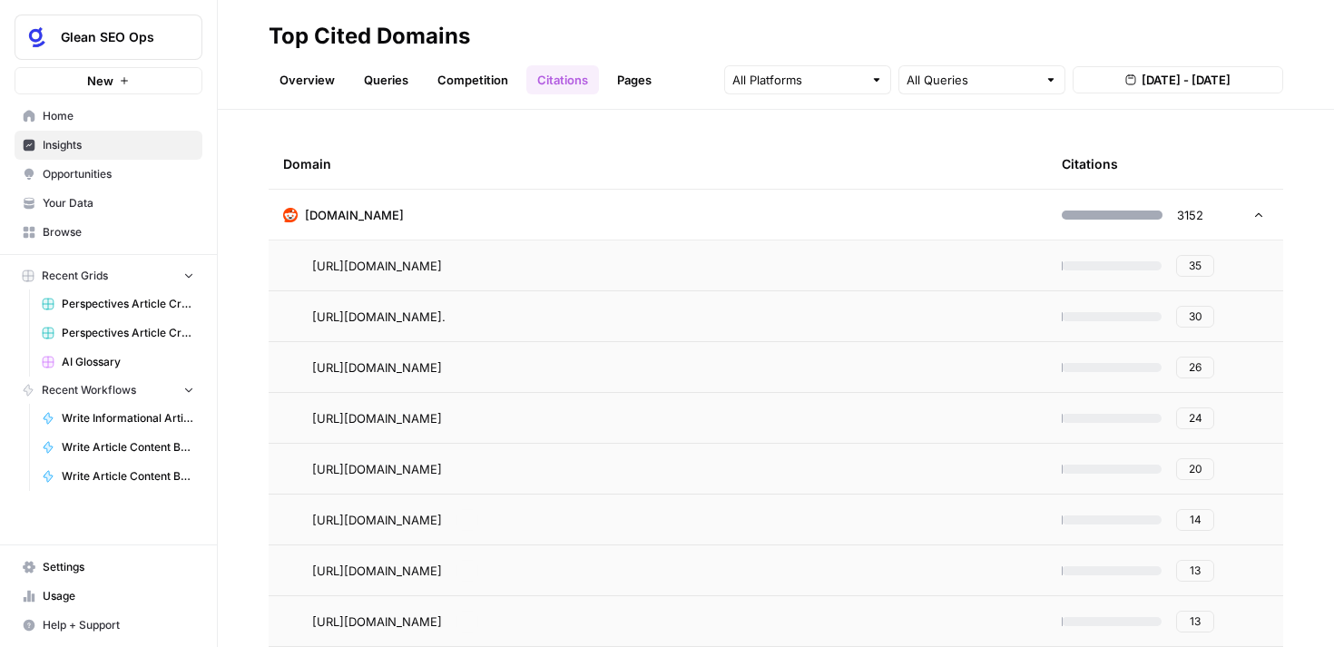
scroll to position [0, 0]
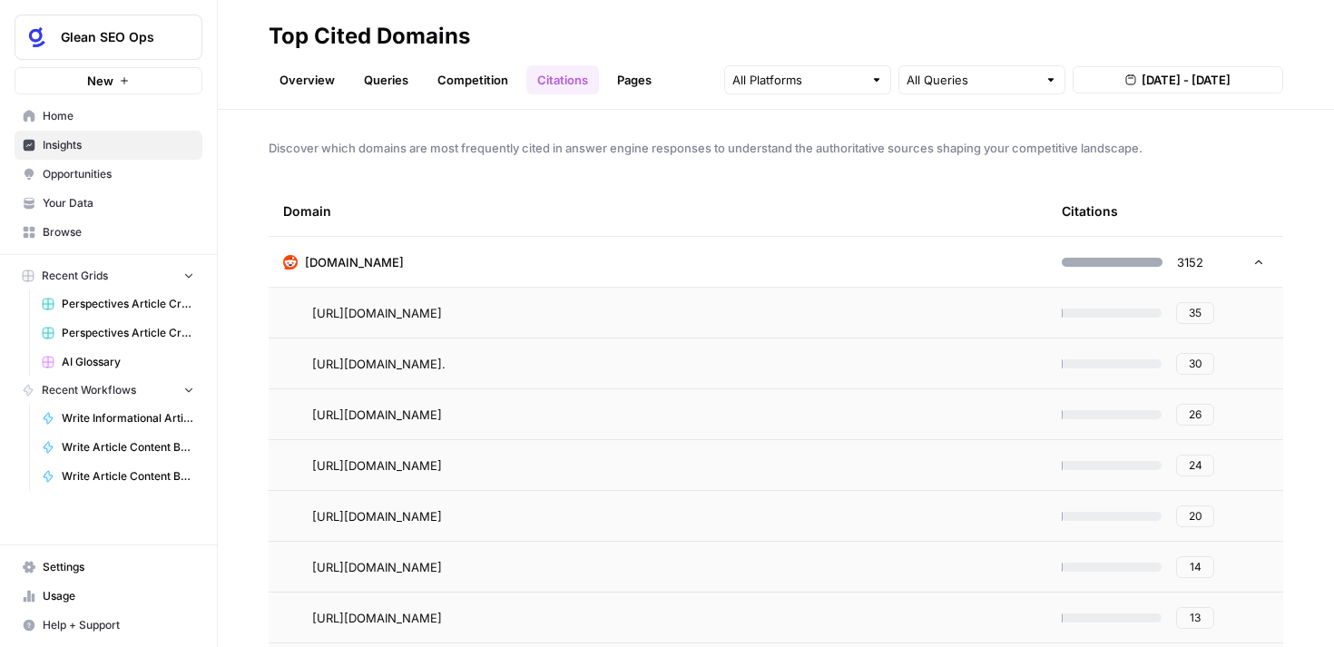
click at [863, 271] on td "[DOMAIN_NAME]" at bounding box center [658, 262] width 779 height 50
click at [667, 312] on td "[DOMAIN_NAME]" at bounding box center [658, 313] width 779 height 50
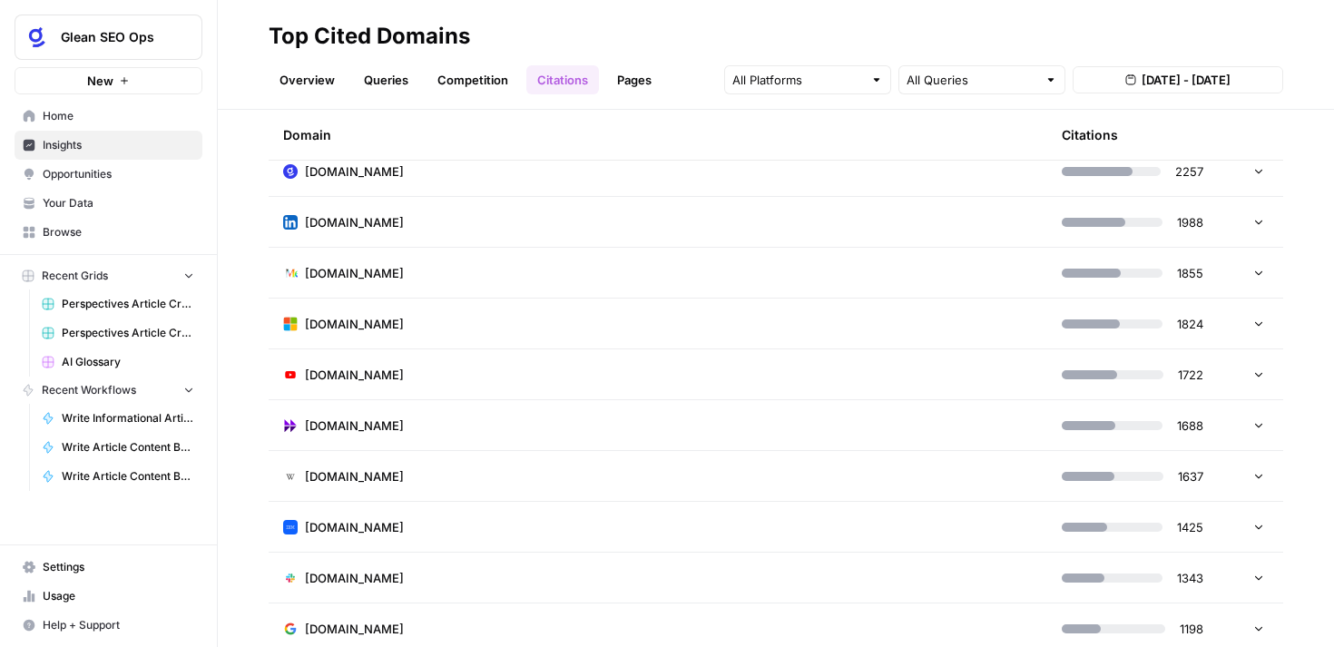
scroll to position [143, 0]
click at [444, 527] on td "[DOMAIN_NAME]" at bounding box center [658, 526] width 779 height 50
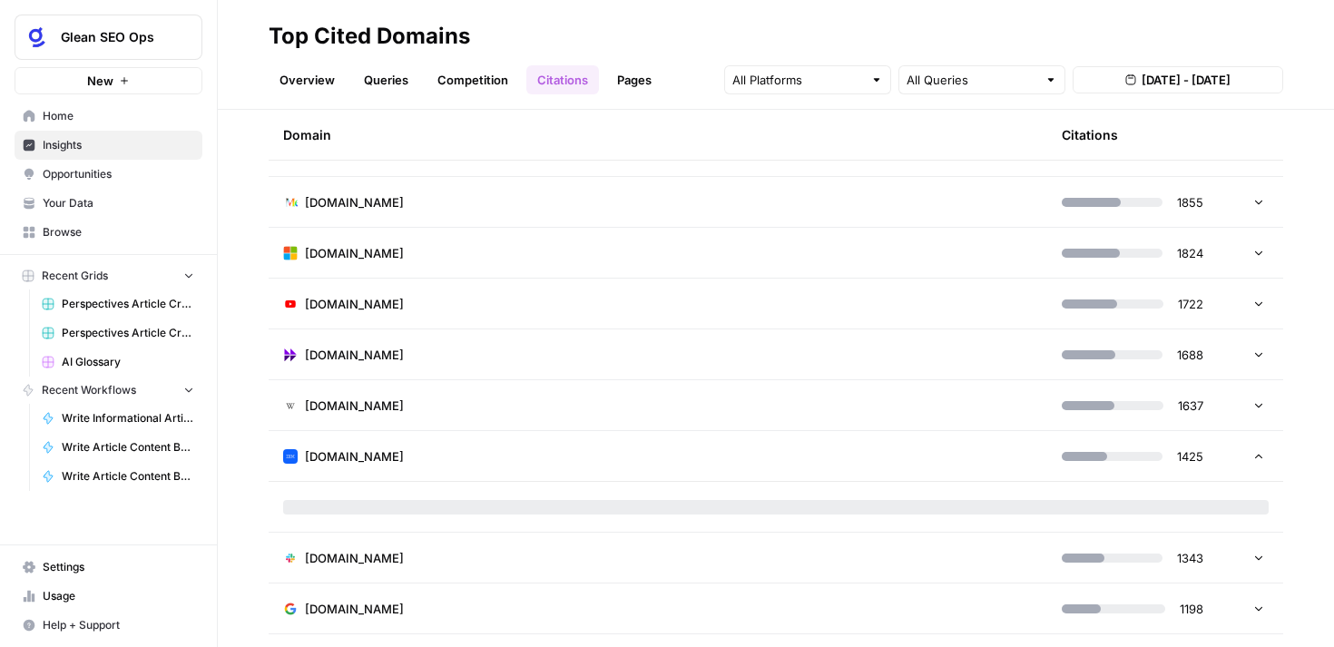
scroll to position [255, 0]
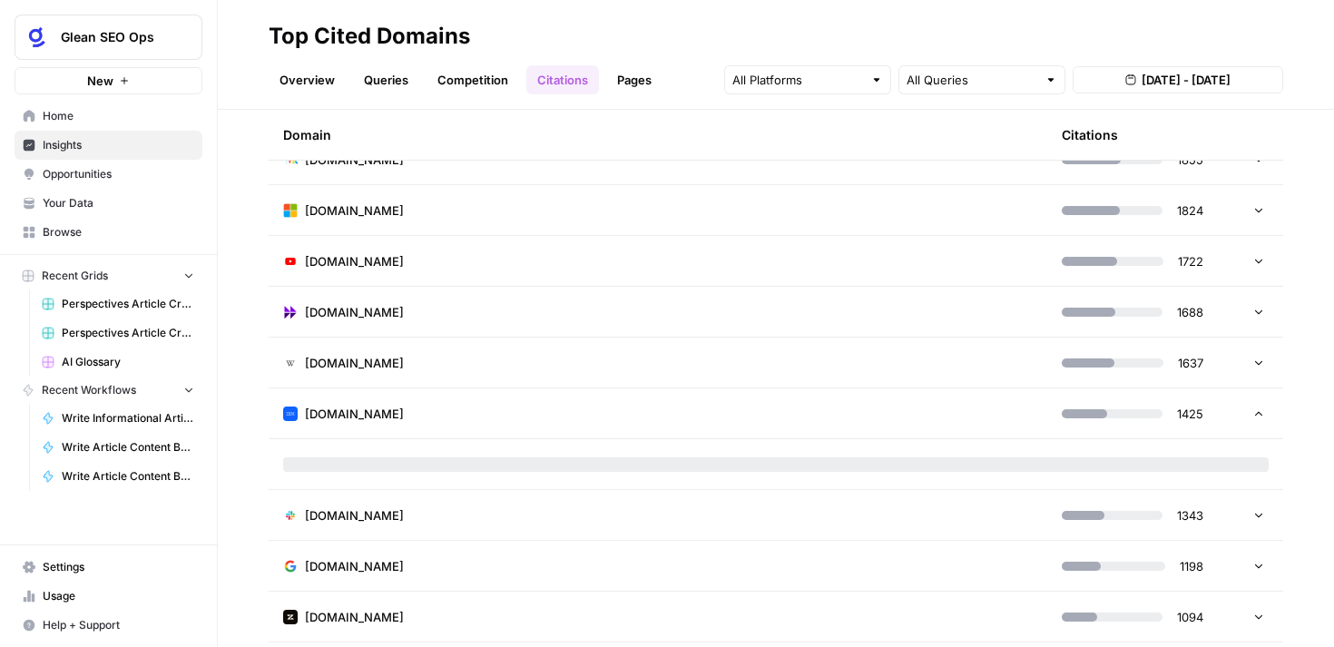
click at [638, 415] on td "[DOMAIN_NAME]" at bounding box center [658, 414] width 779 height 50
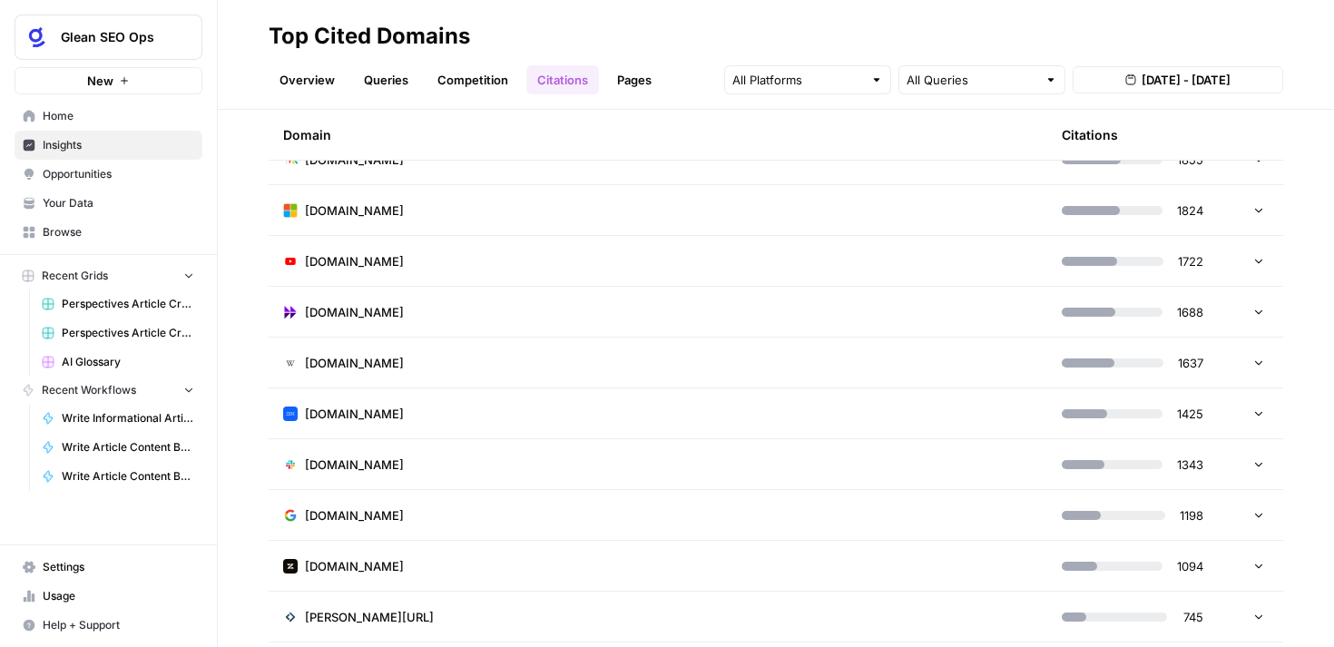
click at [557, 457] on td "[DOMAIN_NAME]" at bounding box center [658, 464] width 779 height 50
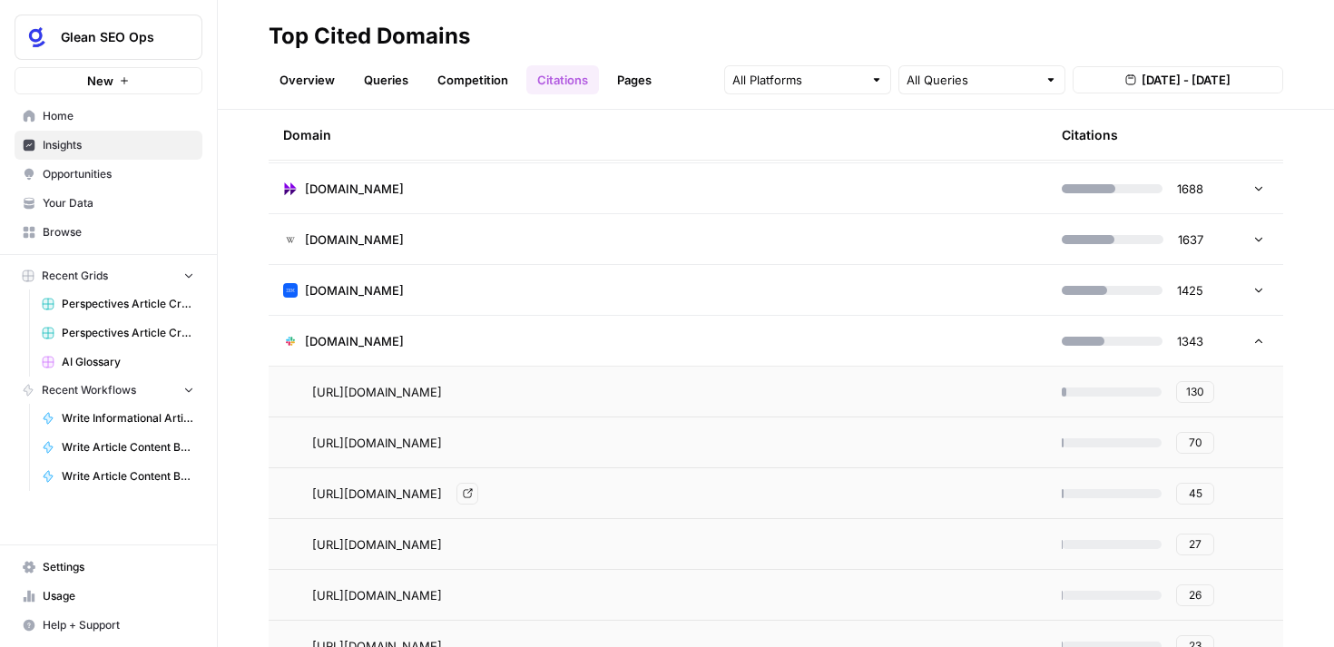
scroll to position [419, 0]
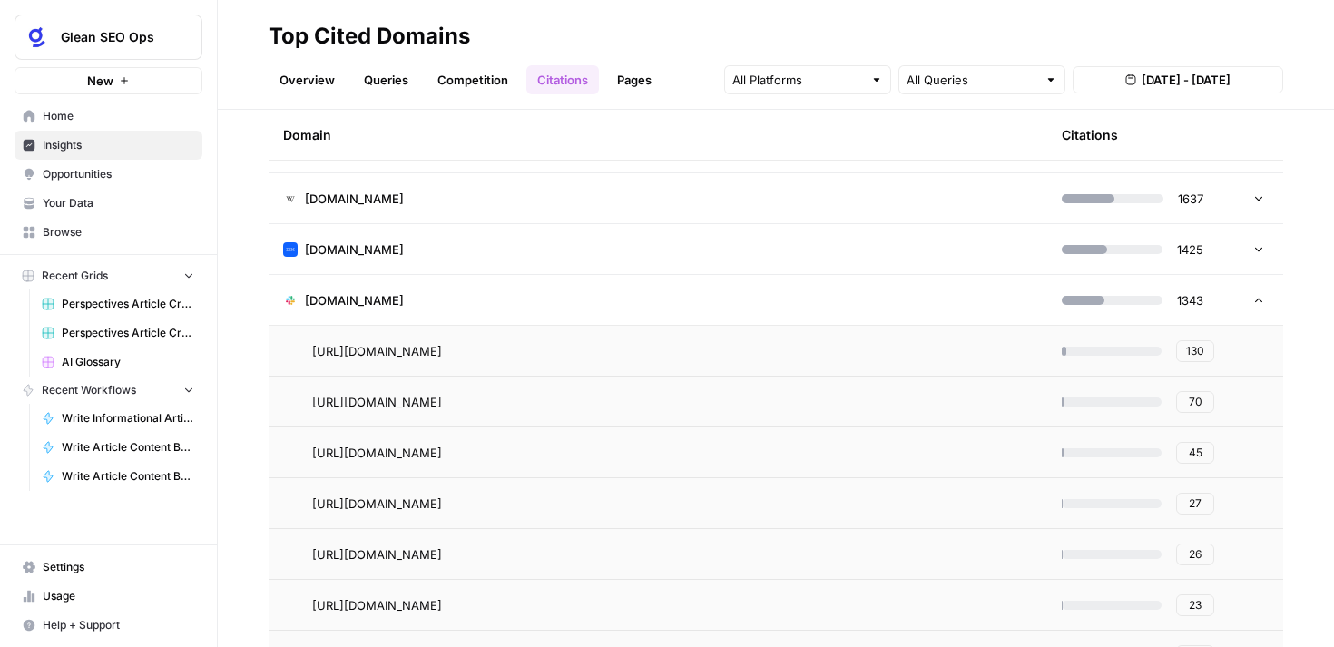
click at [1200, 400] on span "70" at bounding box center [1196, 402] width 14 height 16
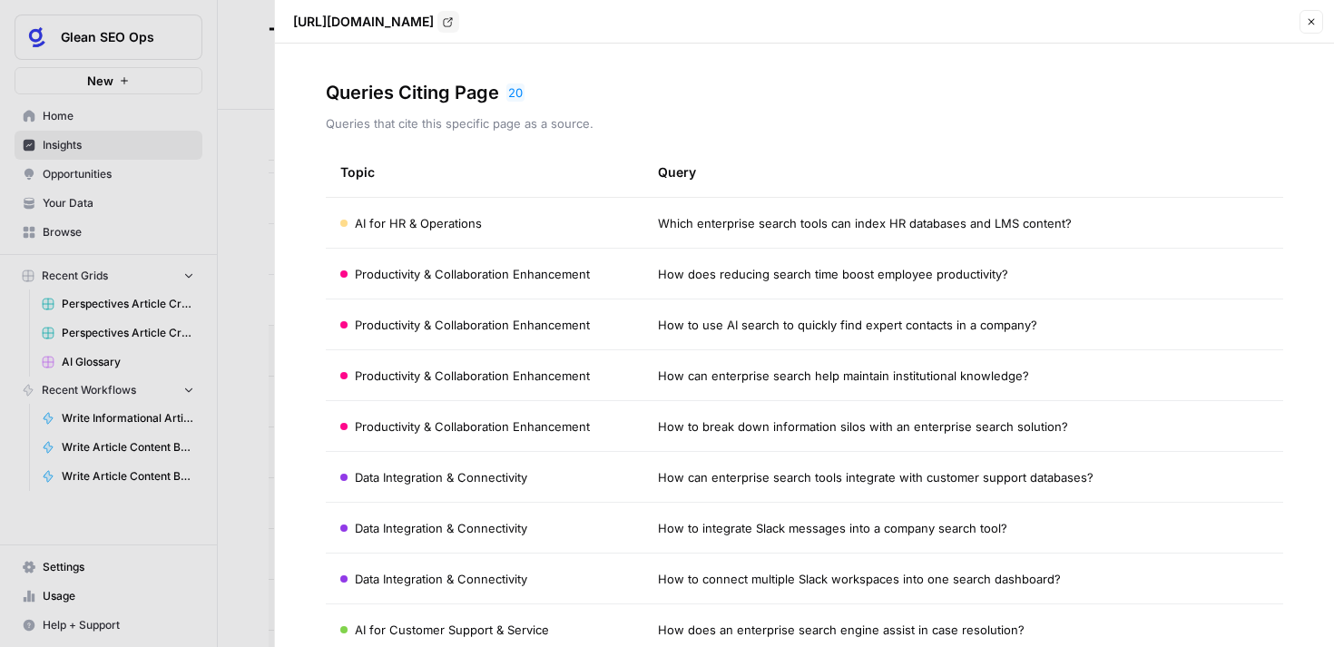
drag, startPoint x: 1089, startPoint y: 215, endPoint x: 657, endPoint y: 220, distance: 432.1
click at [658, 220] on div "Which enterprise search tools can index HR databases and LMS content?" at bounding box center [964, 223] width 612 height 18
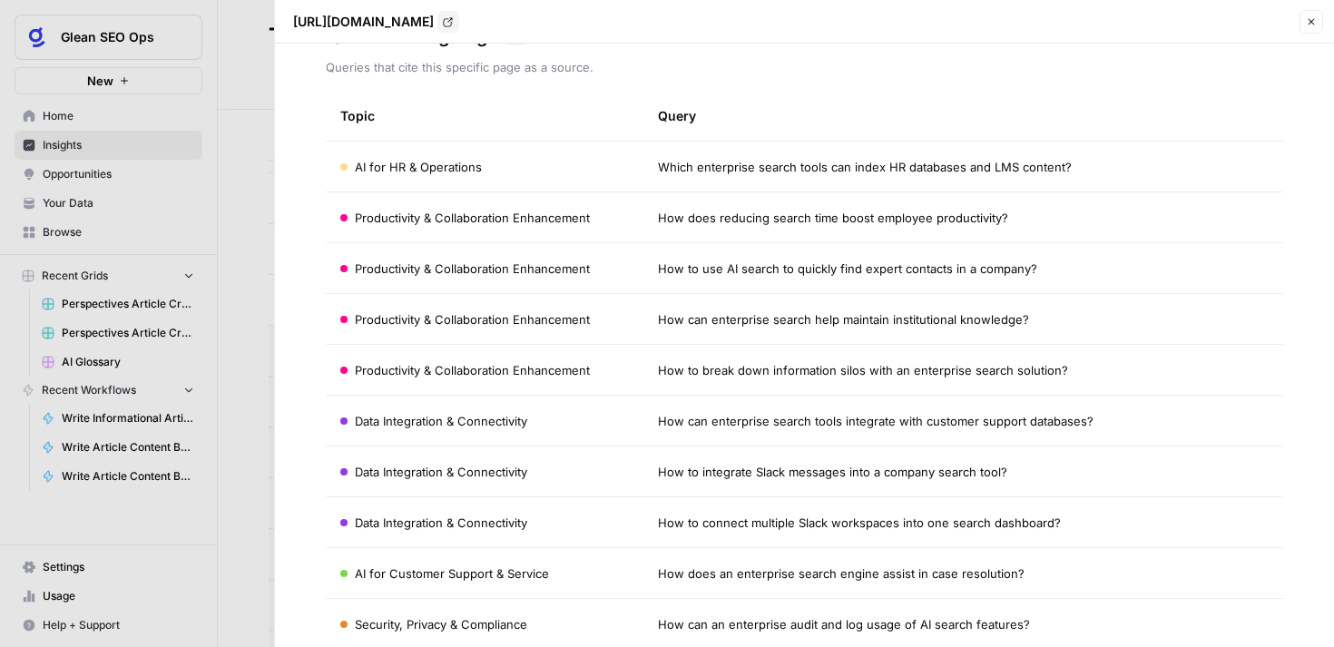
scroll to position [64, 0]
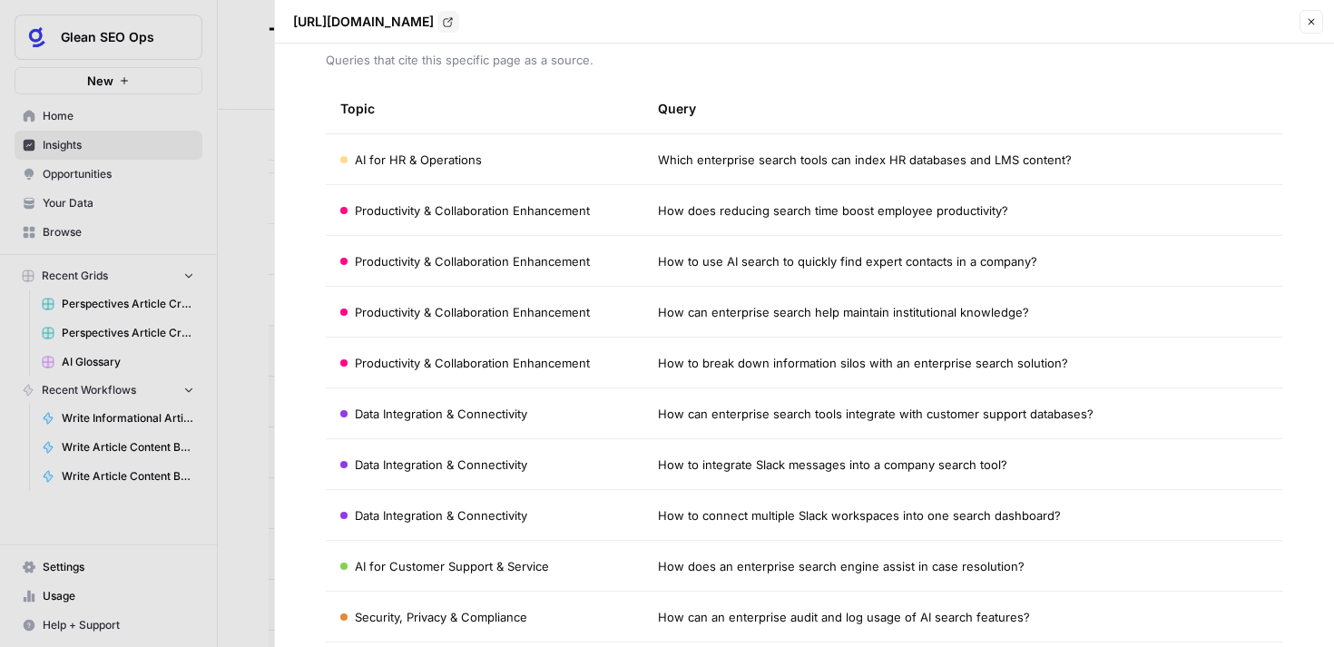
click at [984, 568] on span "How does an enterprise search engine assist in case resolution?" at bounding box center [841, 566] width 367 height 18
drag, startPoint x: 1014, startPoint y: 465, endPoint x: 662, endPoint y: 466, distance: 352.2
click at [662, 466] on div "How to integrate Slack messages into a company search tool?" at bounding box center [964, 465] width 612 height 18
click at [722, 521] on span "How to connect multiple Slack workspaces into one search dashboard?" at bounding box center [859, 516] width 403 height 18
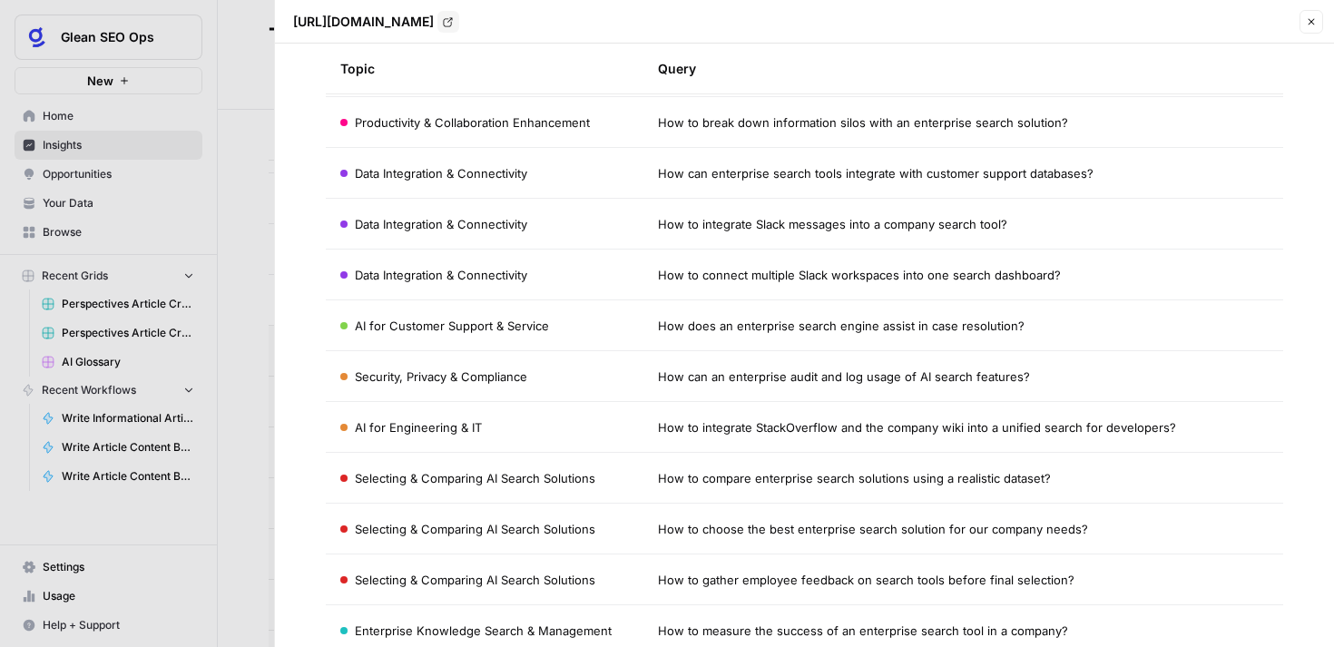
scroll to position [329, 0]
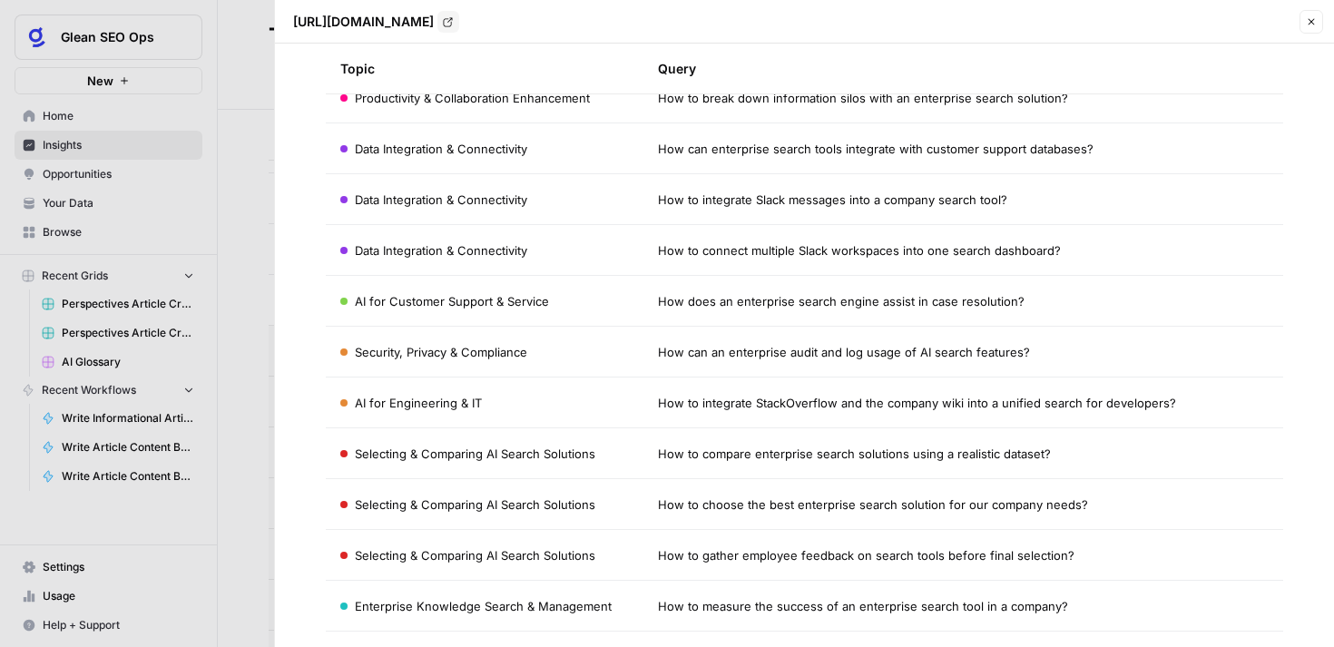
drag, startPoint x: 1098, startPoint y: 505, endPoint x: 658, endPoint y: 508, distance: 440.3
click at [658, 507] on div "How to choose the best enterprise search solution for our company needs?" at bounding box center [964, 505] width 612 height 18
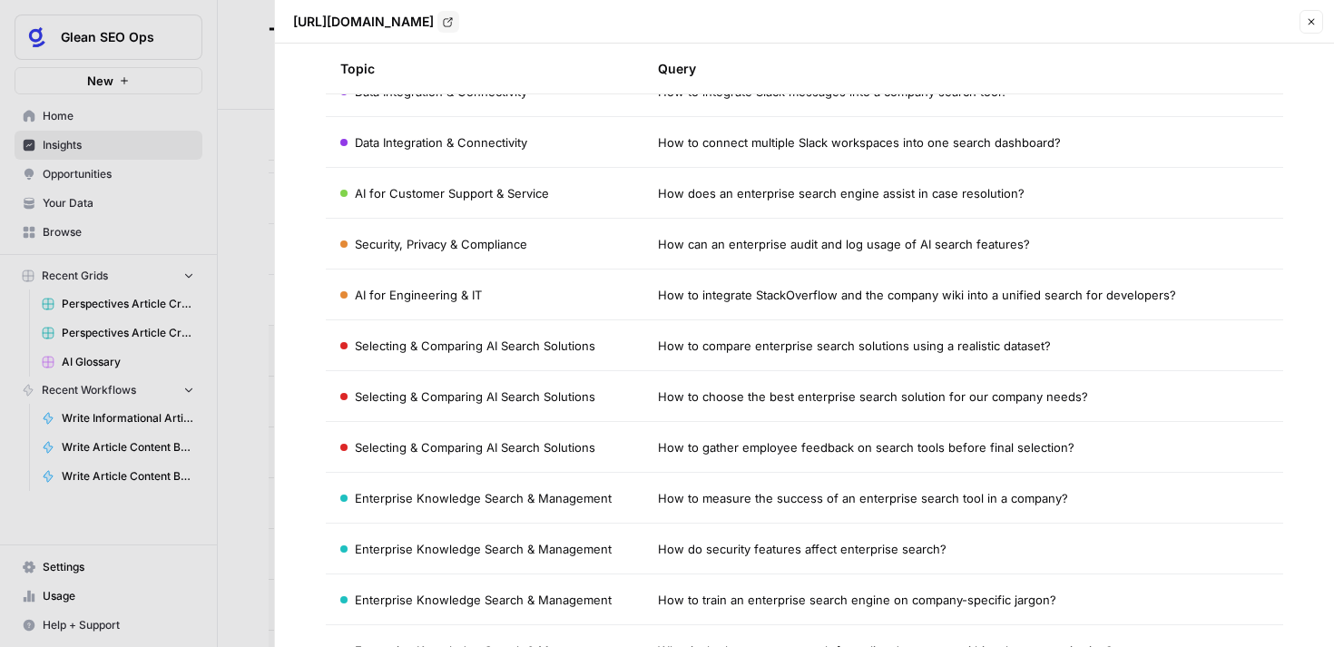
scroll to position [439, 0]
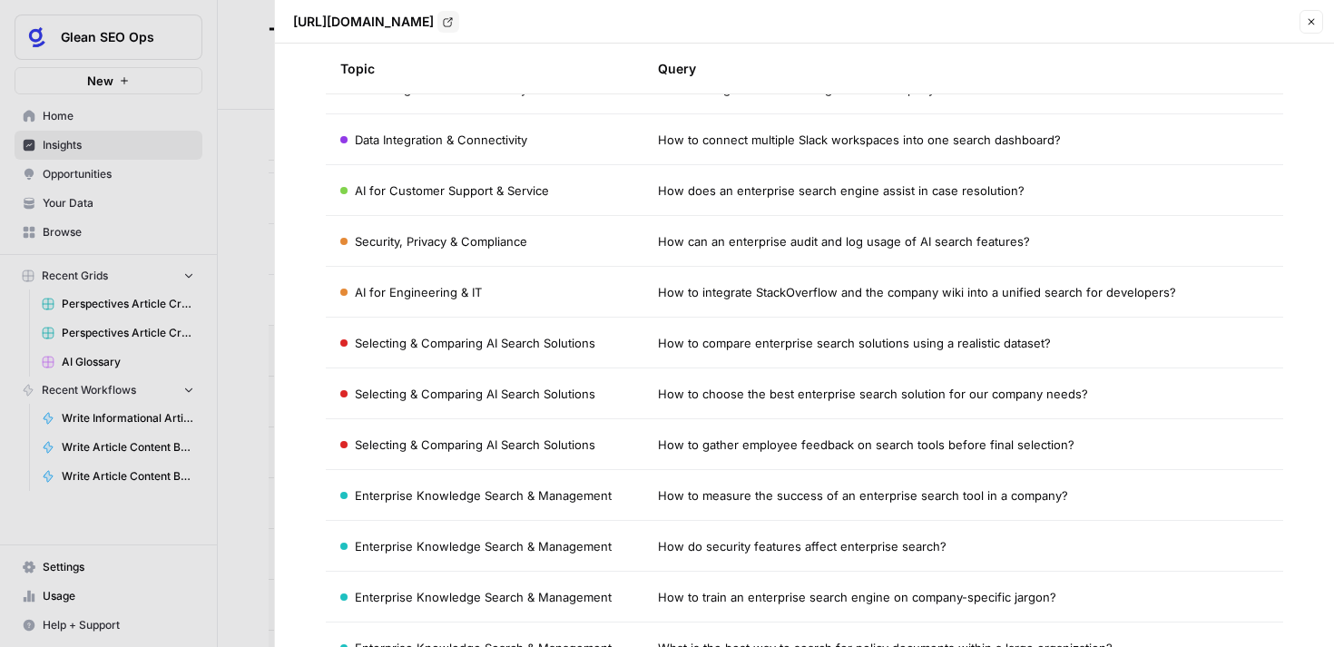
drag, startPoint x: 961, startPoint y: 546, endPoint x: 643, endPoint y: 550, distance: 318.7
click at [644, 550] on td "How do security features affect enterprise search?" at bounding box center [964, 546] width 641 height 50
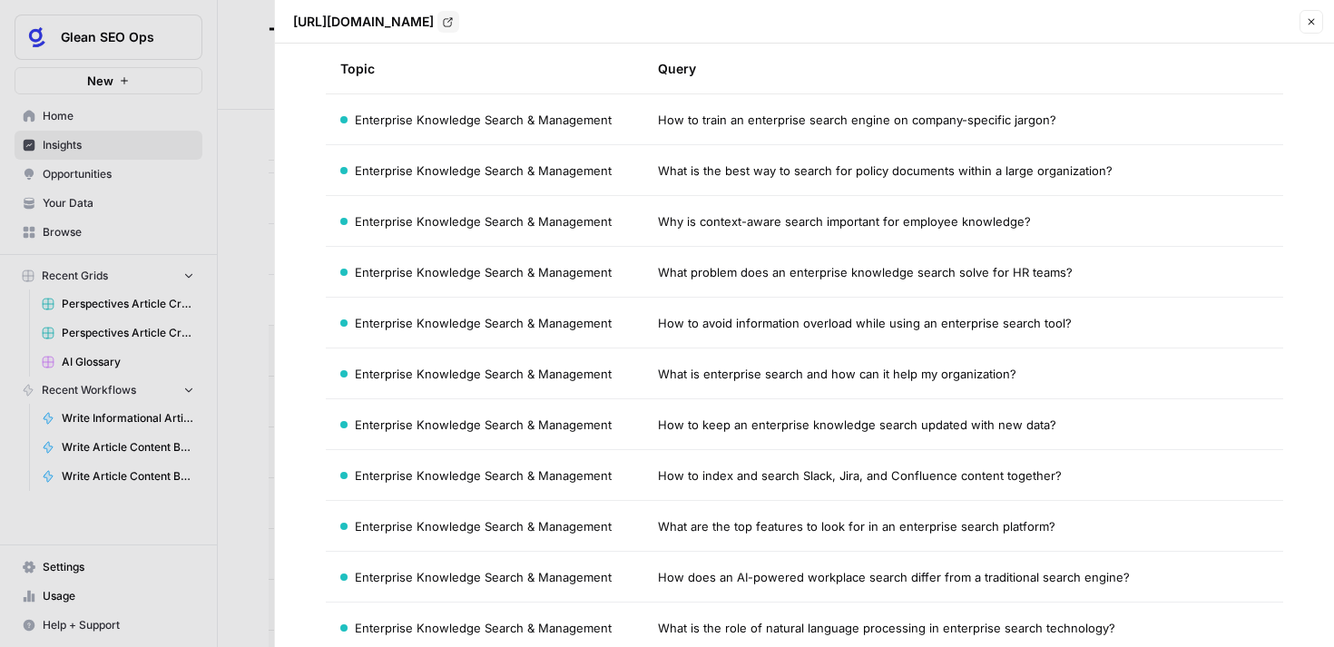
scroll to position [899, 0]
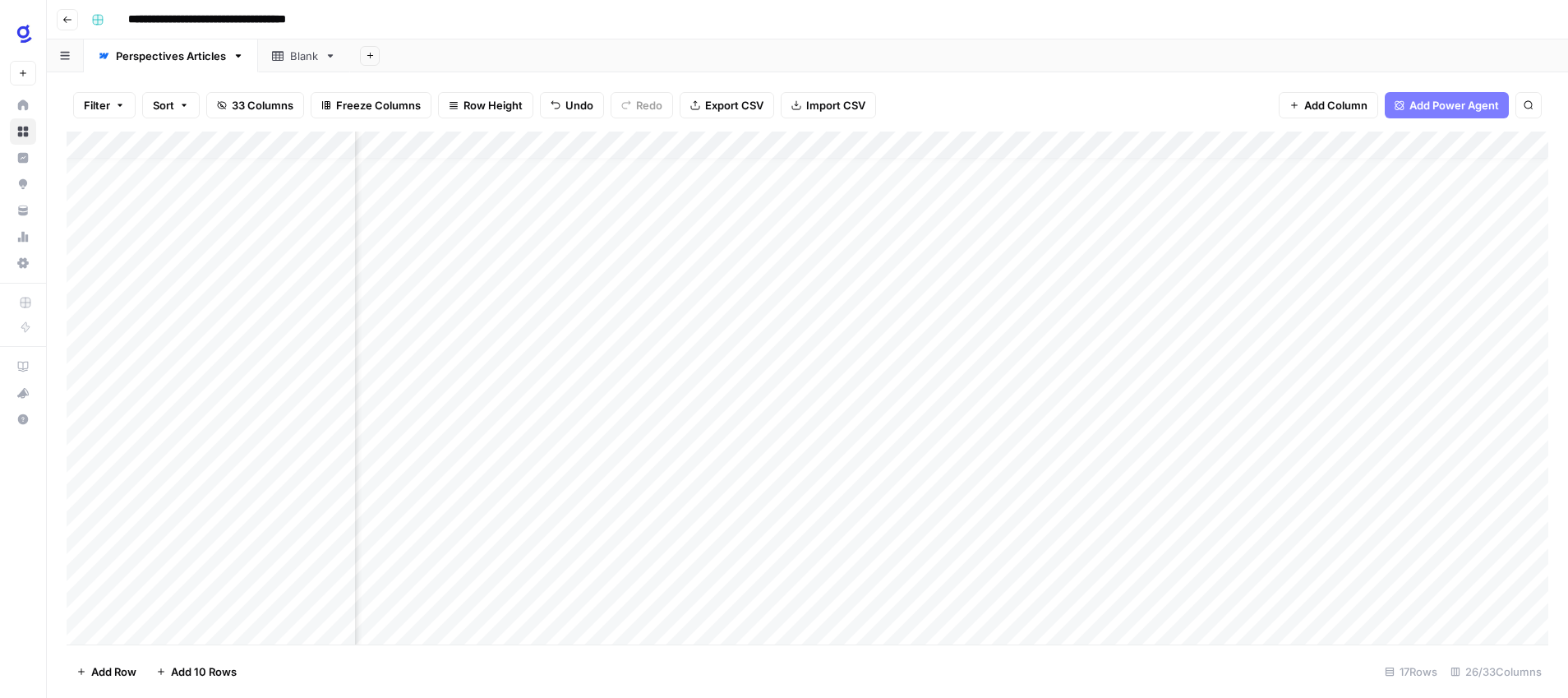
scroll to position [16, 2661]
click at [1085, 40] on div "Add Sheet" at bounding box center [959, 56] width 1218 height 33
click at [1074, 95] on div "Filter Sort 33 Columns Freeze Columns Row Height Undo Redo Export CSV Import CS…" at bounding box center [808, 105] width 1482 height 53
